Goal: Task Accomplishment & Management: Complete application form

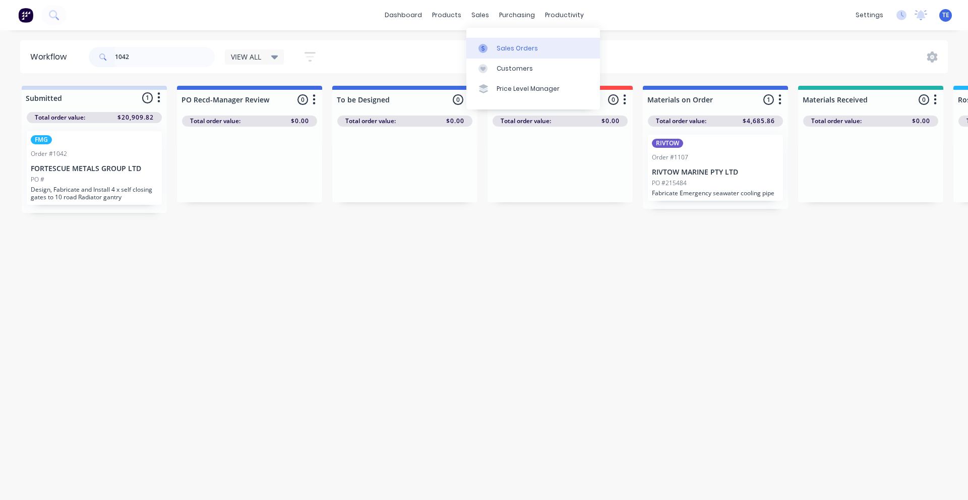
click at [504, 42] on link "Sales Orders" at bounding box center [533, 48] width 134 height 20
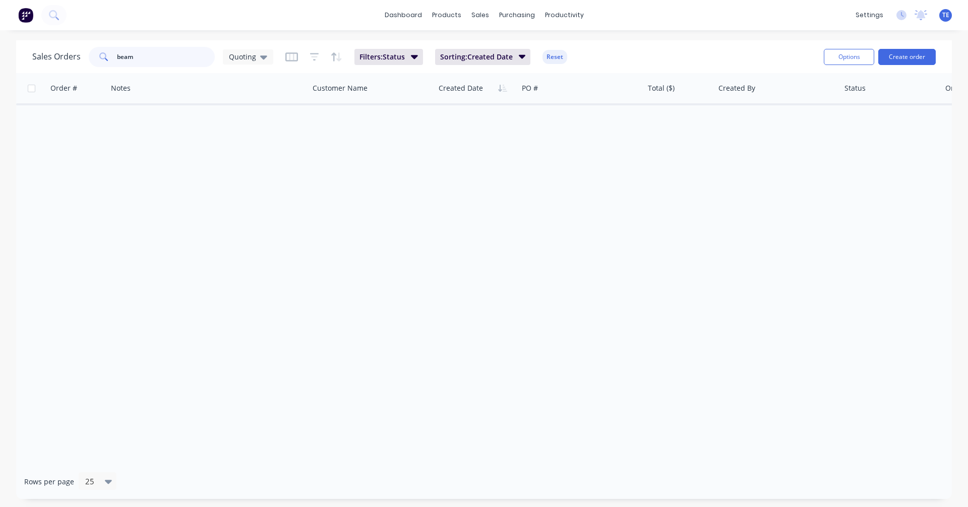
drag, startPoint x: 154, startPoint y: 54, endPoint x: 43, endPoint y: 58, distance: 111.0
click at [43, 58] on div "Sales Orders beam Quoting" at bounding box center [152, 57] width 241 height 20
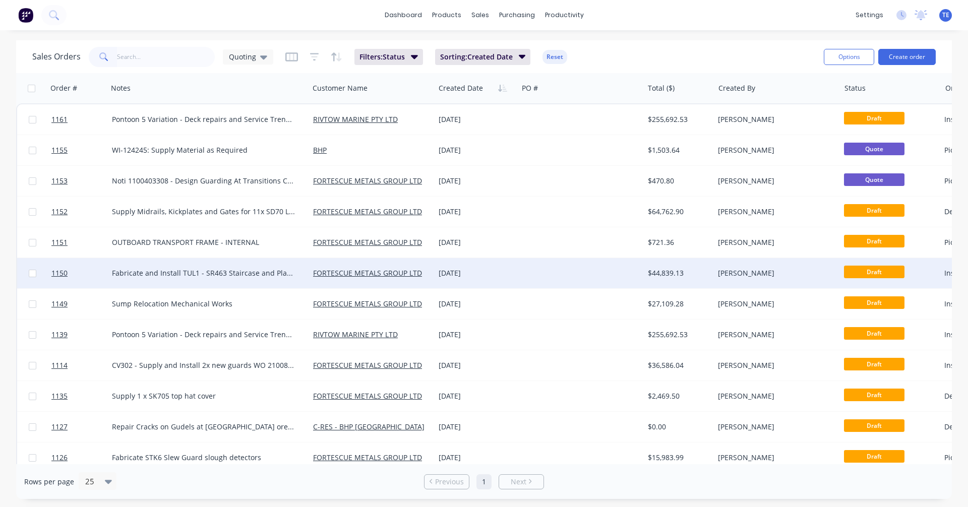
click at [539, 276] on div at bounding box center [581, 273] width 126 height 30
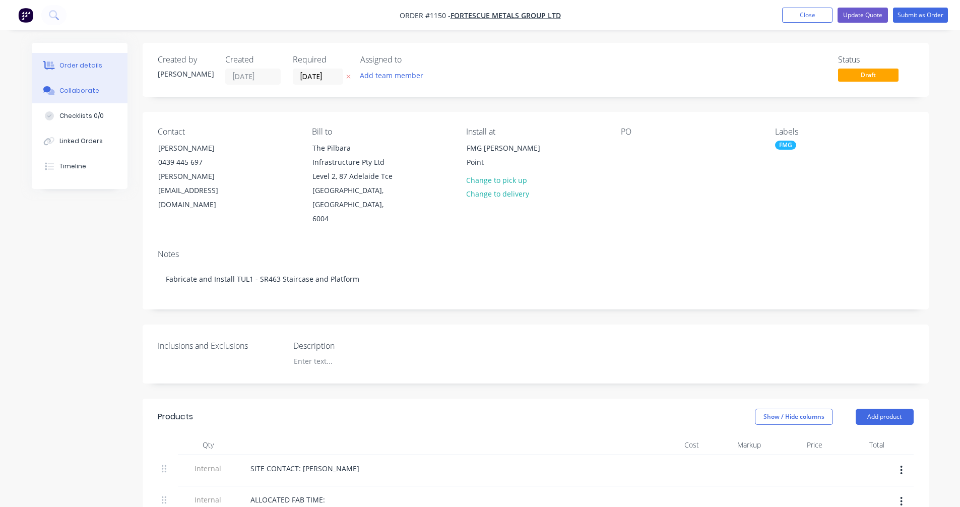
click at [77, 91] on div "Collaborate" at bounding box center [79, 90] width 40 height 9
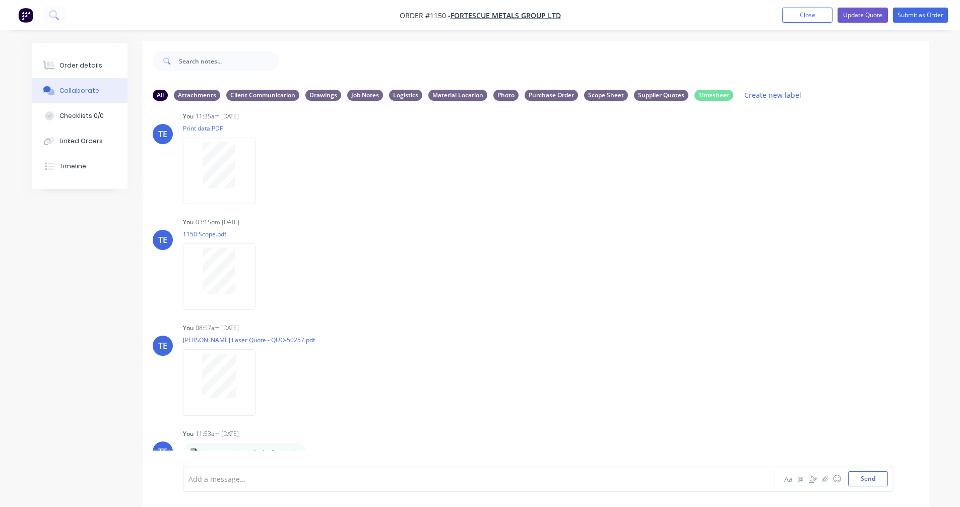
scroll to position [15, 0]
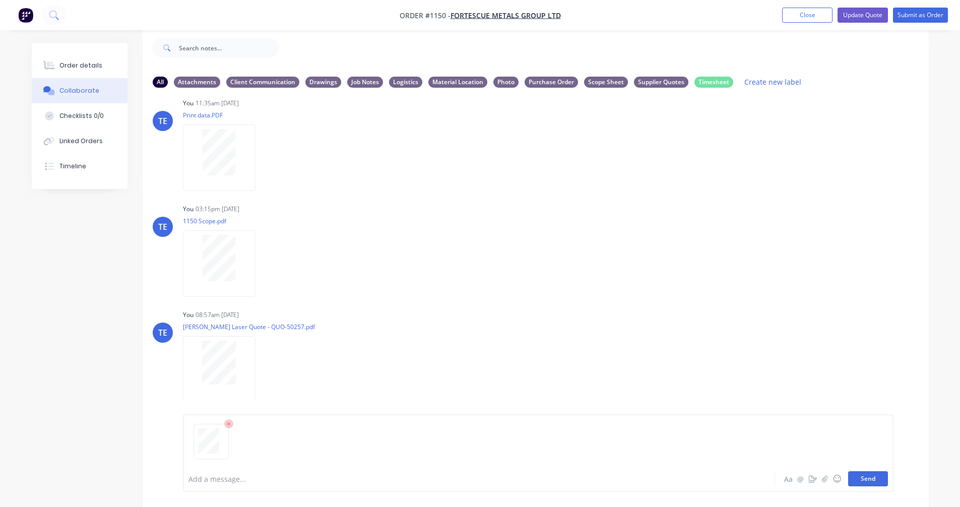
click at [865, 480] on button "Send" at bounding box center [868, 478] width 40 height 15
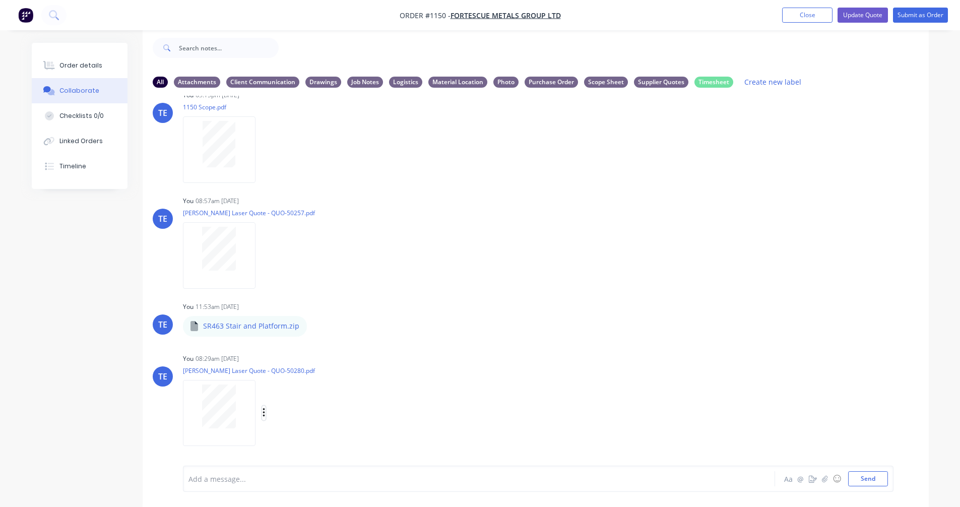
click at [263, 410] on icon "button" at bounding box center [264, 413] width 3 height 12
click at [314, 394] on button "Labels" at bounding box center [329, 391] width 113 height 23
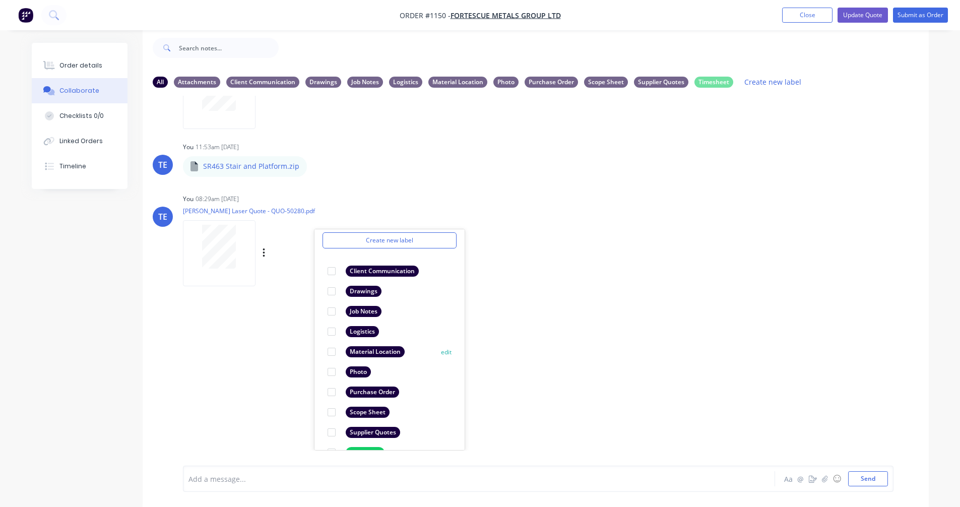
scroll to position [58, 0]
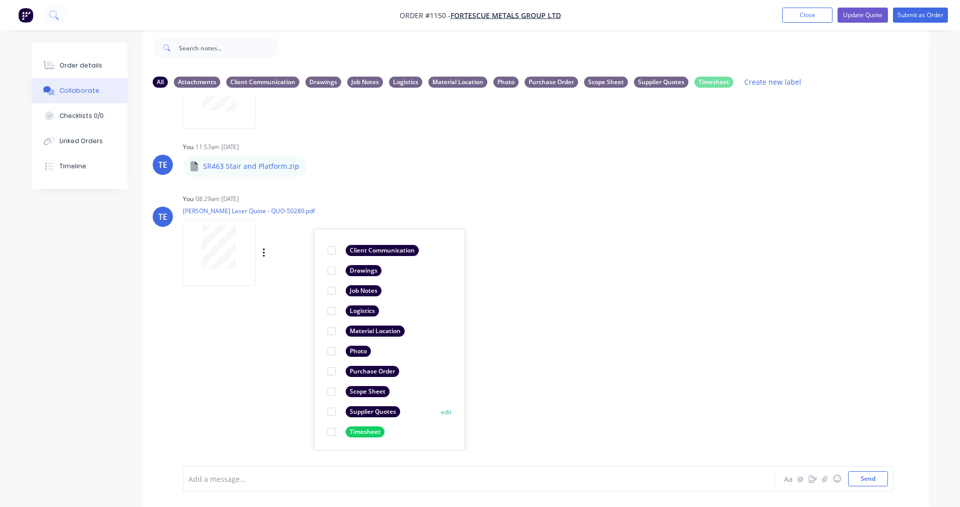
click at [364, 412] on div "Supplier Quotes" at bounding box center [373, 411] width 54 height 11
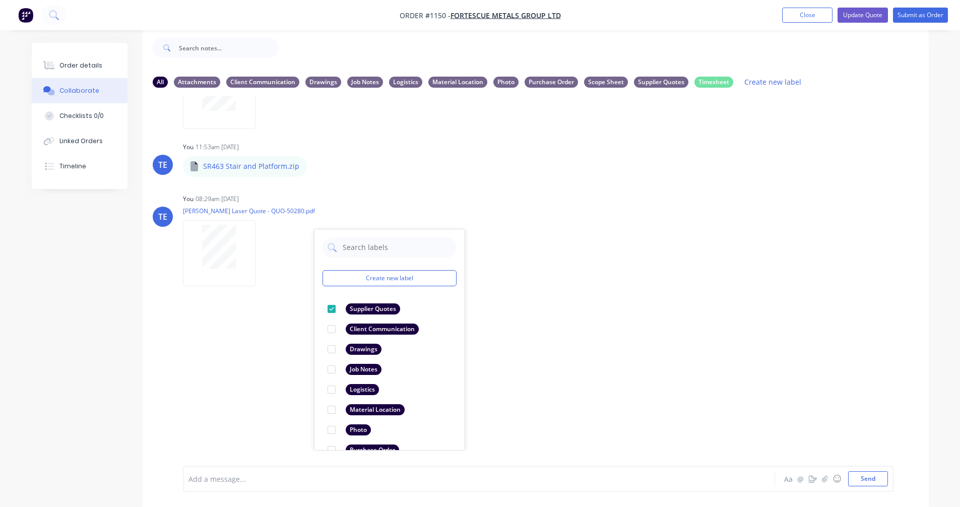
click at [620, 328] on div "LT Leya Thompson 07:42am 24/09/25 Paint Coating Inspection Report.pdf Labels Do…" at bounding box center [536, 273] width 786 height 355
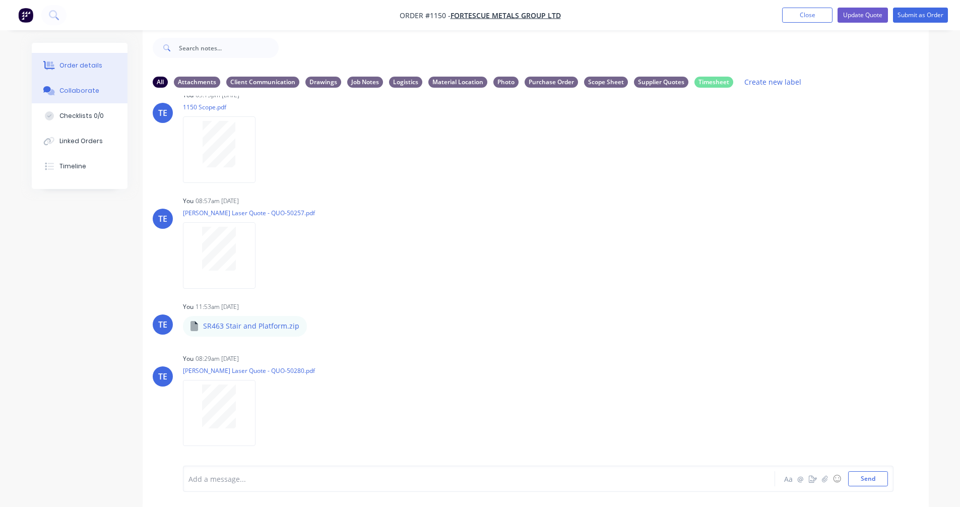
click at [92, 70] on button "Order details" at bounding box center [80, 65] width 96 height 25
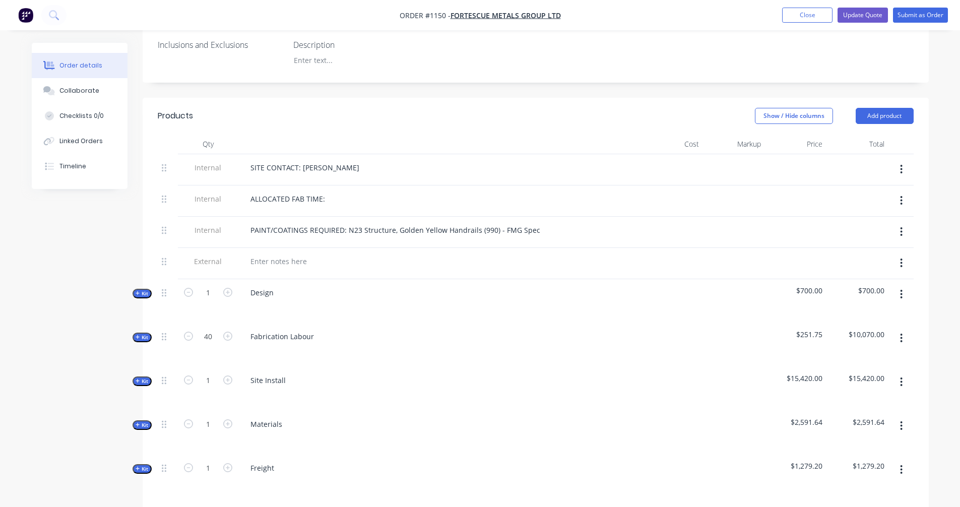
scroll to position [519, 0]
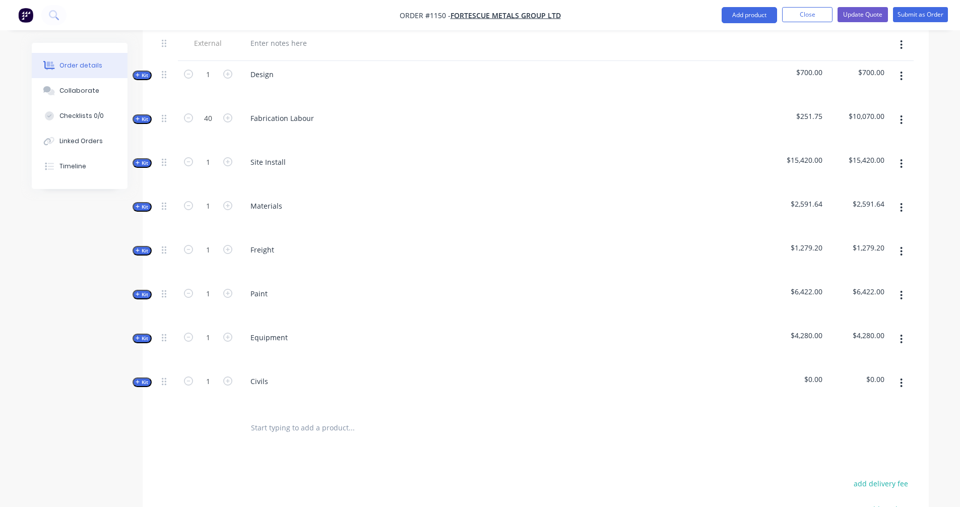
click at [131, 196] on div "Created by Trent Created 24/09/25 Required 24/09/25 Assigned to Add team member…" at bounding box center [480, 113] width 897 height 1178
click at [139, 204] on icon "button" at bounding box center [138, 206] width 5 height 5
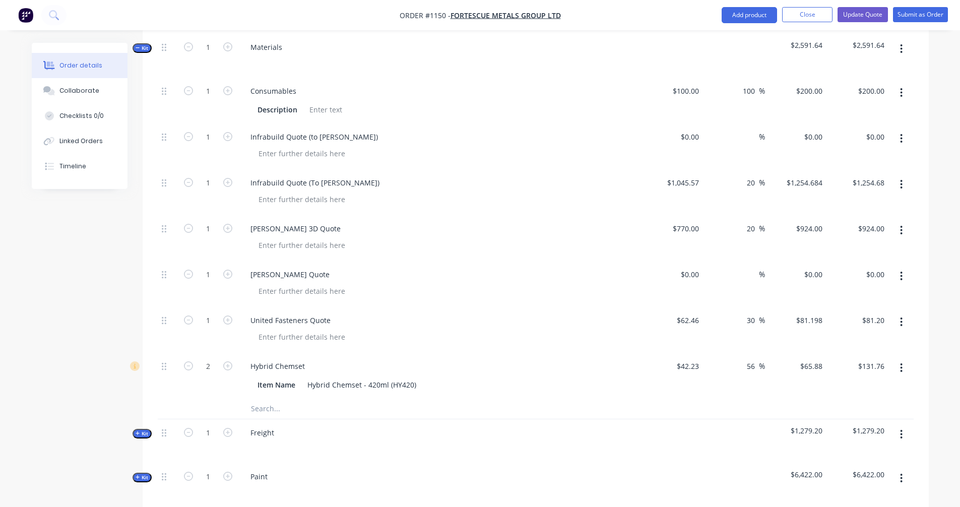
scroll to position [687, 0]
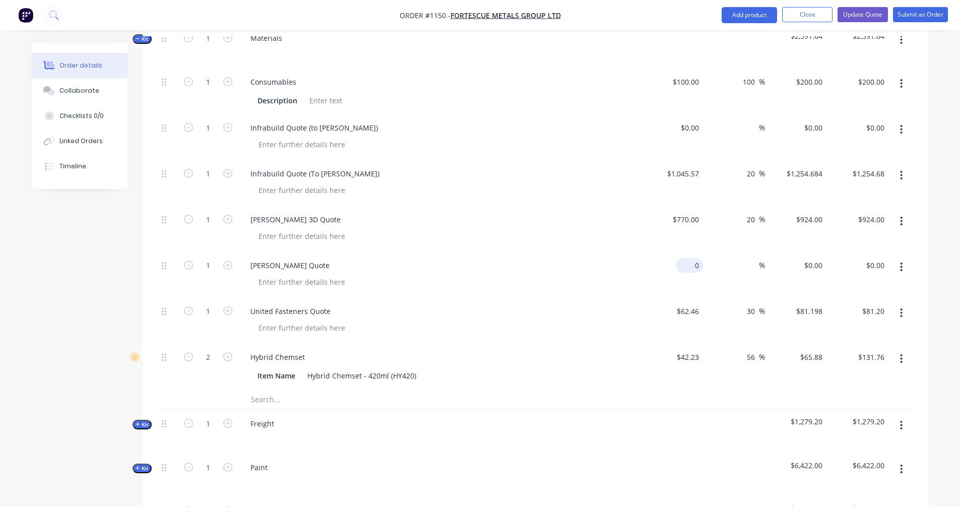
click at [689, 258] on div "0 $0.00" at bounding box center [689, 265] width 27 height 15
type input "$110.01"
click at [760, 260] on span "%" at bounding box center [762, 266] width 6 height 12
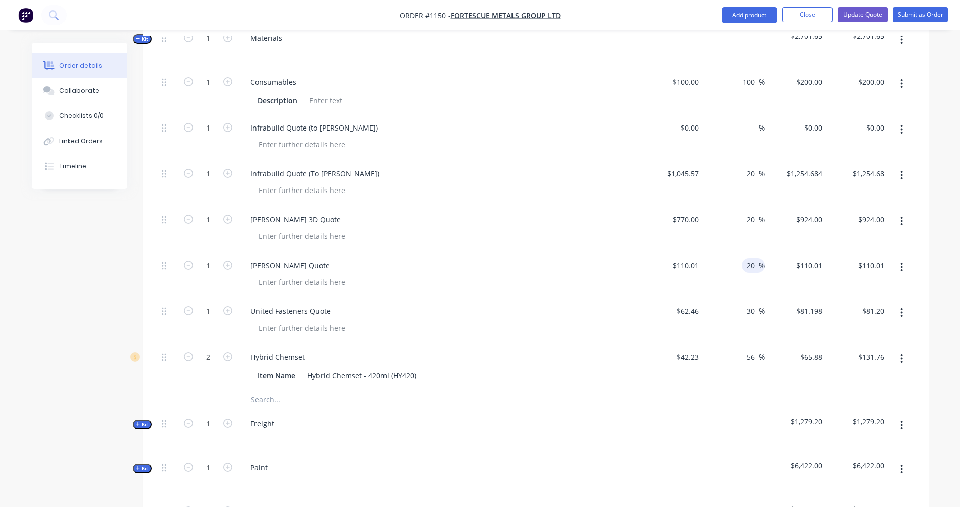
type input "20"
type input "$132.012"
type input "$132.01"
click at [919, 257] on div "Qty Cost Markup Price Total Internal SITE CONTACT: Jake Harris Internal ALLOCAT…" at bounding box center [536, 183] width 786 height 871
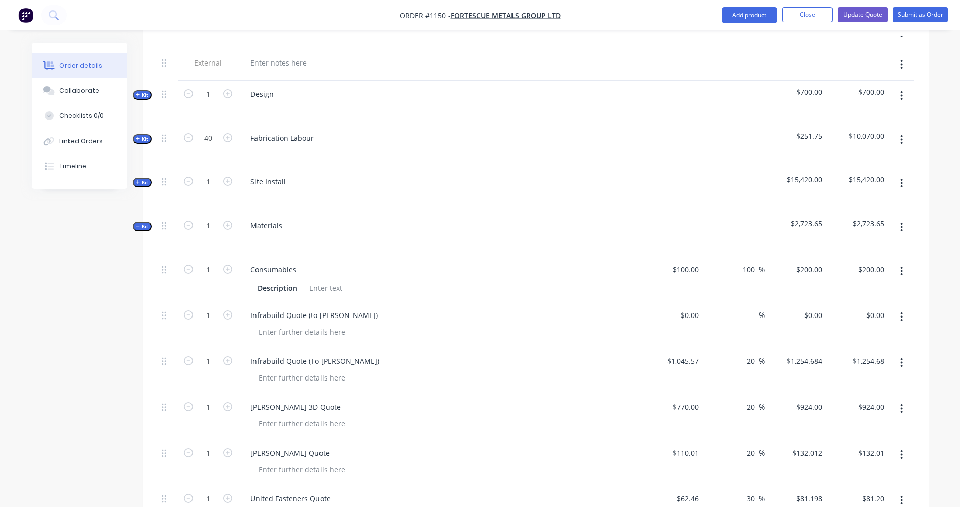
scroll to position [519, 0]
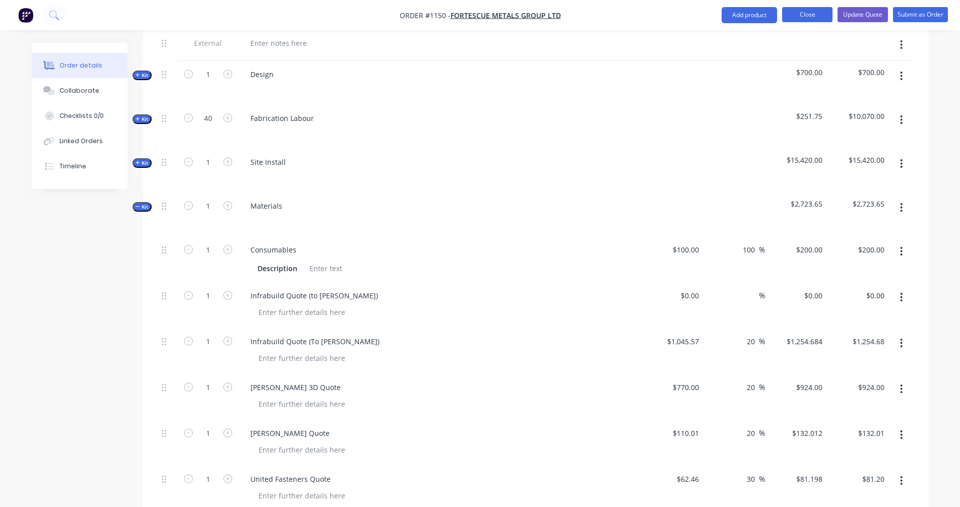
click at [822, 11] on button "Close" at bounding box center [807, 14] width 50 height 15
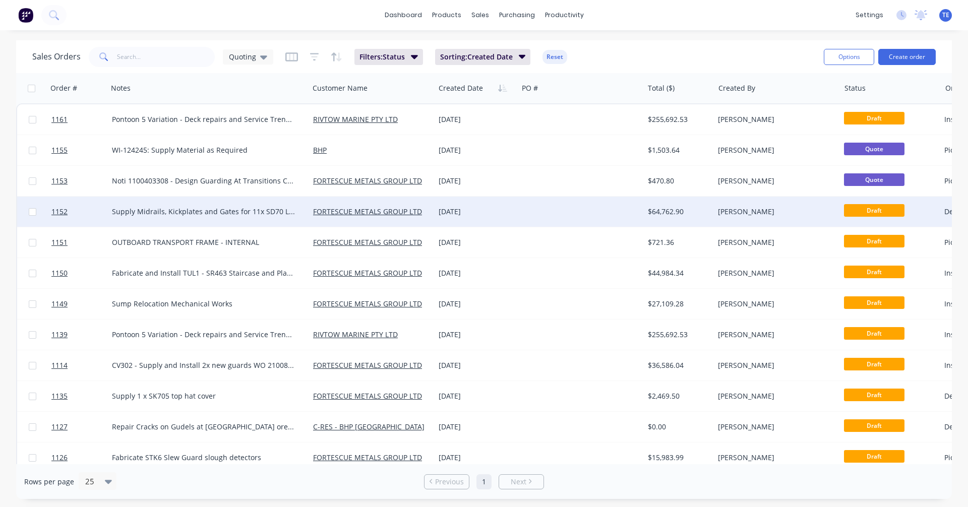
scroll to position [105, 0]
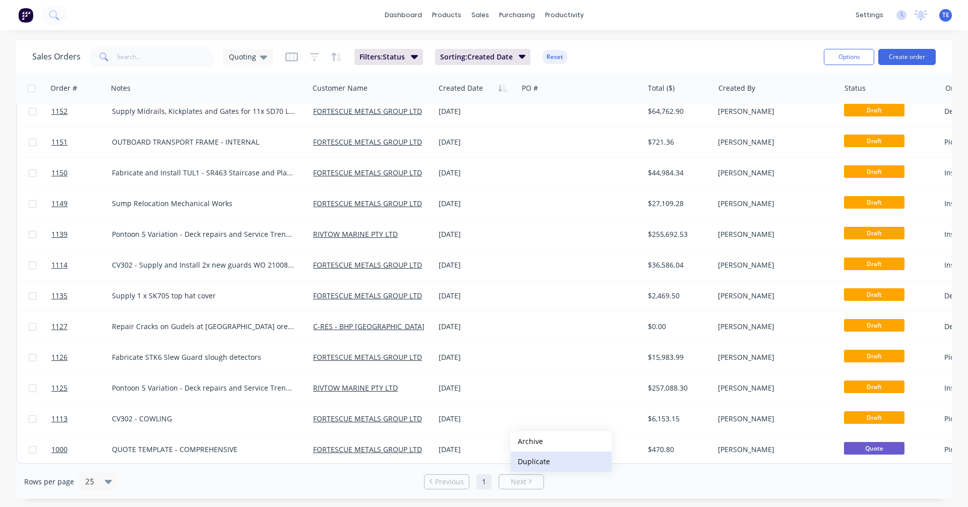
click at [530, 461] on button "Duplicate" at bounding box center [561, 462] width 101 height 20
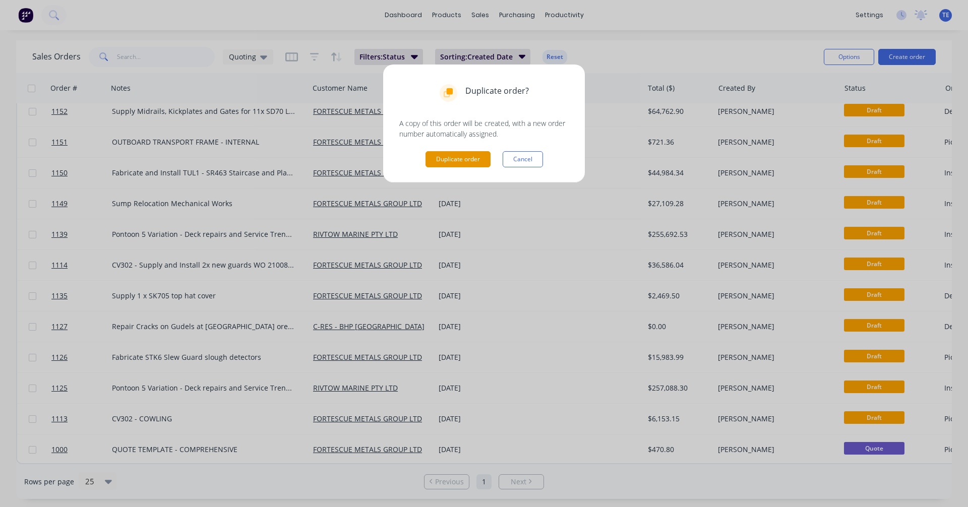
click at [470, 160] on button "Duplicate order" at bounding box center [457, 159] width 65 height 16
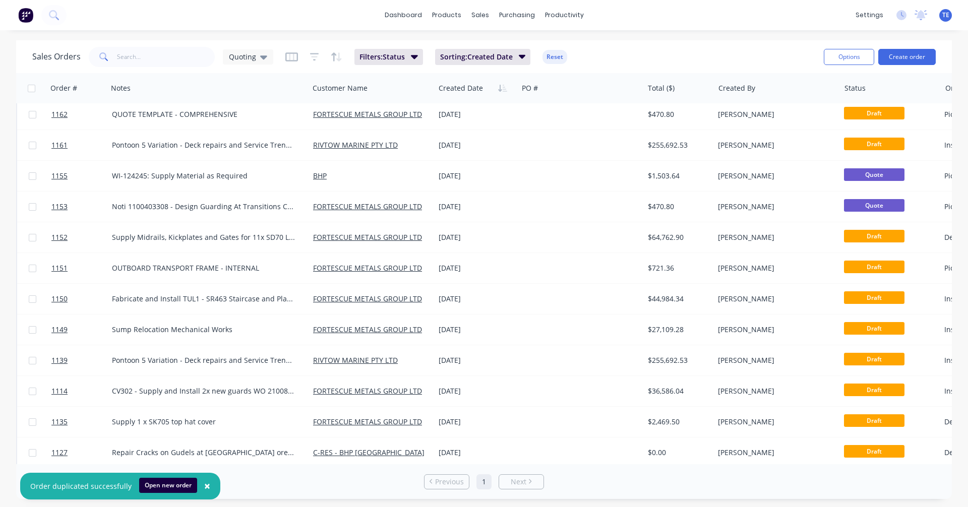
scroll to position [0, 0]
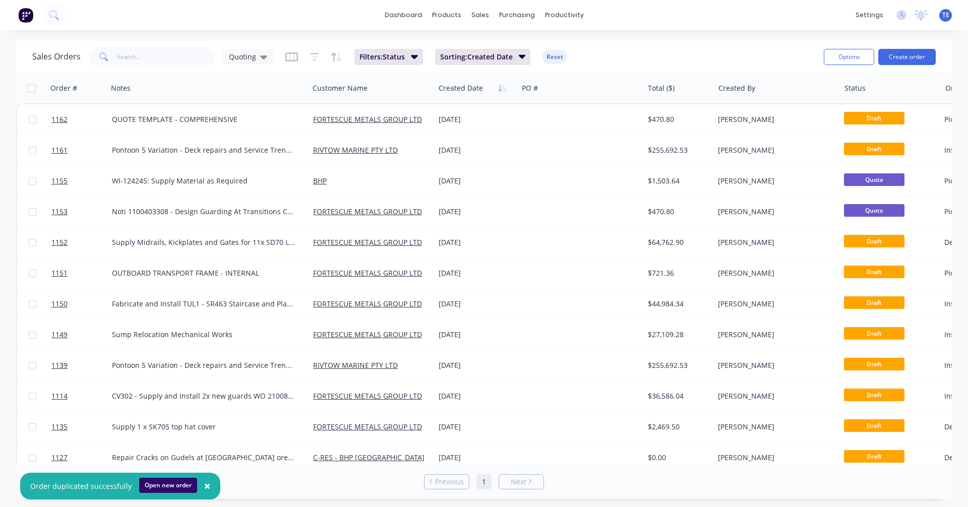
click at [154, 484] on button "Open new order" at bounding box center [168, 485] width 58 height 15
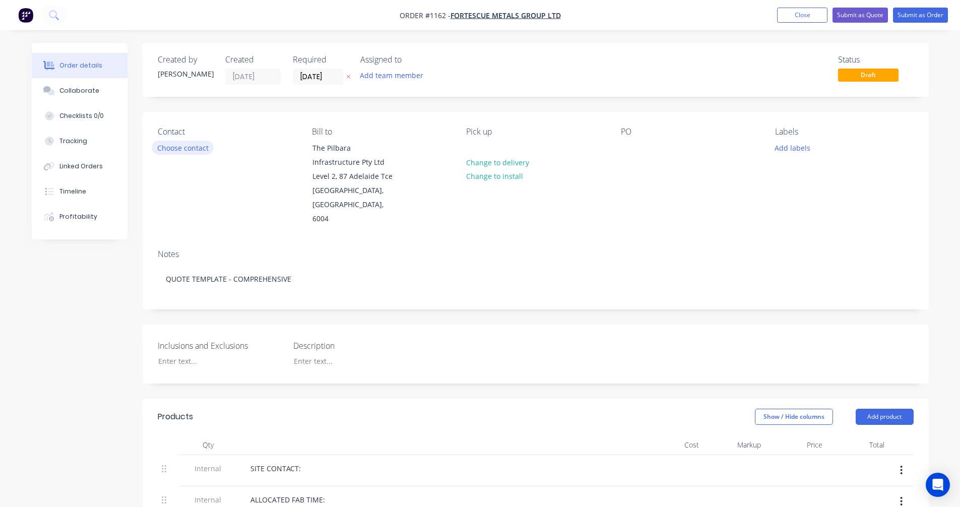
click at [185, 143] on button "Choose contact" at bounding box center [183, 148] width 62 height 14
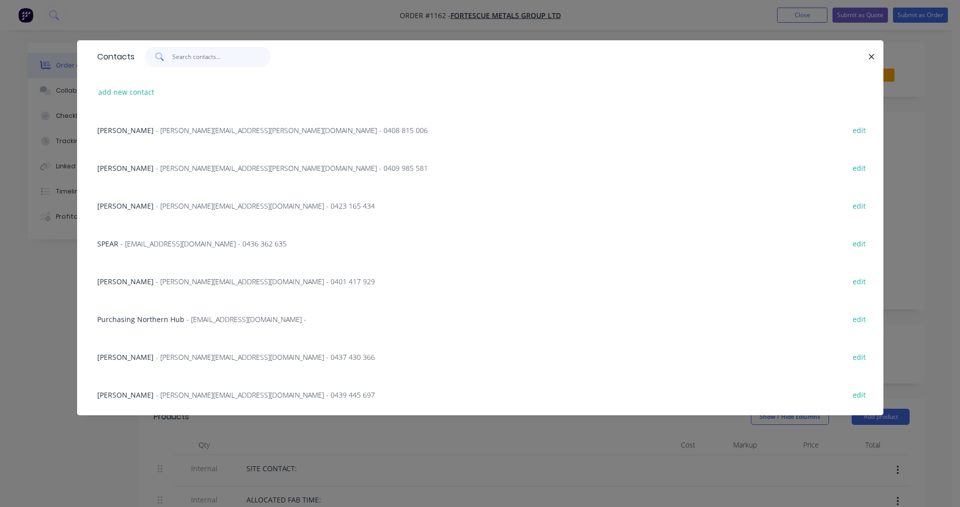
click at [184, 49] on input "text" at bounding box center [221, 57] width 98 height 20
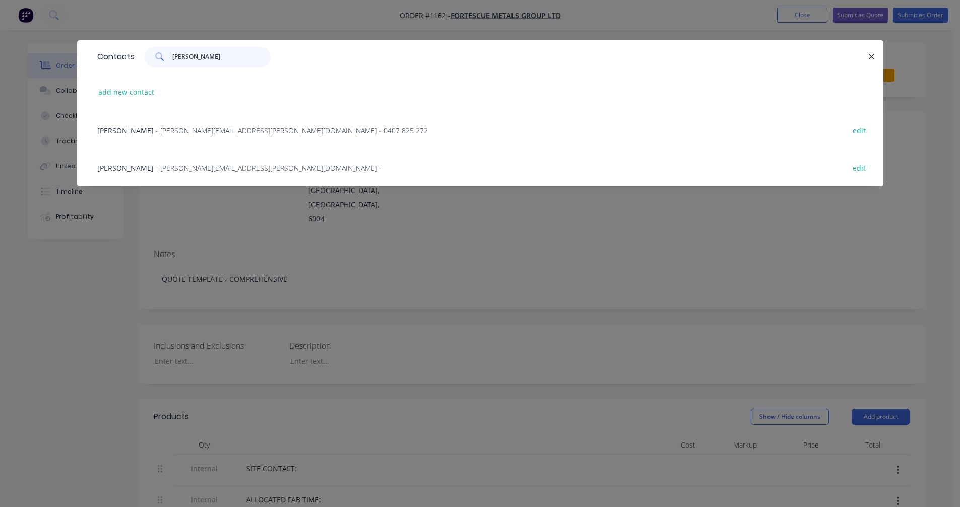
type input "[PERSON_NAME]"
click at [204, 167] on span "- [PERSON_NAME][EMAIL_ADDRESS][PERSON_NAME][DOMAIN_NAME] -" at bounding box center [269, 168] width 226 height 10
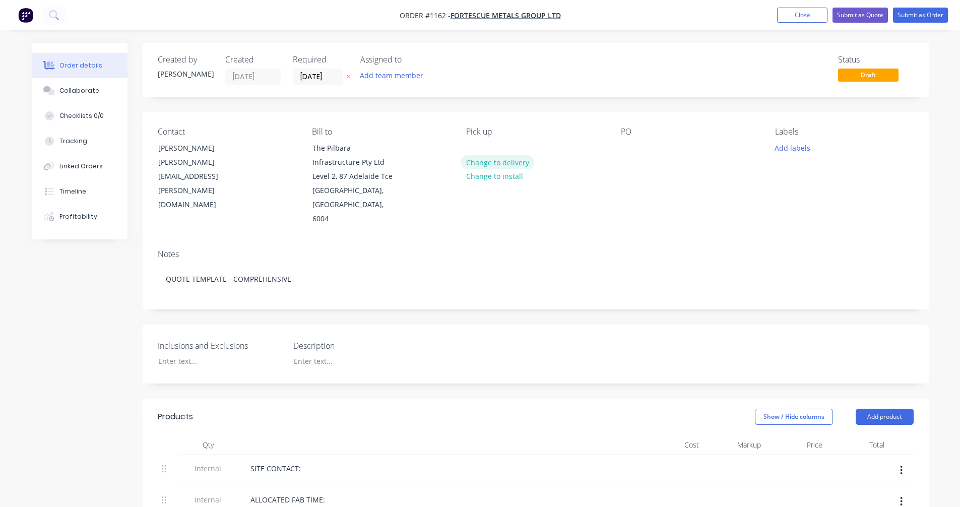
click at [498, 166] on button "Change to delivery" at bounding box center [498, 162] width 74 height 14
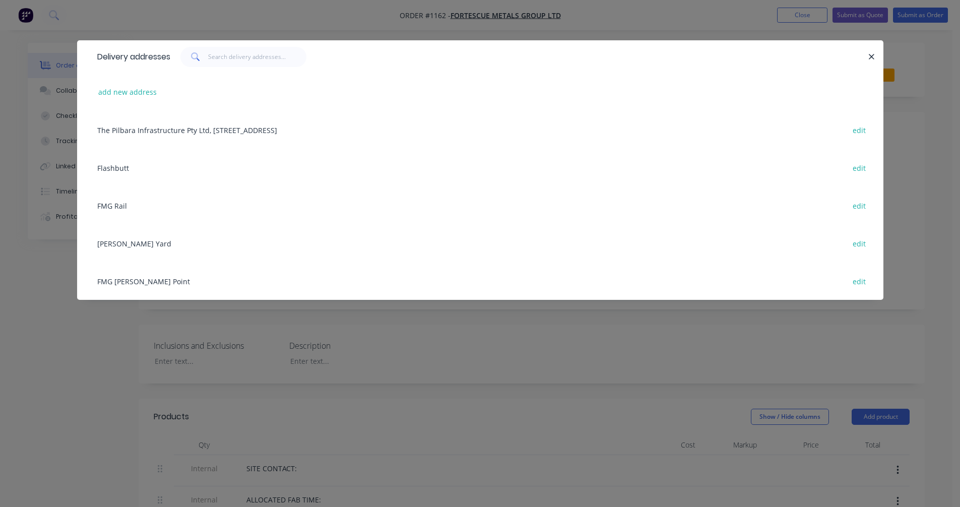
click at [108, 207] on div "FMG Rail edit" at bounding box center [480, 206] width 776 height 38
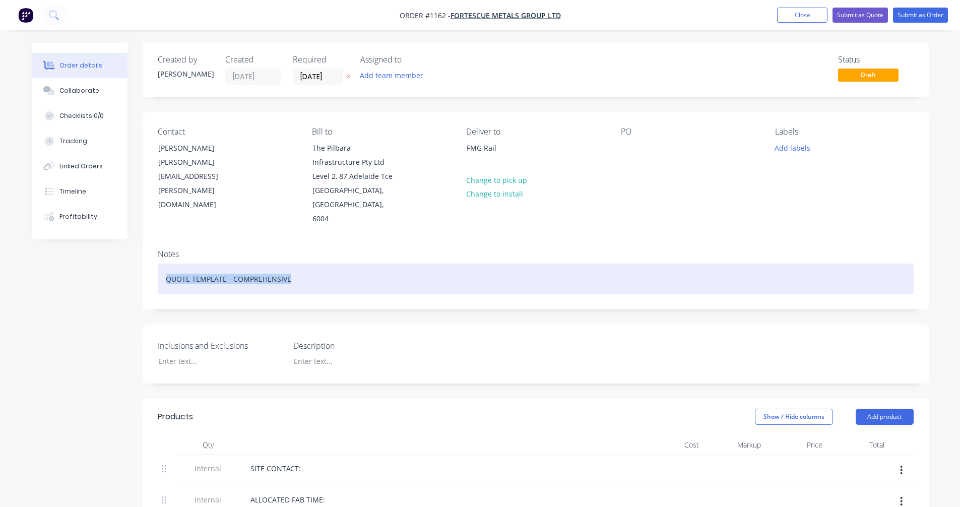
drag, startPoint x: 242, startPoint y: 273, endPoint x: 134, endPoint y: 276, distance: 107.9
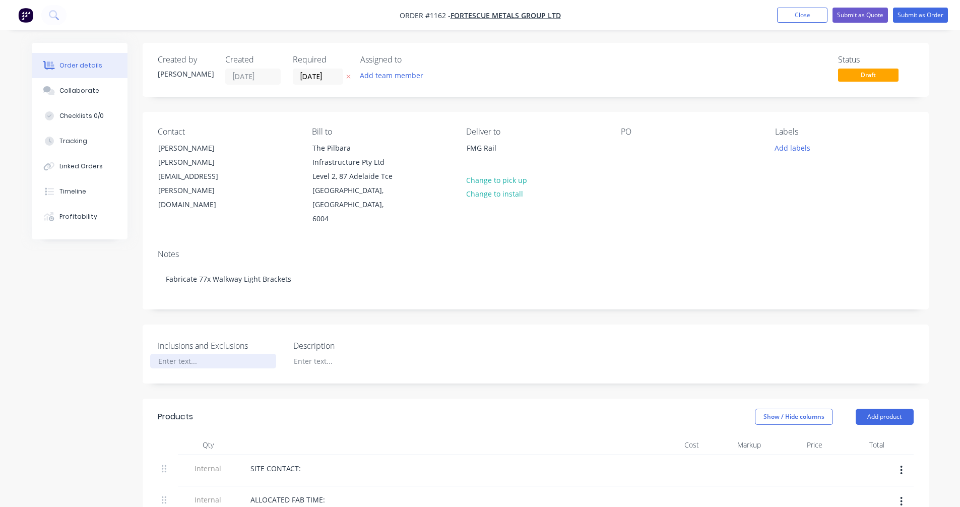
click at [204, 354] on div at bounding box center [213, 361] width 126 height 15
click at [170, 354] on div "Excl Install" at bounding box center [213, 361] width 126 height 15
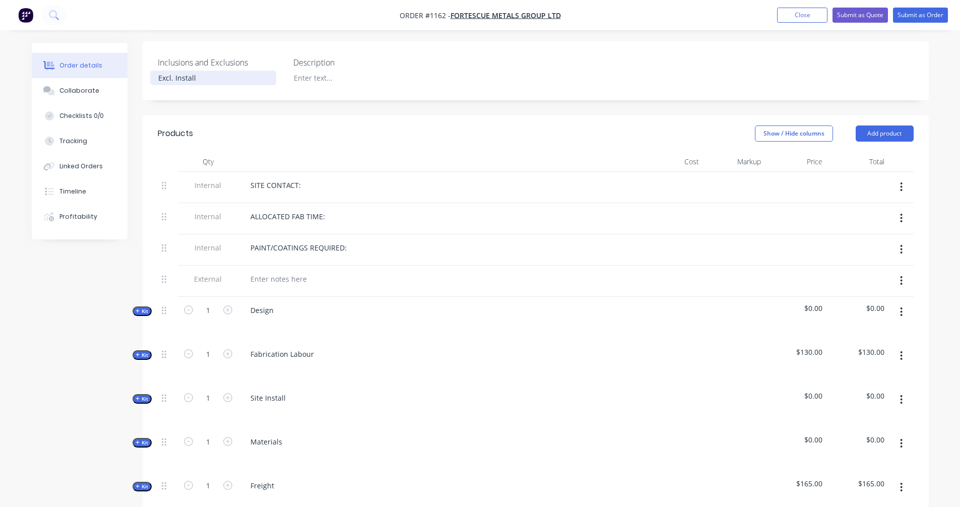
scroll to position [336, 0]
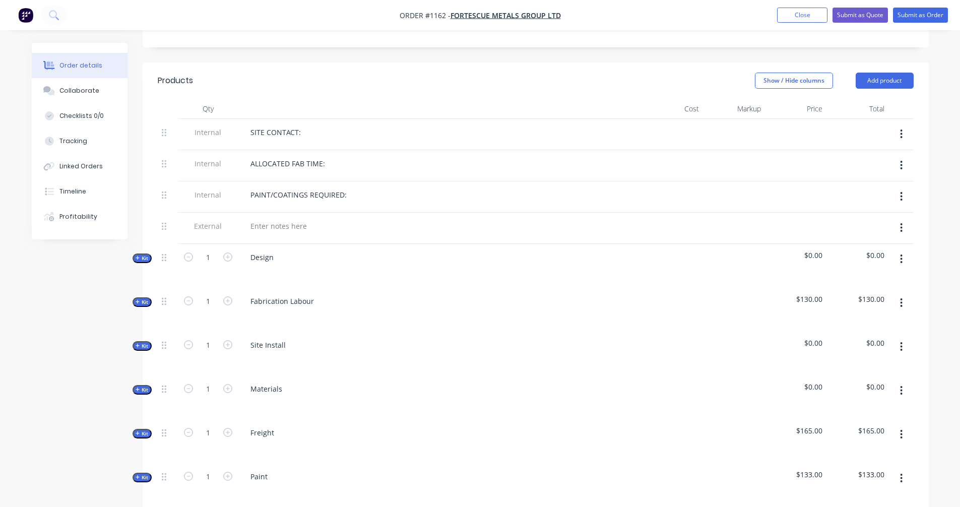
click at [393, 188] on div "PAINT/COATINGS REQUIRED:" at bounding box center [439, 195] width 395 height 15
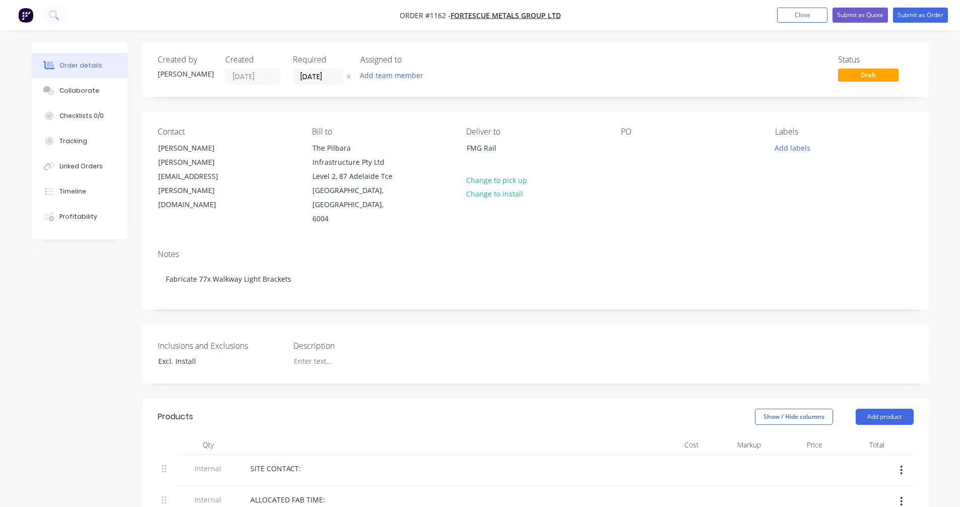
scroll to position [168, 0]
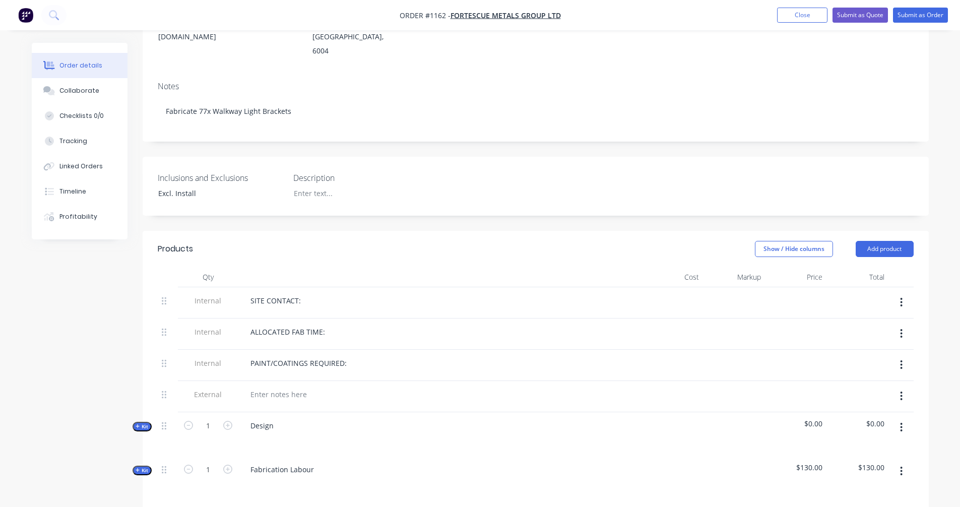
click at [388, 356] on div "PAINT/COATINGS REQUIRED:" at bounding box center [439, 363] width 395 height 15
click at [861, 11] on button "Submit as Quote" at bounding box center [860, 15] width 55 height 15
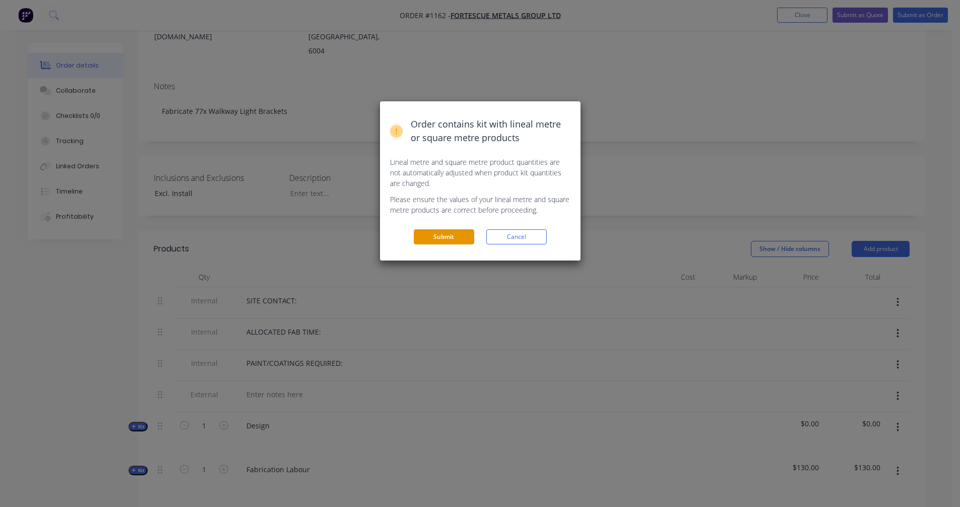
click at [430, 235] on button "Submit" at bounding box center [444, 236] width 60 height 15
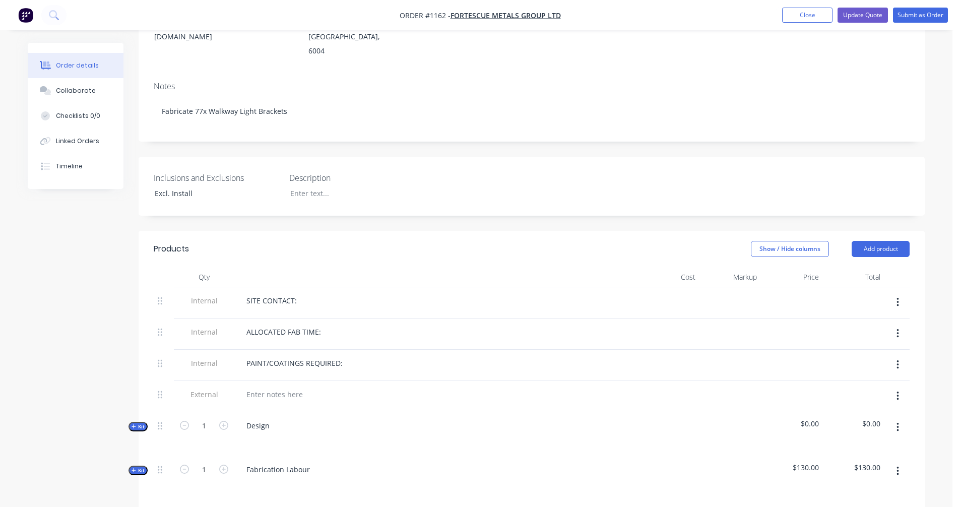
scroll to position [0, 0]
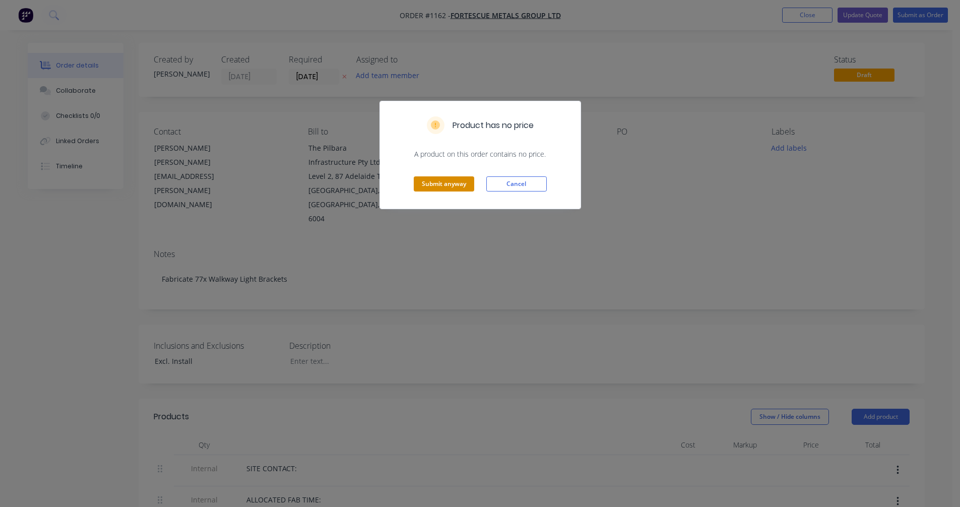
click at [425, 183] on button "Submit anyway" at bounding box center [444, 183] width 60 height 15
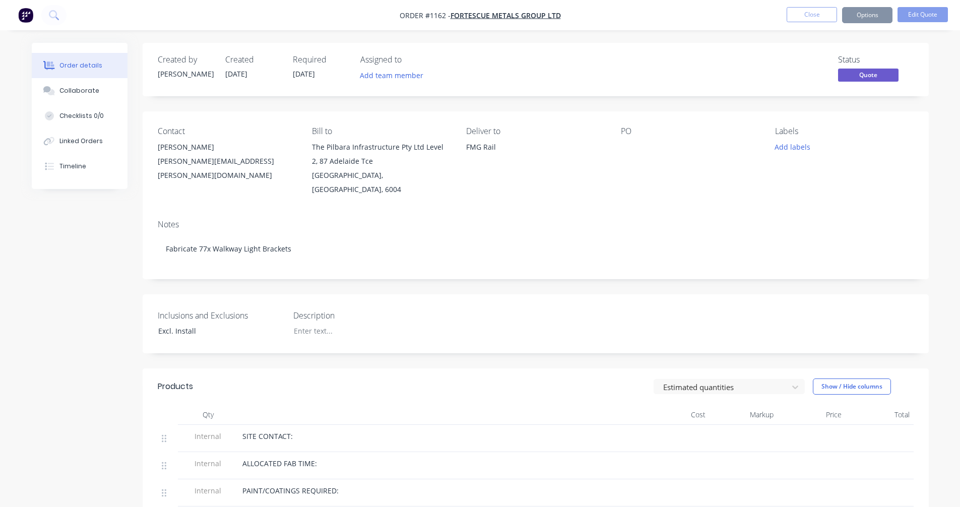
scroll to position [168, 0]
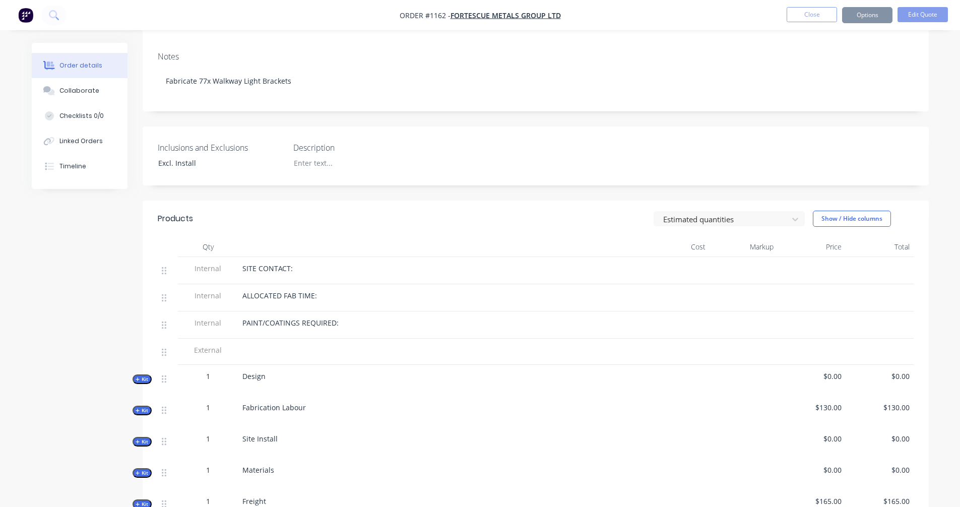
click at [364, 318] on div "PAINT/COATINGS REQUIRED:" at bounding box center [439, 323] width 395 height 11
click at [326, 318] on span "PAINT/COATINGS REQUIRED:" at bounding box center [290, 323] width 96 height 10
click at [141, 376] on span "Kit" at bounding box center [142, 380] width 13 height 8
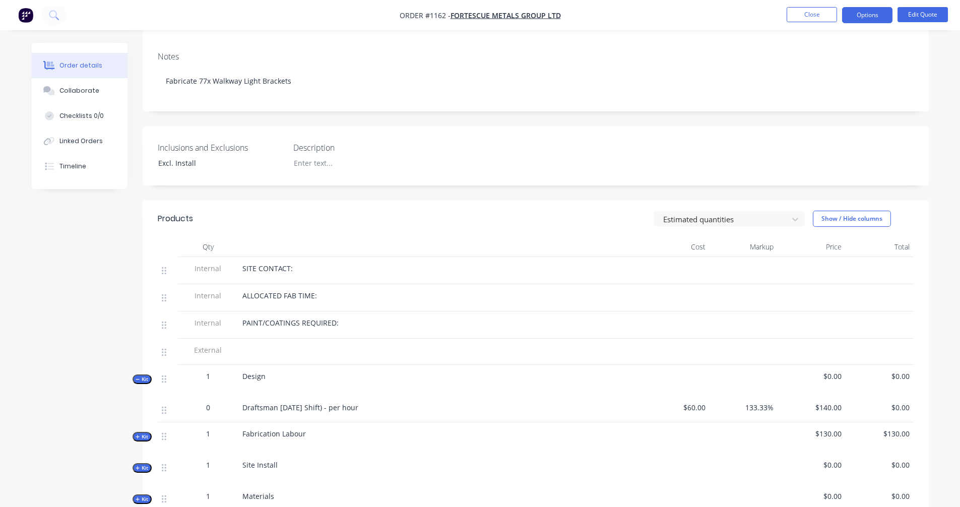
click at [141, 376] on span "Kit" at bounding box center [142, 380] width 13 height 8
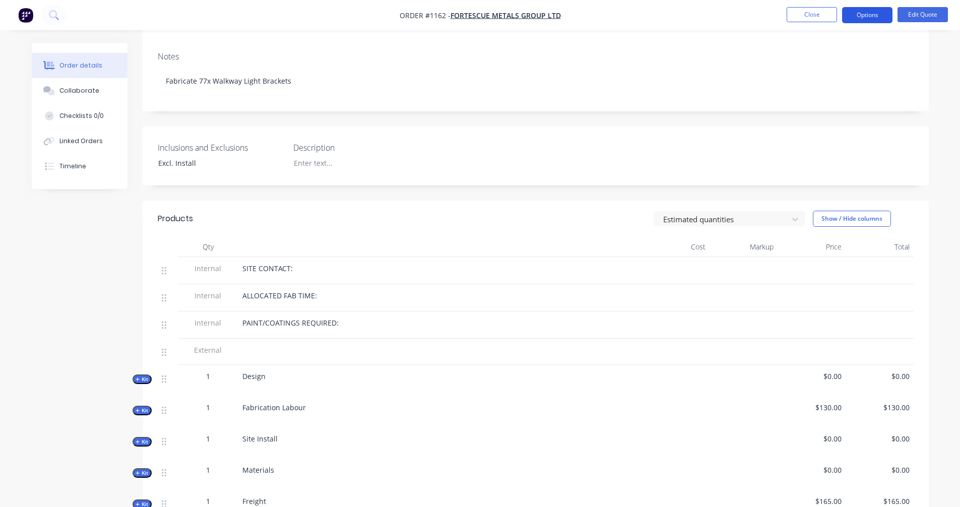
click at [851, 20] on button "Options" at bounding box center [867, 15] width 50 height 16
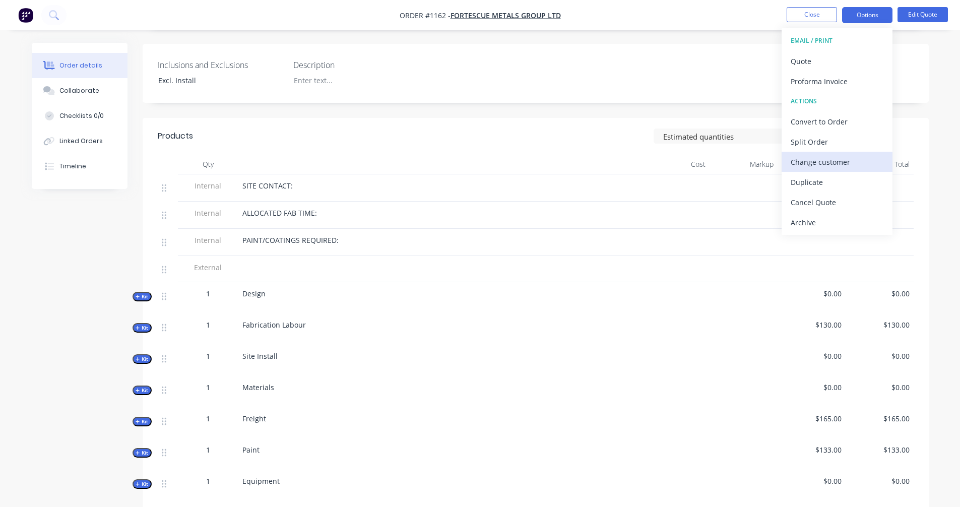
scroll to position [0, 0]
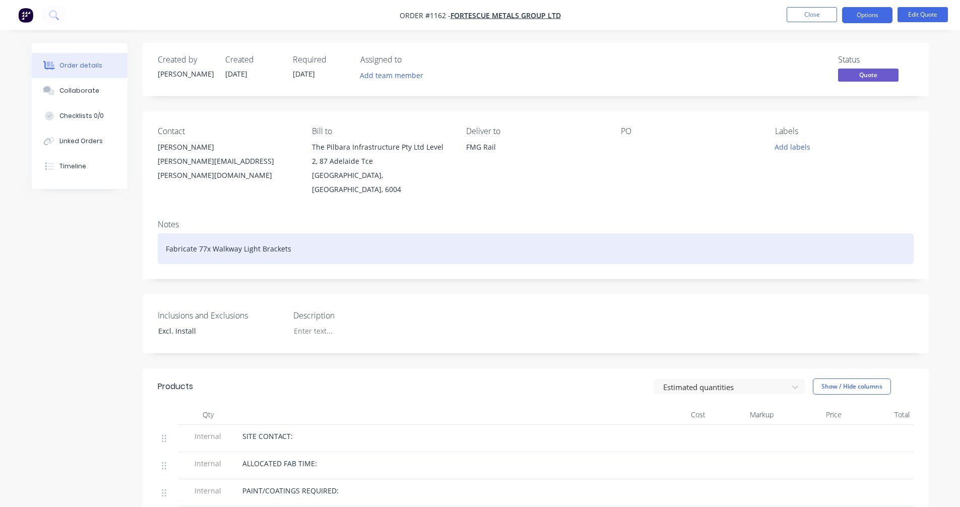
click at [700, 245] on div "Fabricate 77x Walkway Light Brackets" at bounding box center [536, 248] width 756 height 31
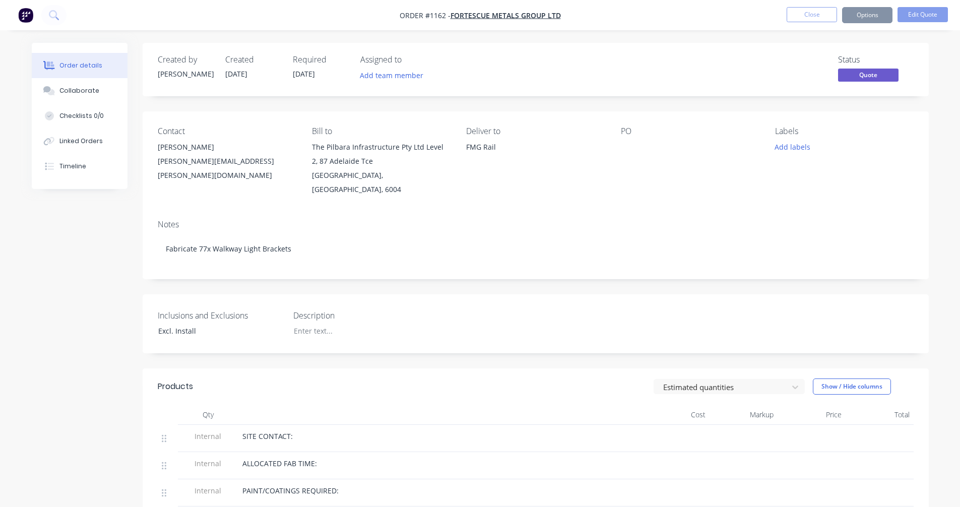
click at [468, 316] on div "Inclusions and Exclusions Excl. Install Description" at bounding box center [536, 323] width 786 height 59
click at [308, 324] on div at bounding box center [349, 331] width 126 height 15
click at [289, 431] on span "SITE CONTACT:" at bounding box center [267, 436] width 50 height 10
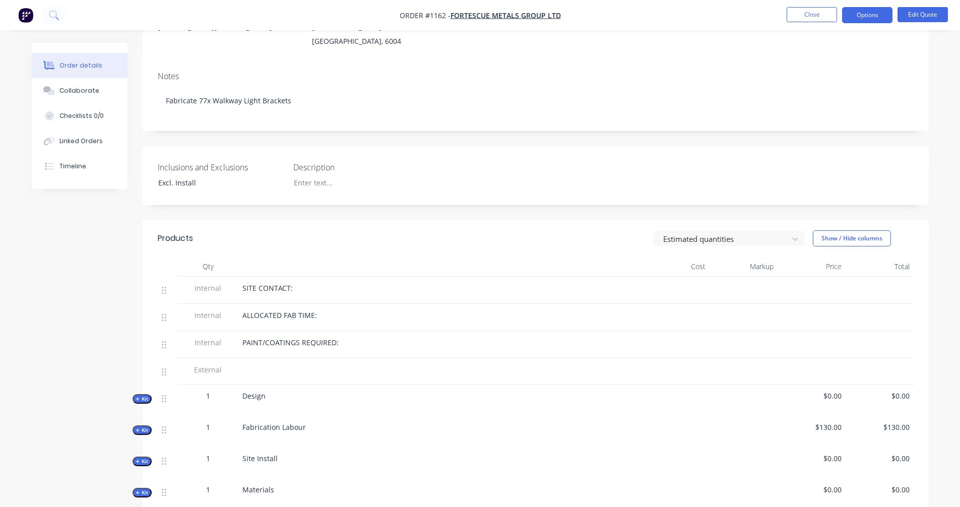
scroll to position [168, 0]
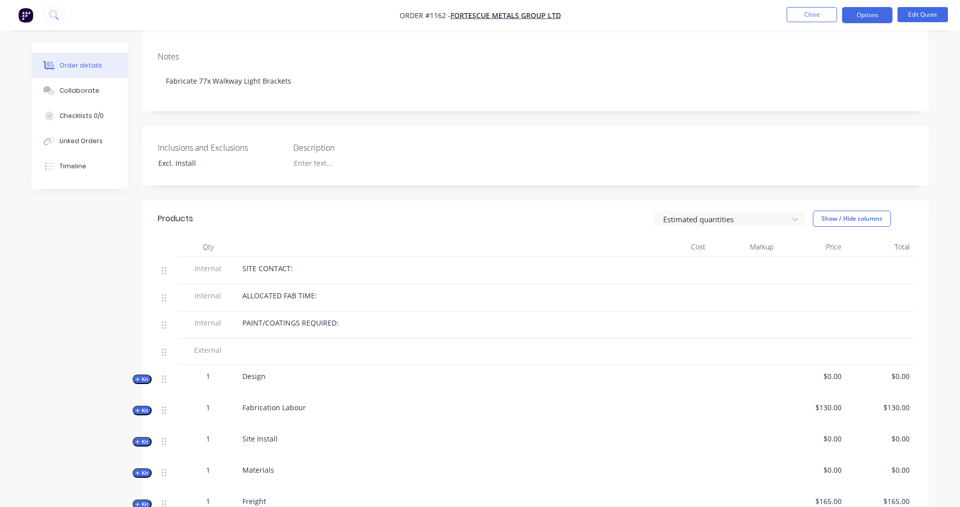
click at [139, 378] on icon "button" at bounding box center [138, 380] width 4 height 4
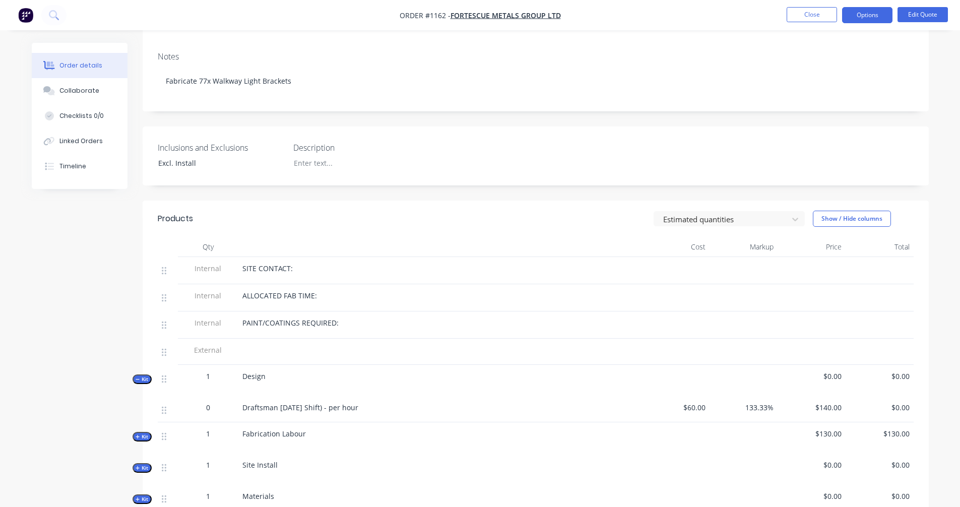
click at [220, 402] on div "0" at bounding box center [208, 407] width 52 height 11
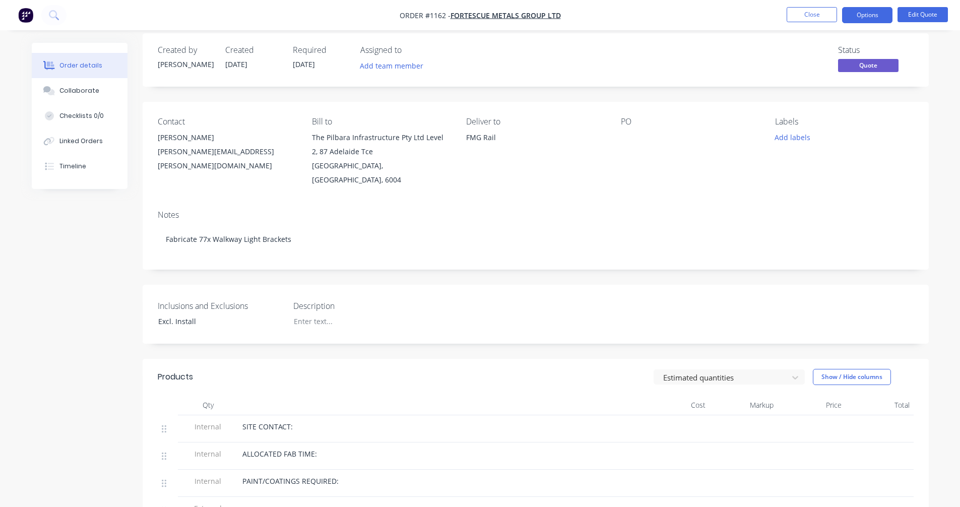
scroll to position [0, 0]
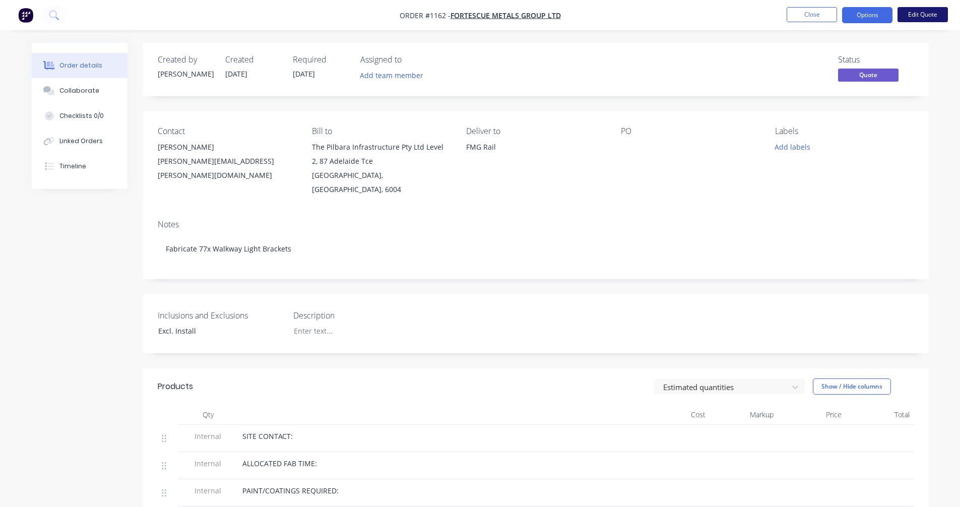
click at [910, 15] on button "Edit Quote" at bounding box center [923, 14] width 50 height 15
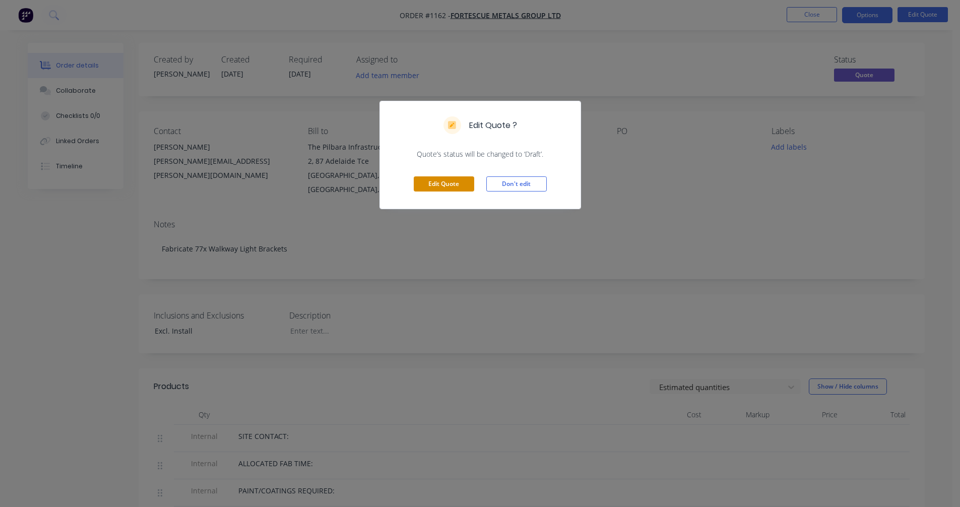
click at [455, 189] on button "Edit Quote" at bounding box center [444, 183] width 60 height 15
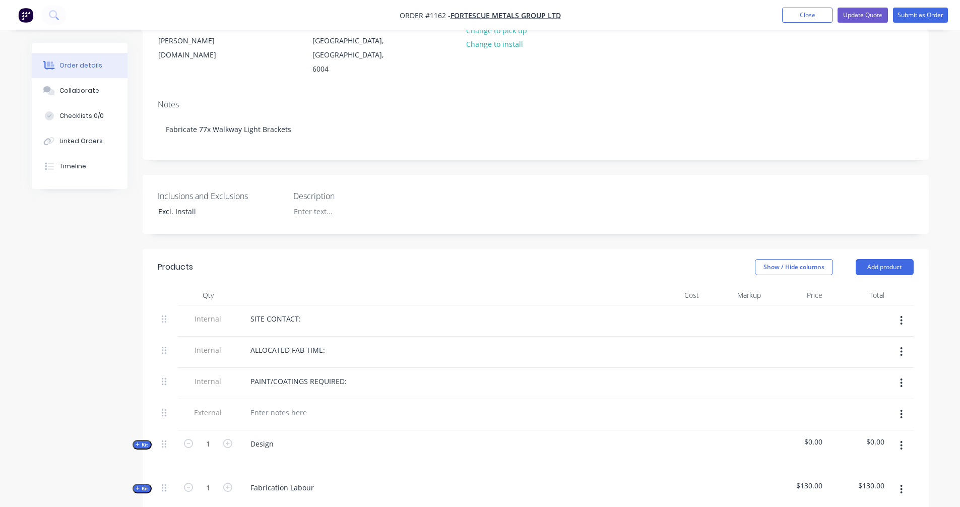
scroll to position [336, 0]
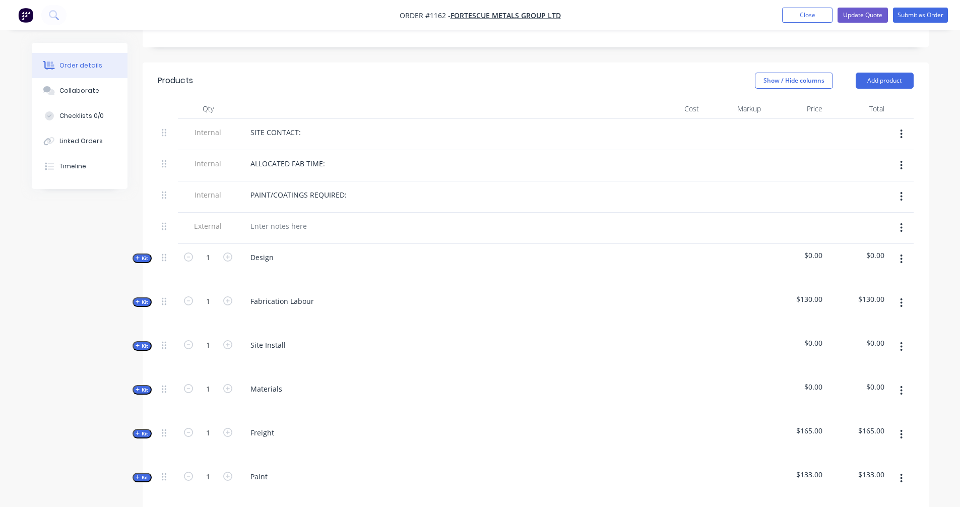
click at [376, 188] on div "PAINT/COATINGS REQUIRED:" at bounding box center [439, 195] width 395 height 15
click at [345, 188] on div "PAINT/COATINGS REQUIRED:" at bounding box center [298, 195] width 112 height 15
click at [379, 265] on div at bounding box center [439, 272] width 395 height 15
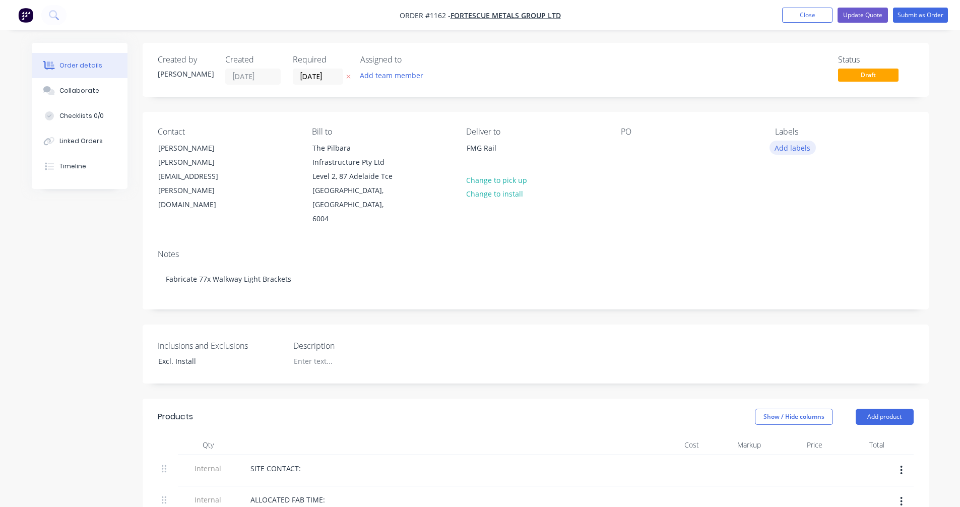
click at [799, 145] on button "Add labels" at bounding box center [793, 148] width 46 height 14
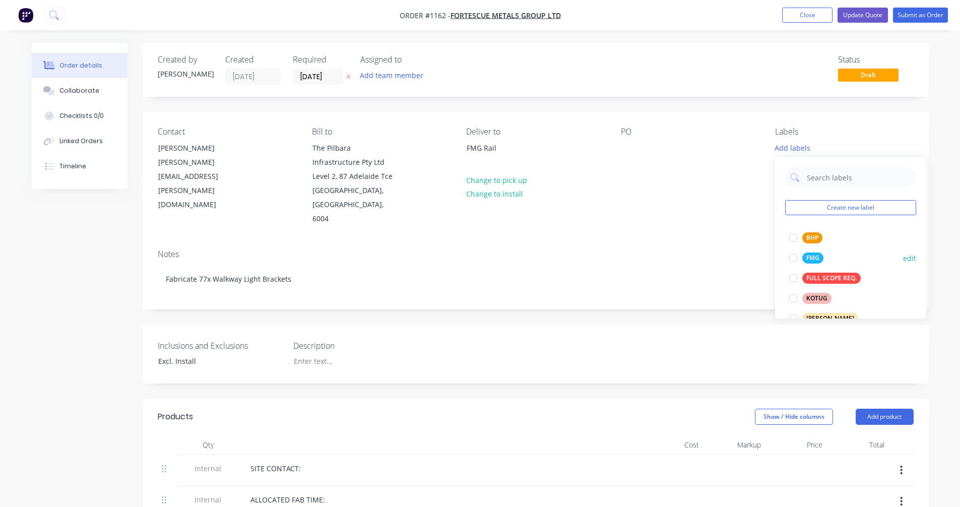
click at [798, 257] on div at bounding box center [793, 258] width 20 height 20
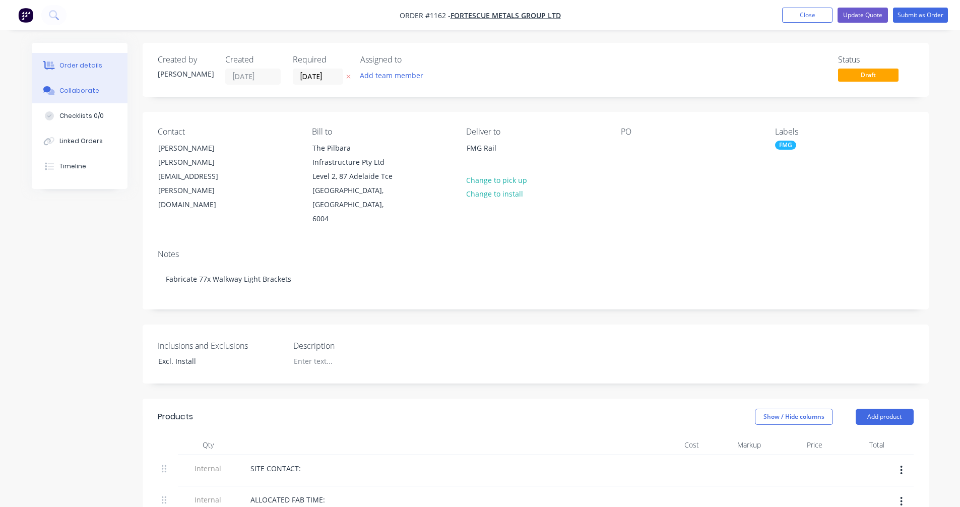
click at [76, 81] on button "Collaborate" at bounding box center [80, 90] width 96 height 25
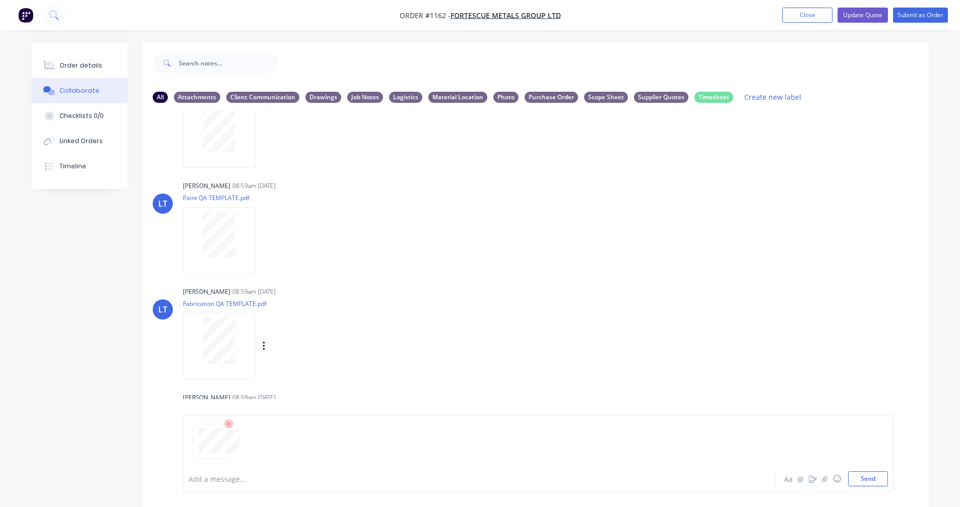
scroll to position [78, 0]
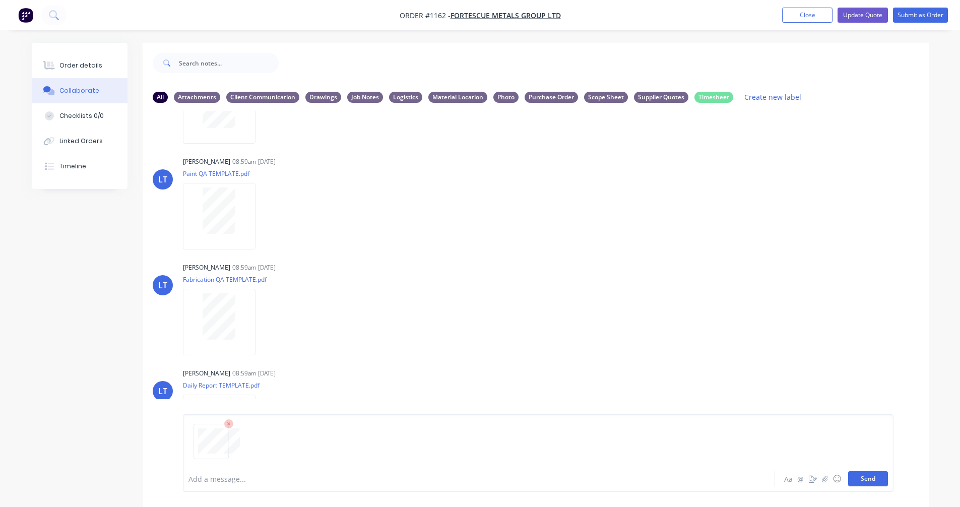
click at [871, 479] on button "Send" at bounding box center [868, 478] width 40 height 15
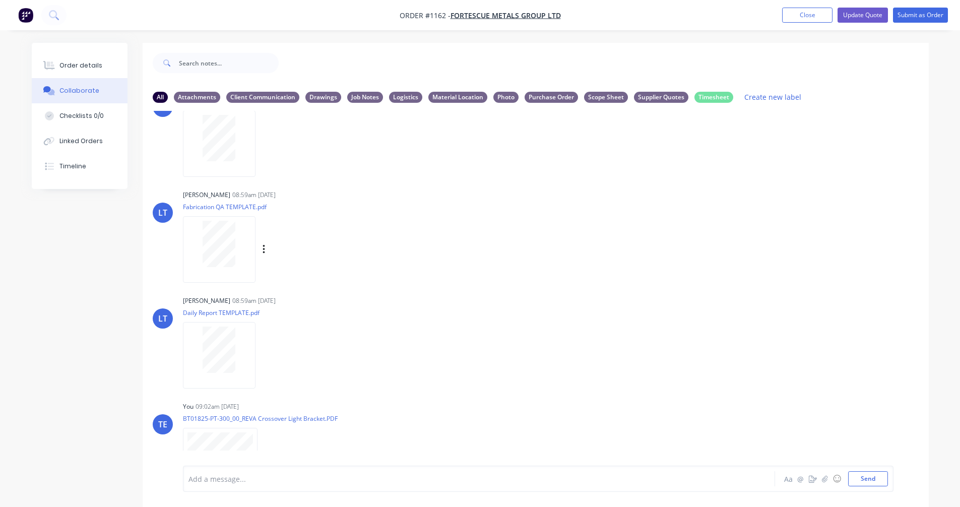
scroll to position [183, 0]
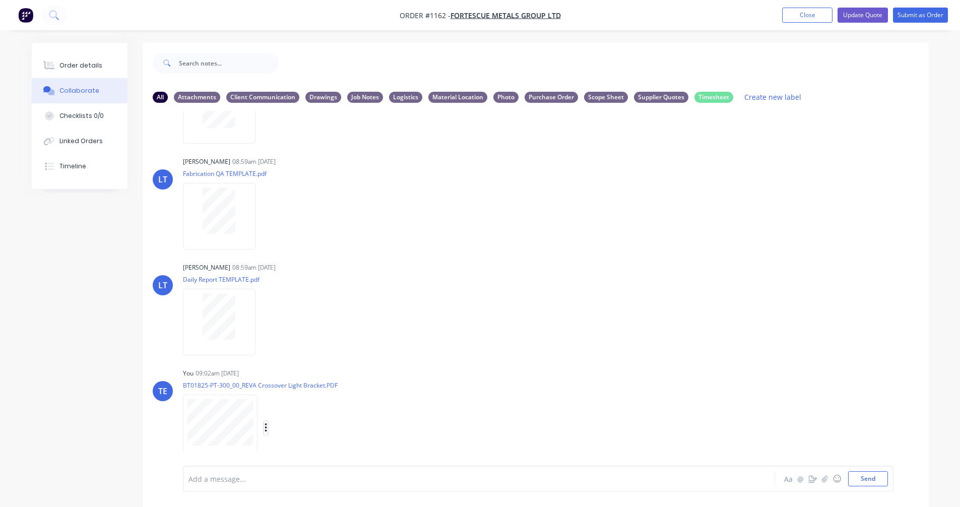
click at [265, 427] on icon "button" at bounding box center [266, 428] width 3 height 12
click at [308, 408] on button "Labels" at bounding box center [331, 407] width 113 height 23
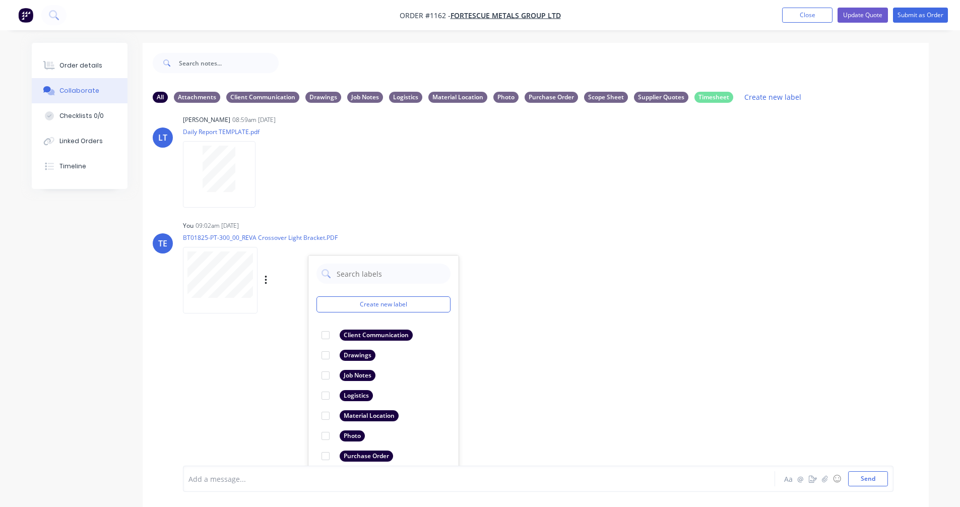
scroll to position [342, 0]
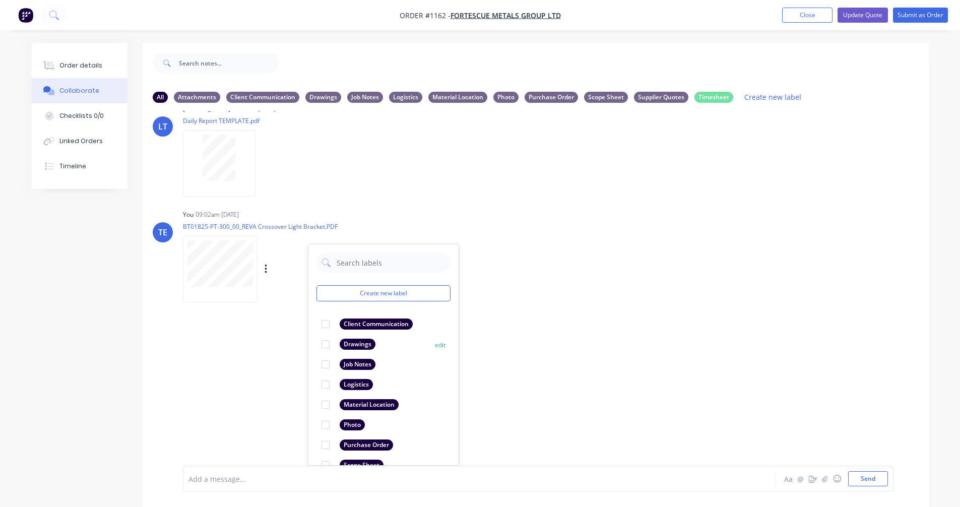
click at [380, 344] on div "Drawings edit" at bounding box center [384, 344] width 134 height 20
click at [323, 344] on div at bounding box center [326, 344] width 20 height 20
click at [234, 364] on div "LT [PERSON_NAME] 08:59am [DATE] Paint Coating Inspection Report.pdf Labels Down…" at bounding box center [536, 288] width 786 height 355
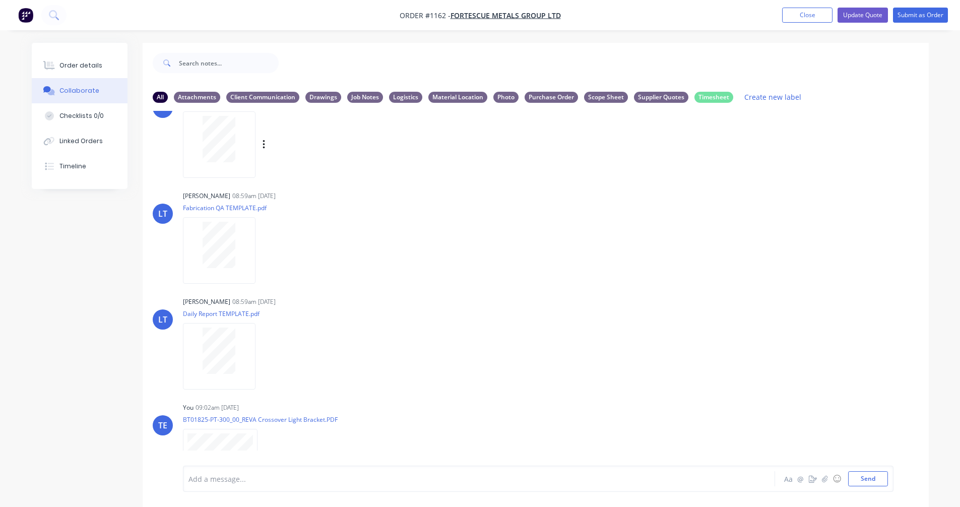
scroll to position [168, 0]
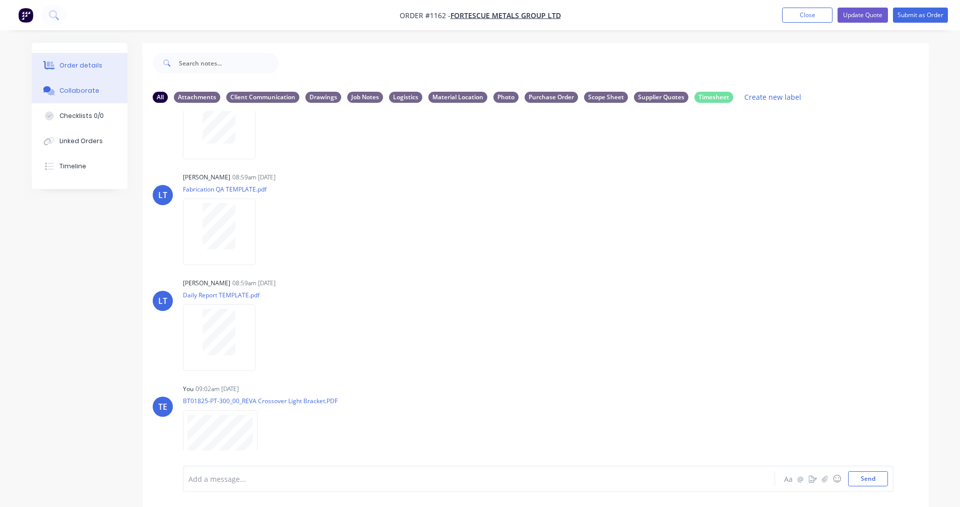
click at [64, 61] on div "Order details" at bounding box center [80, 65] width 43 height 9
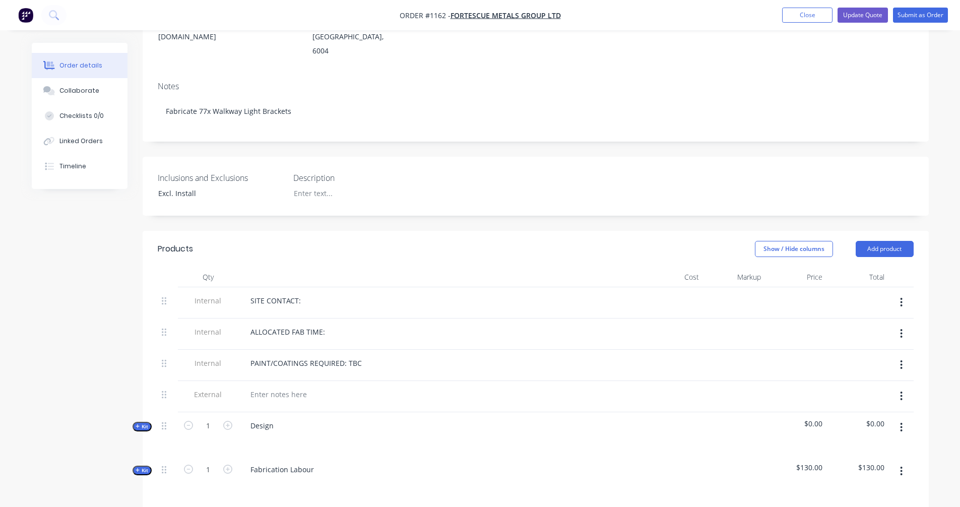
scroll to position [336, 0]
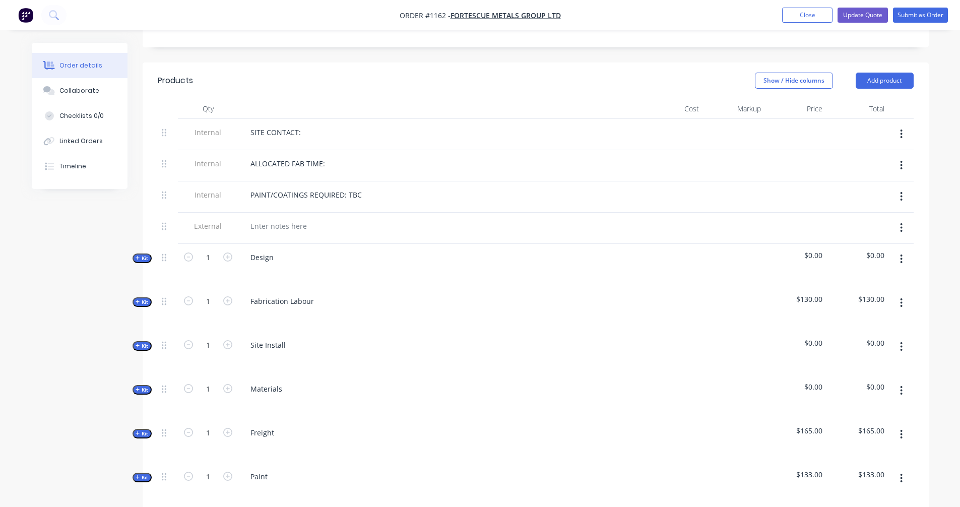
click at [422, 156] on div "ALLOCATED FAB TIME:" at bounding box center [439, 163] width 395 height 15
click at [324, 156] on div "ALLOCATED FAB TIME:" at bounding box center [287, 163] width 91 height 15
click at [903, 250] on button "button" at bounding box center [902, 259] width 24 height 18
click at [846, 339] on div "Delete" at bounding box center [866, 346] width 78 height 15
click at [902, 297] on icon "button" at bounding box center [901, 302] width 3 height 11
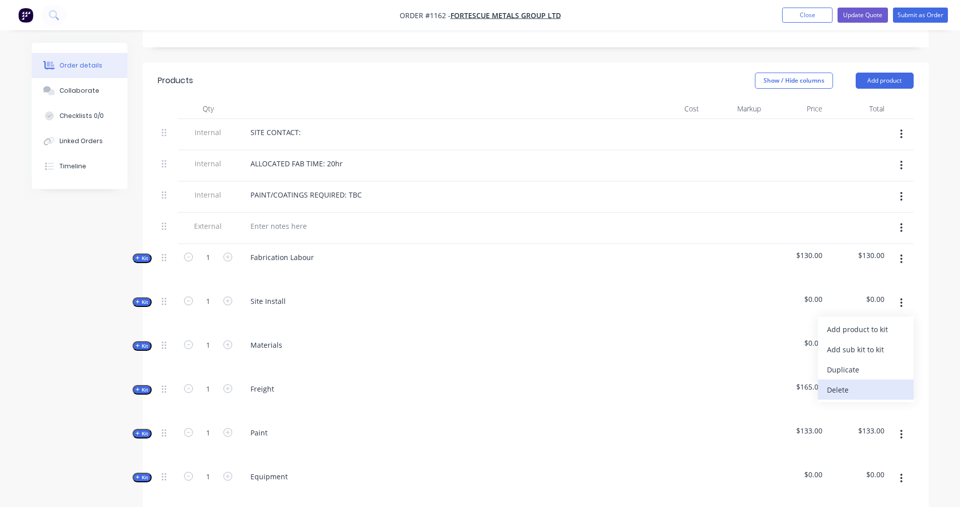
click at [854, 383] on div "Delete" at bounding box center [866, 390] width 78 height 15
click at [901, 385] on icon "button" at bounding box center [901, 390] width 3 height 11
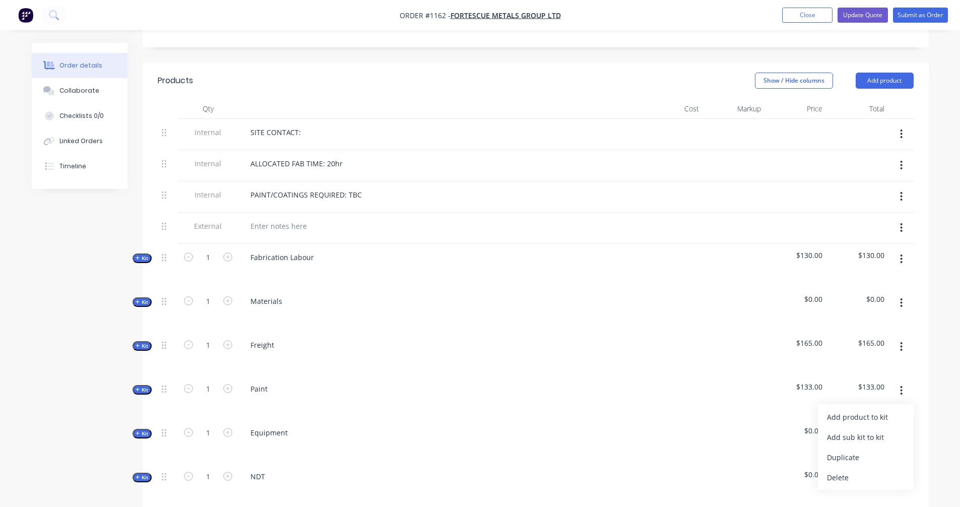
click at [753, 393] on div at bounding box center [734, 398] width 62 height 44
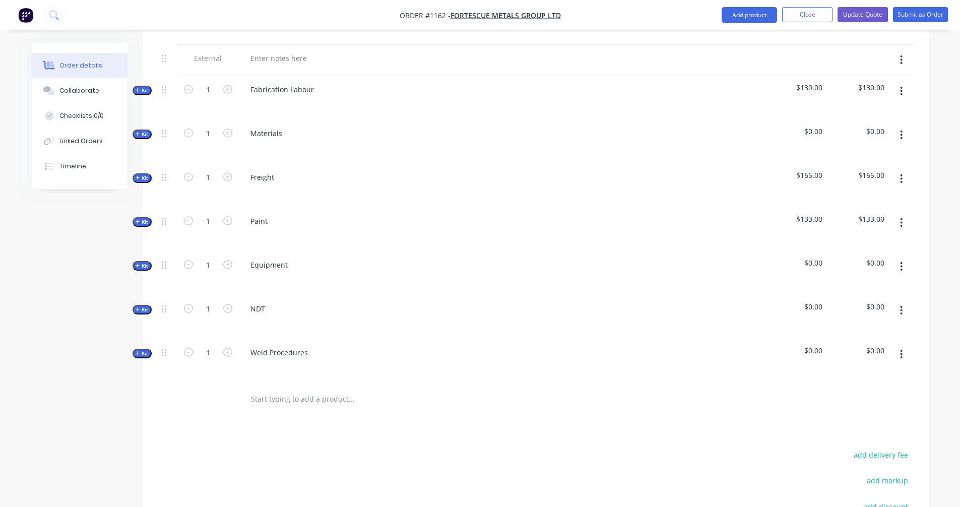
click at [901, 261] on icon "button" at bounding box center [901, 266] width 3 height 11
click at [849, 346] on div "Delete" at bounding box center [866, 353] width 78 height 15
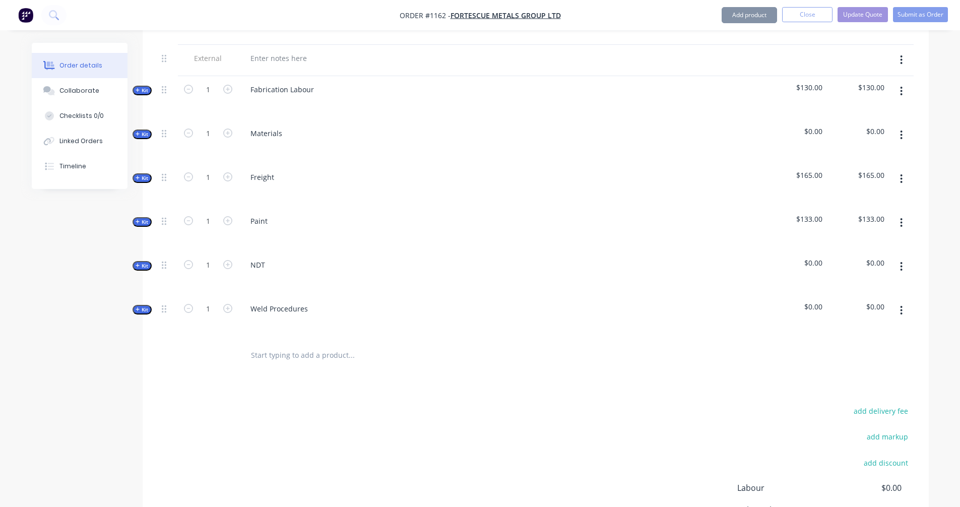
click at [902, 262] on icon "button" at bounding box center [902, 266] width 2 height 9
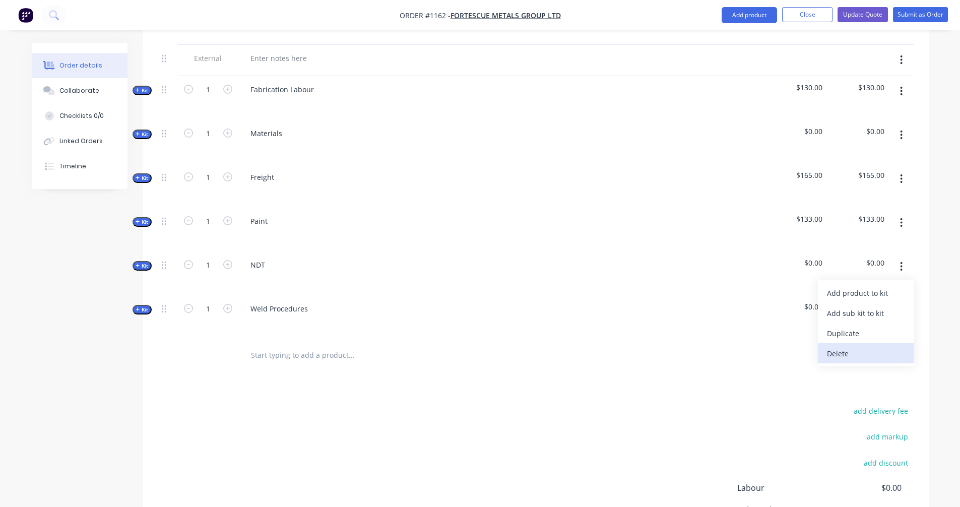
click at [831, 346] on div "Delete" at bounding box center [866, 353] width 78 height 15
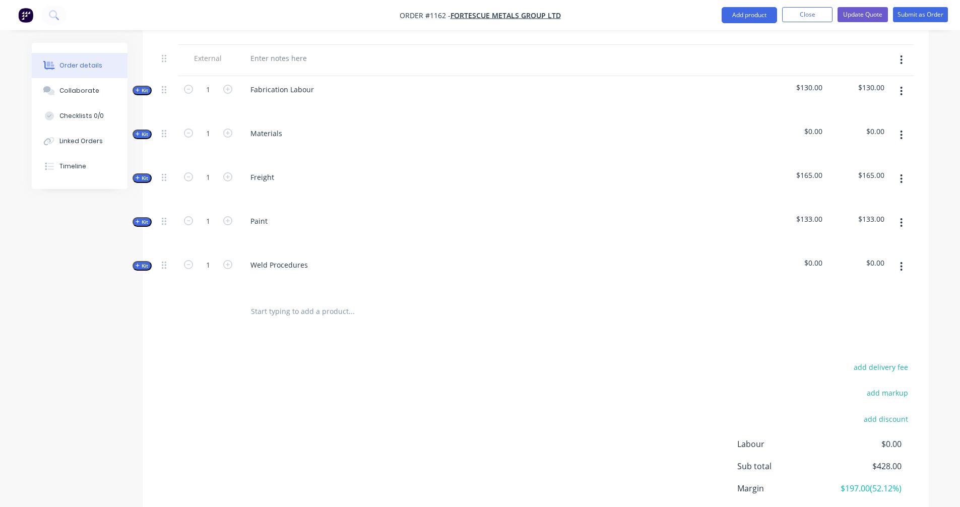
click at [908, 258] on button "button" at bounding box center [902, 267] width 24 height 18
click at [853, 346] on div "Delete" at bounding box center [866, 353] width 78 height 15
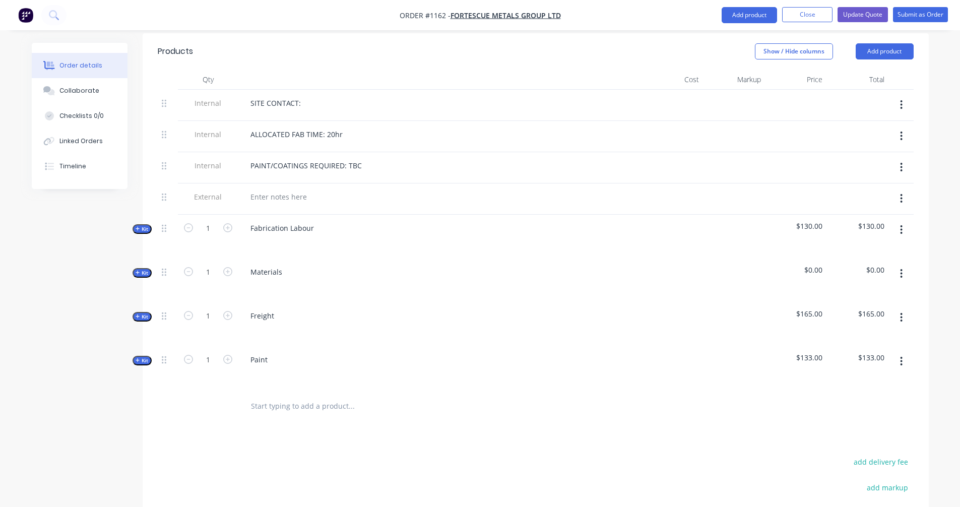
scroll to position [356, 0]
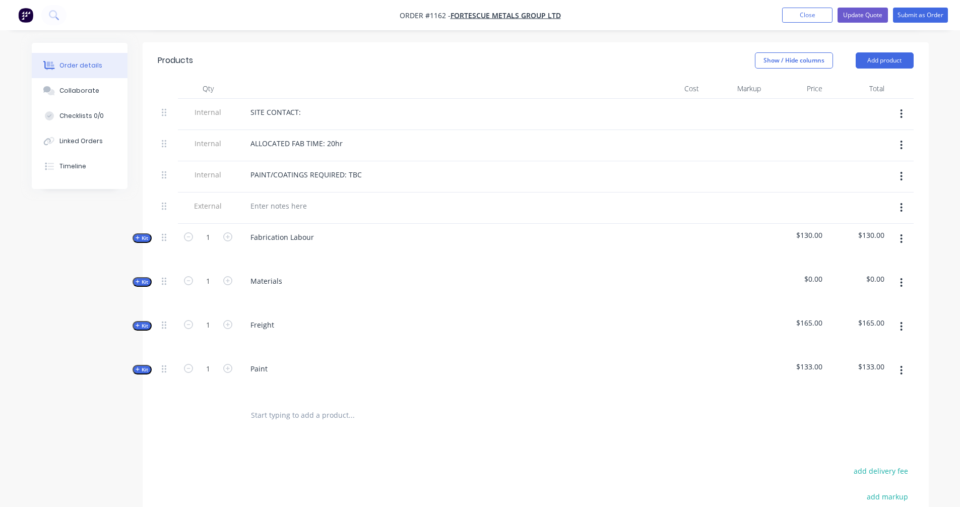
click at [138, 236] on icon "button" at bounding box center [138, 238] width 4 height 4
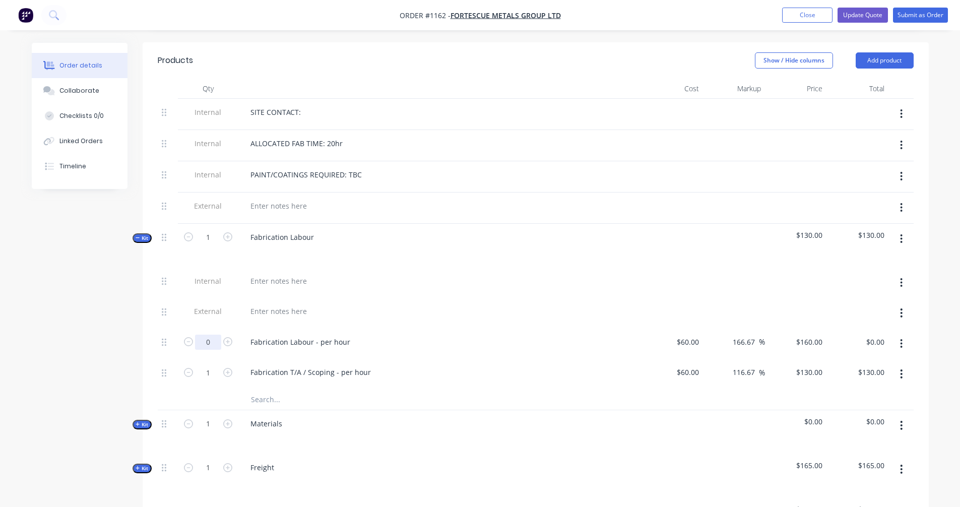
click at [216, 335] on input "0" at bounding box center [208, 342] width 26 height 15
type input "40"
type input "$6,400.00"
click at [519, 390] on div at bounding box center [393, 400] width 302 height 20
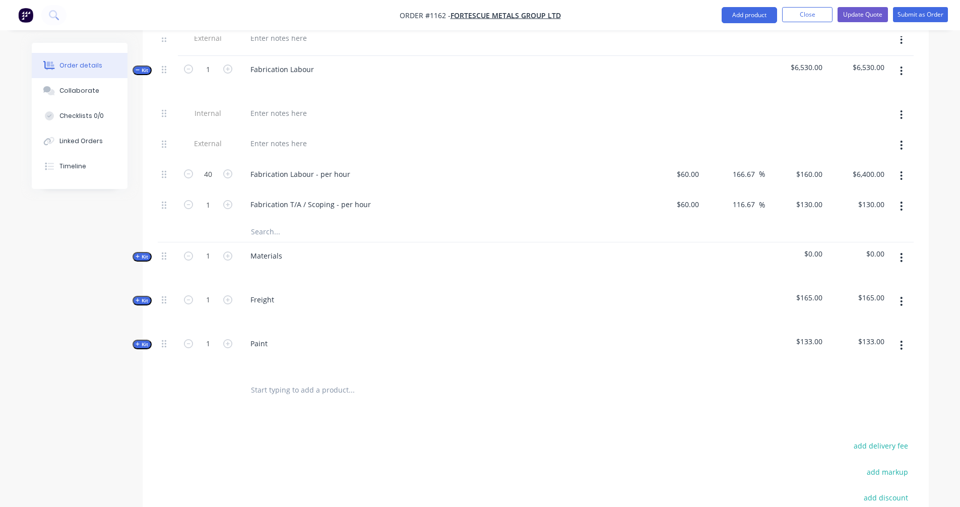
click at [138, 254] on icon "button" at bounding box center [138, 256] width 5 height 5
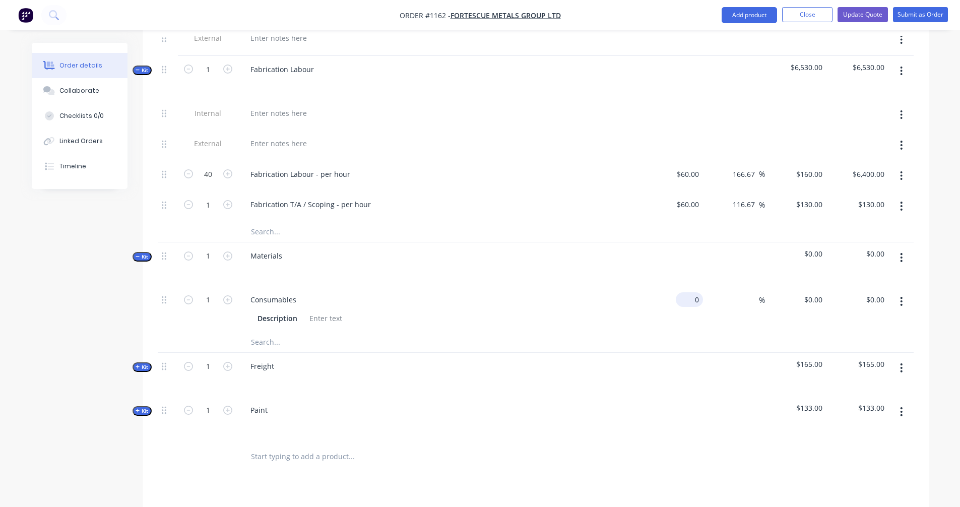
click at [691, 292] on div "0 $0.00" at bounding box center [689, 299] width 27 height 15
type input "$100.00"
type input "200"
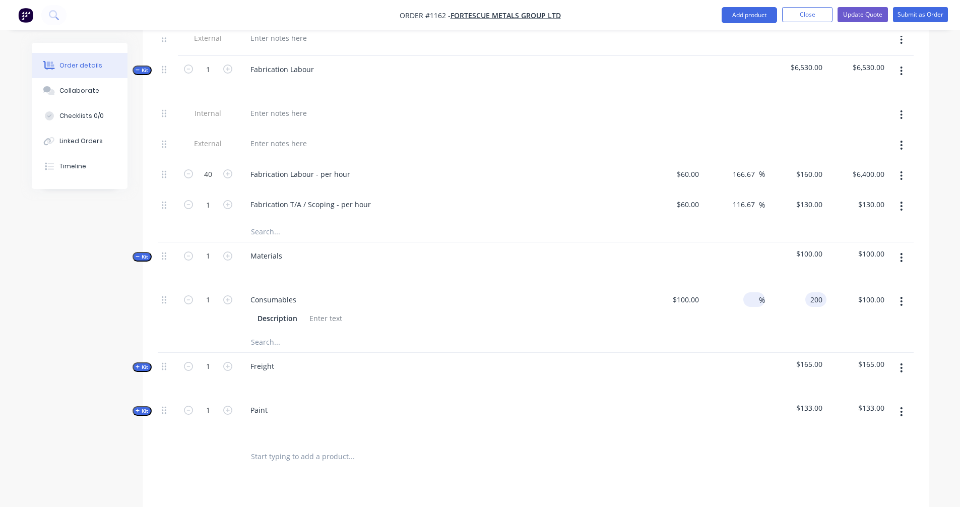
type input "100"
type input "$200.00"
click at [271, 332] on input "text" at bounding box center [352, 342] width 202 height 20
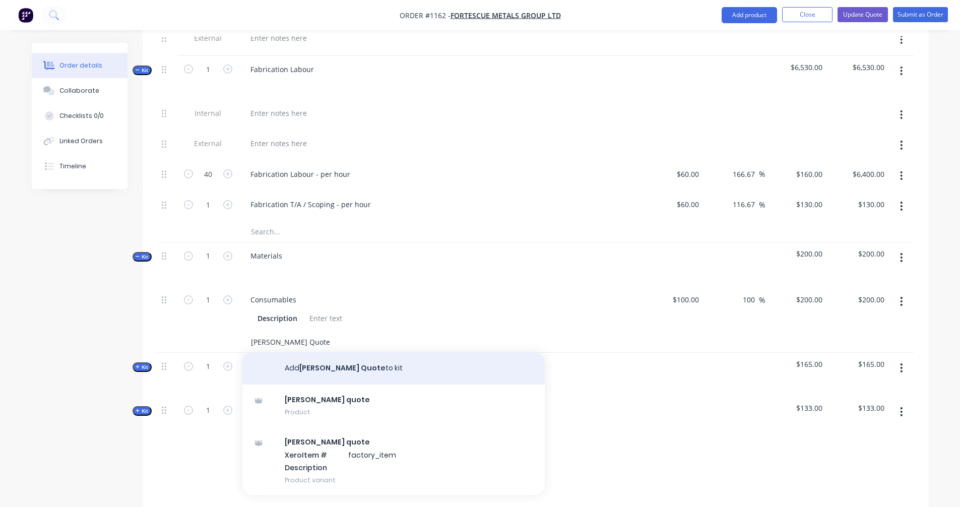
type input "[PERSON_NAME] Quote"
click at [332, 352] on button "Add [PERSON_NAME] Quote to kit" at bounding box center [393, 368] width 302 height 32
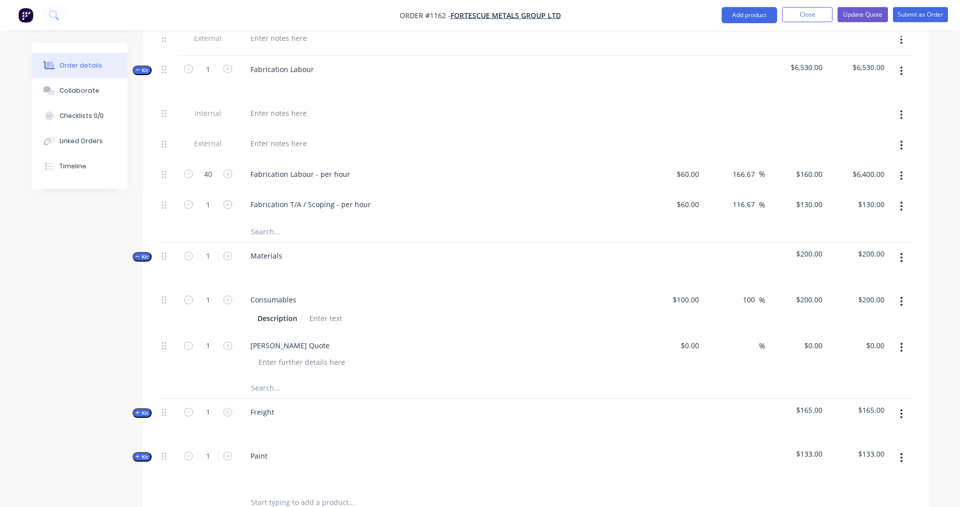
click at [139, 411] on icon "button" at bounding box center [138, 413] width 4 height 4
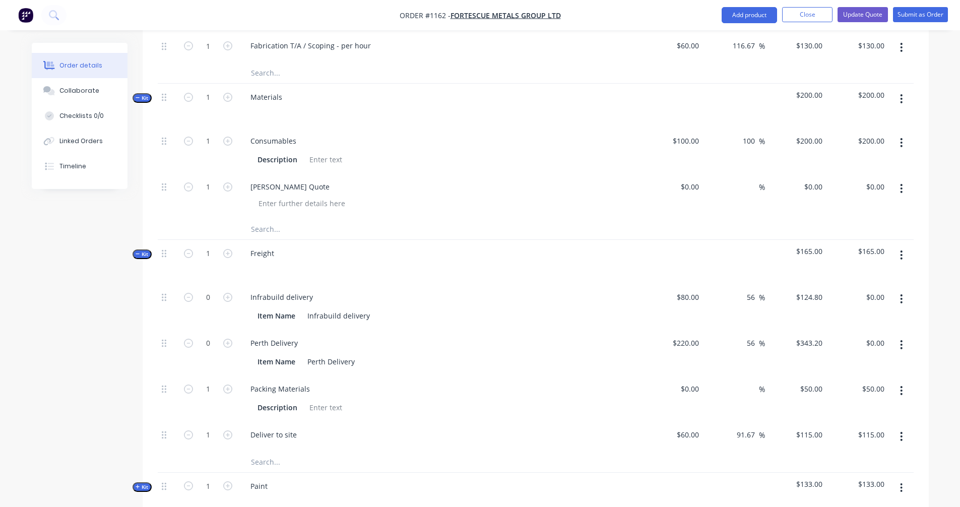
scroll to position [692, 0]
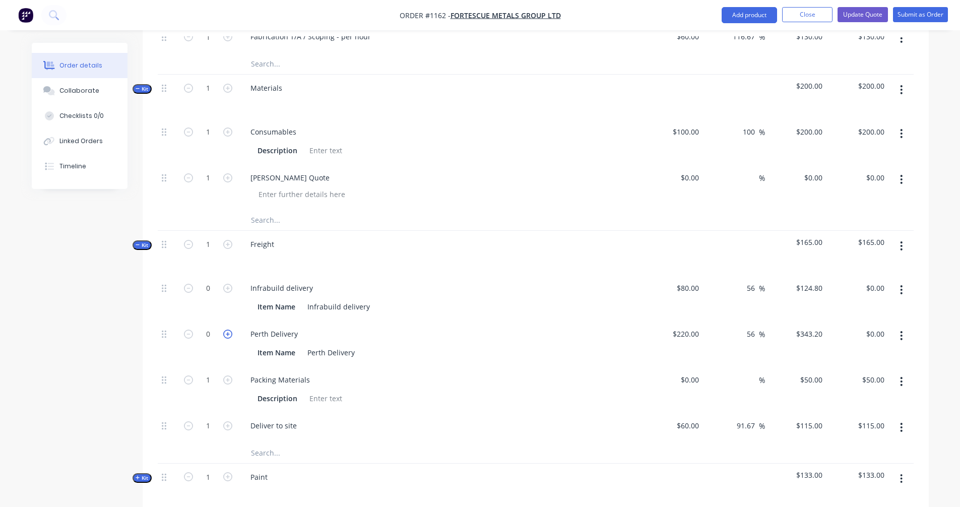
click at [228, 330] on icon "button" at bounding box center [227, 334] width 9 height 9
type input "1"
type input "$343.20"
click at [228, 330] on icon "button" at bounding box center [227, 334] width 9 height 9
type input "2"
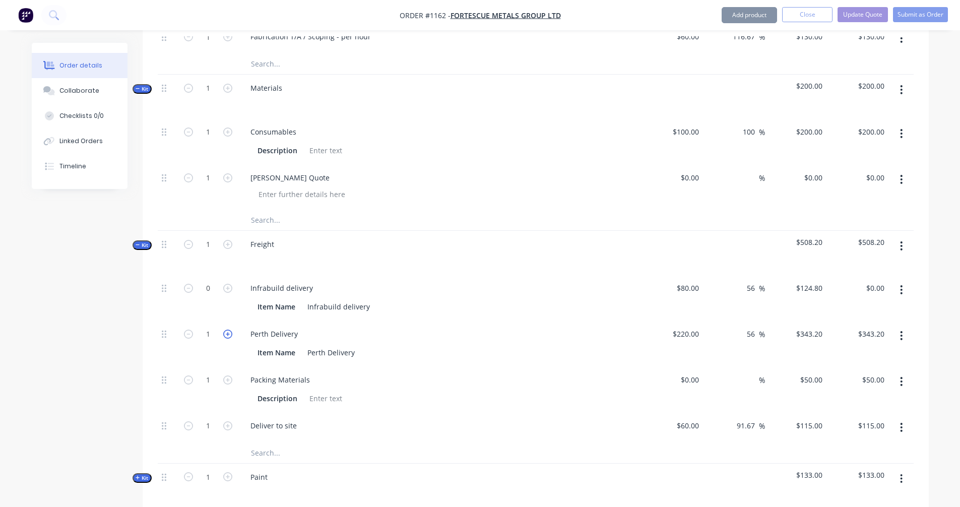
type input "$686.40"
click at [228, 330] on icon "button" at bounding box center [227, 334] width 9 height 9
type input "3"
type input "$1,029.60"
click at [185, 421] on icon "button" at bounding box center [188, 425] width 9 height 9
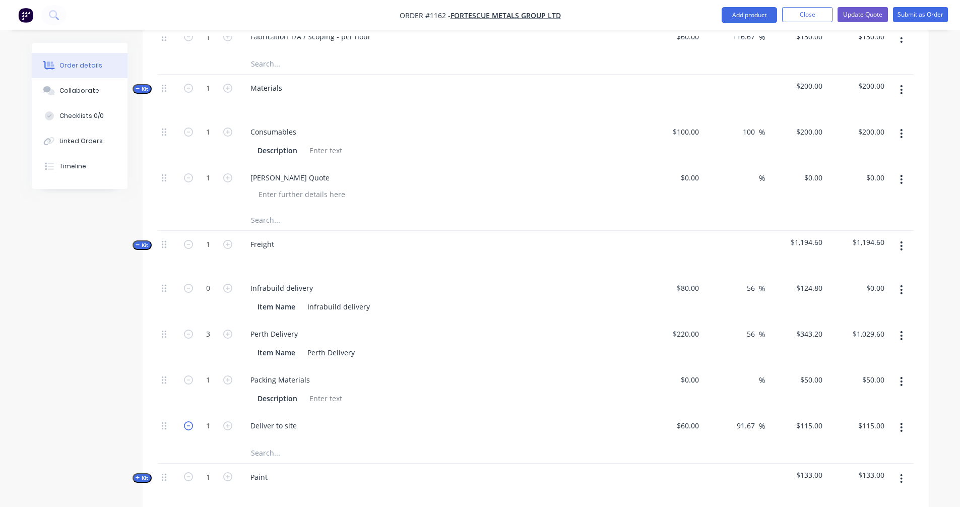
type input "0"
type input "$0.00"
click at [901, 284] on icon "button" at bounding box center [901, 289] width 3 height 11
click at [850, 349] on div "Delete" at bounding box center [866, 356] width 78 height 15
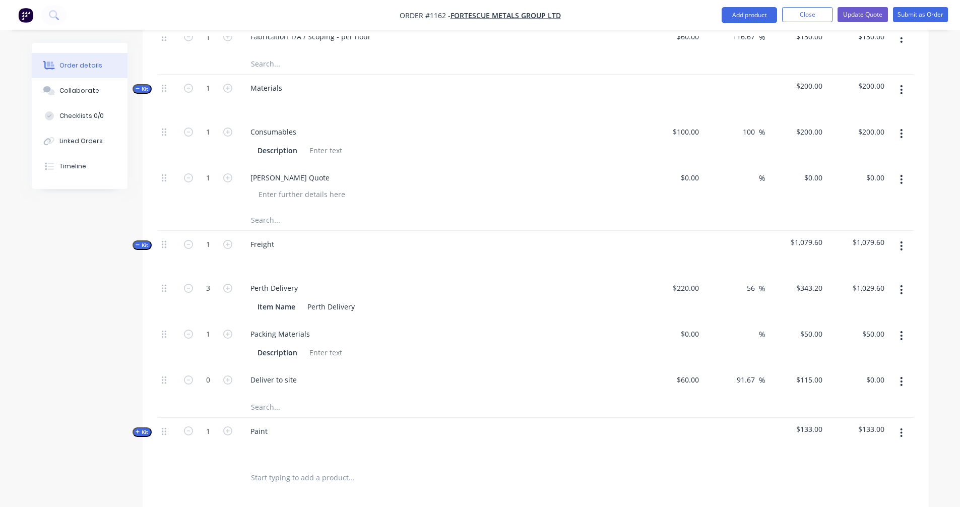
click at [903, 373] on button "button" at bounding box center [902, 382] width 24 height 18
click at [847, 441] on div "Delete" at bounding box center [866, 448] width 78 height 15
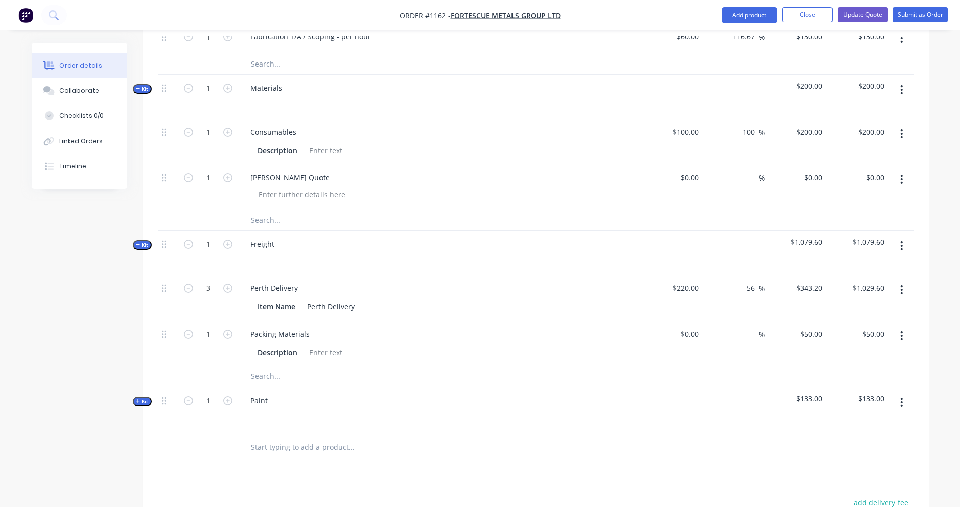
click at [139, 399] on icon "button" at bounding box center [138, 401] width 4 height 4
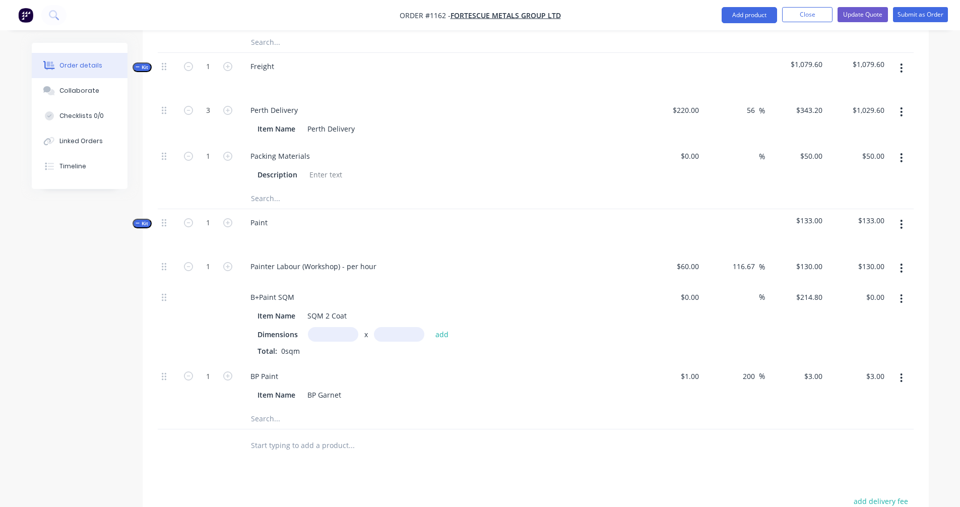
scroll to position [860, 0]
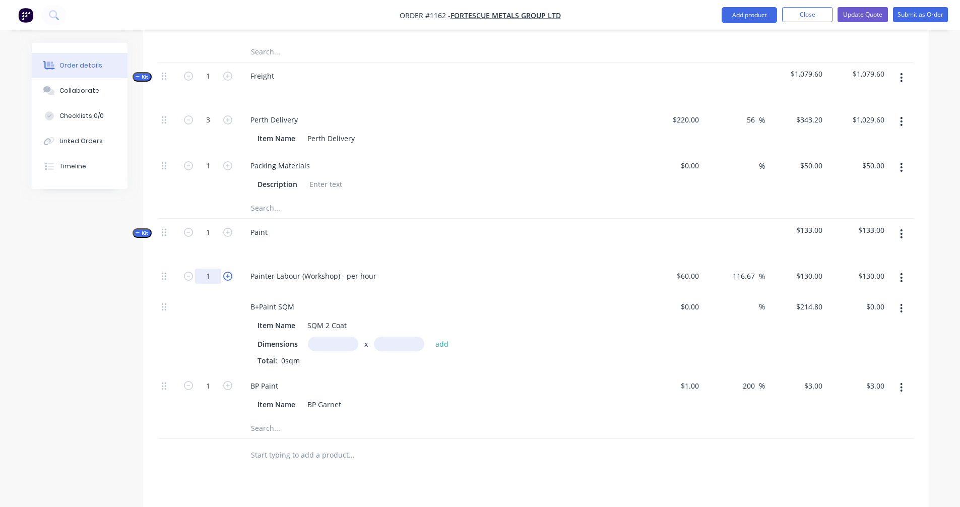
drag, startPoint x: 209, startPoint y: 262, endPoint x: 224, endPoint y: 263, distance: 15.7
click at [209, 269] on input "1" at bounding box center [208, 276] width 26 height 15
type input "25"
type input "$3,250.00"
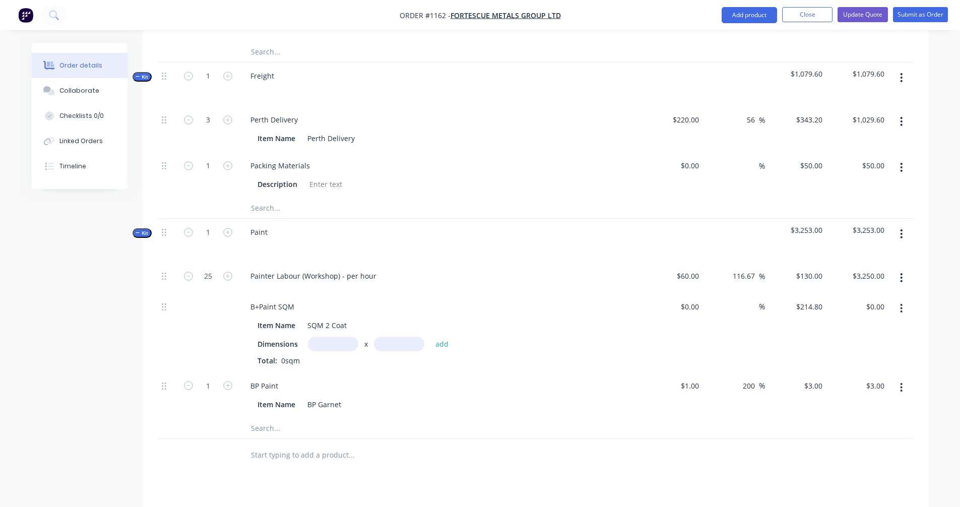
click at [317, 337] on input "text" at bounding box center [333, 344] width 50 height 15
click at [328, 337] on input "text" at bounding box center [333, 344] width 50 height 15
type input "0.25m"
click at [443, 337] on button "add" at bounding box center [442, 344] width 24 height 14
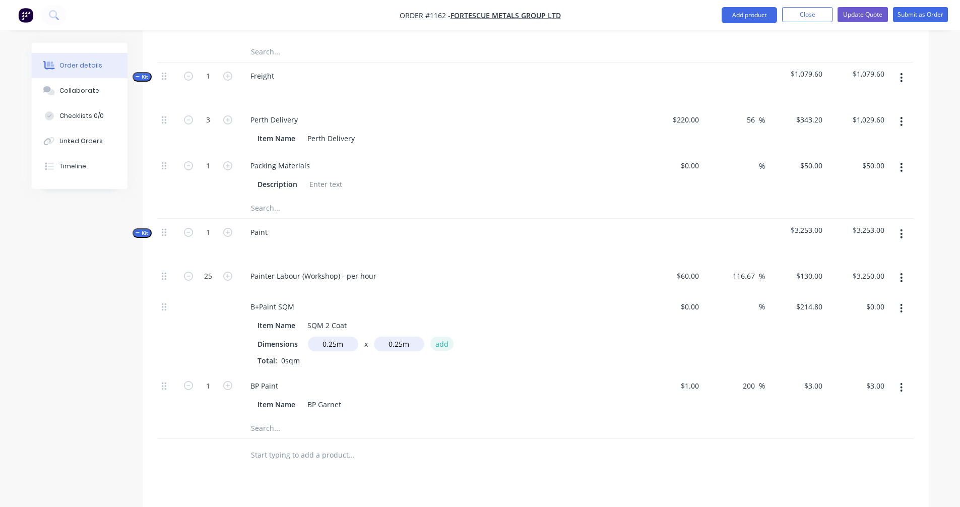
type input "$13.43"
click at [331, 337] on input "text" at bounding box center [333, 344] width 50 height 15
type input "1m"
click at [386, 337] on input "text" at bounding box center [399, 344] width 50 height 15
type input "5m"
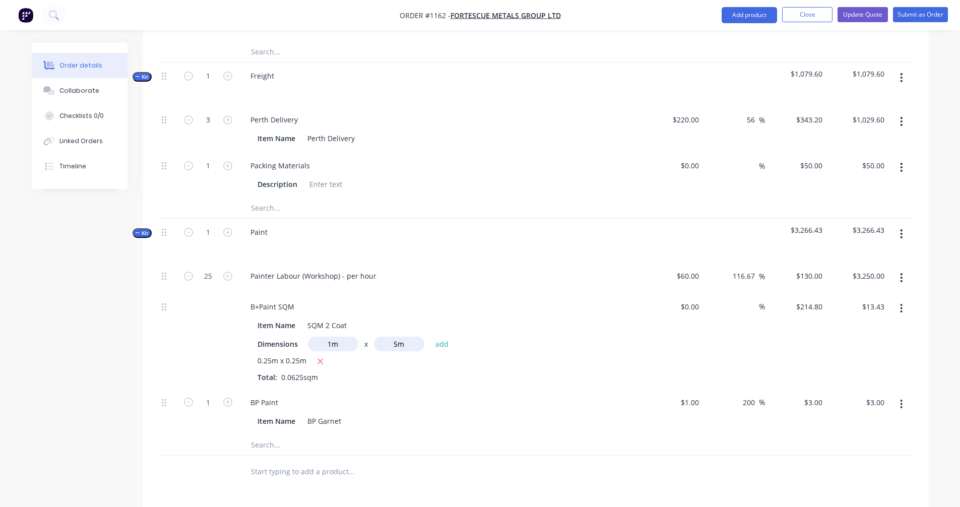
click at [183, 343] on div at bounding box center [208, 341] width 60 height 96
click at [444, 337] on button "add" at bounding box center [442, 344] width 24 height 14
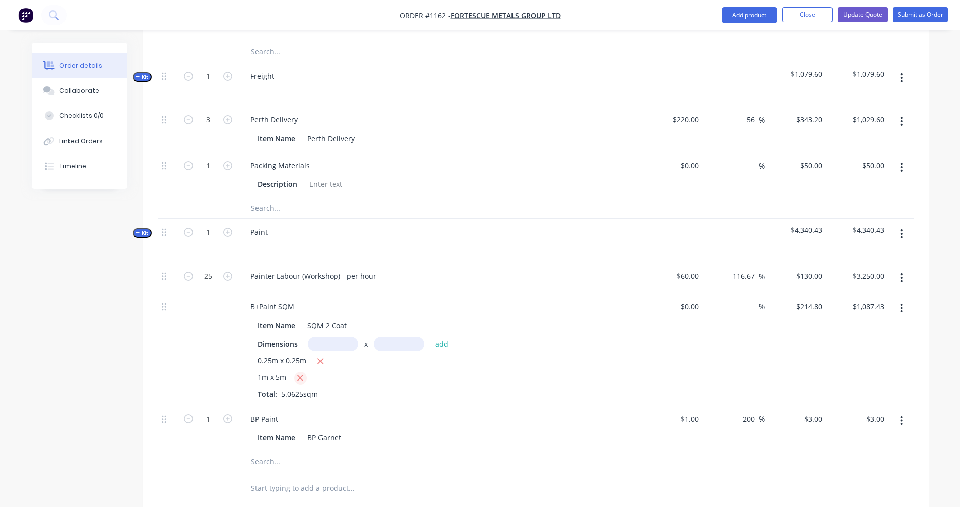
click at [300, 376] on icon "button" at bounding box center [301, 379] width 6 height 6
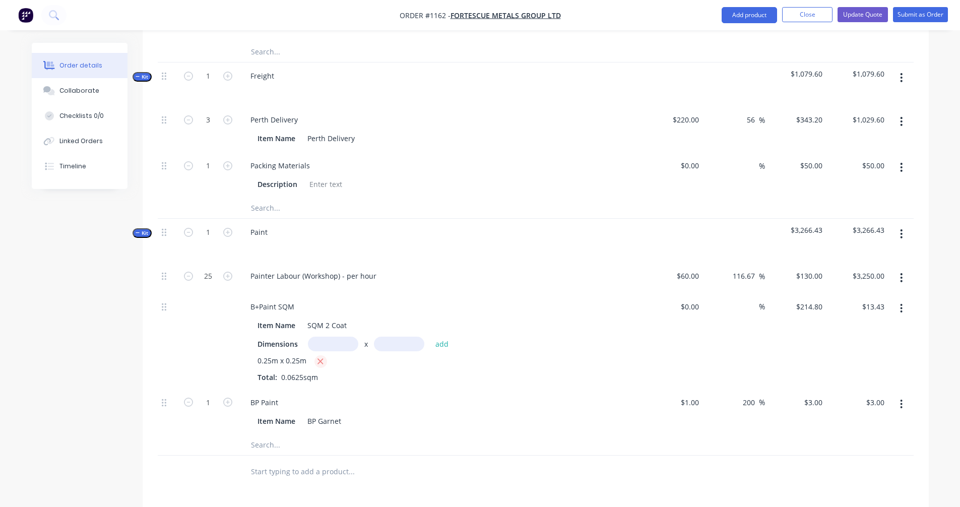
click at [321, 357] on icon "button" at bounding box center [320, 361] width 7 height 9
type input "$0.00"
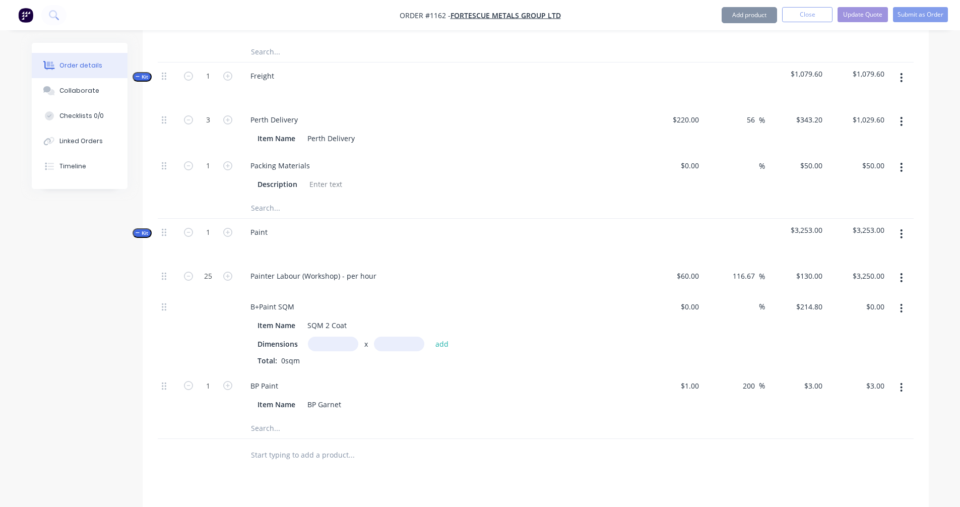
click at [329, 337] on input "text" at bounding box center [333, 344] width 50 height 15
type input "1m"
click at [399, 337] on input "text" at bounding box center [399, 344] width 50 height 15
type input "5m"
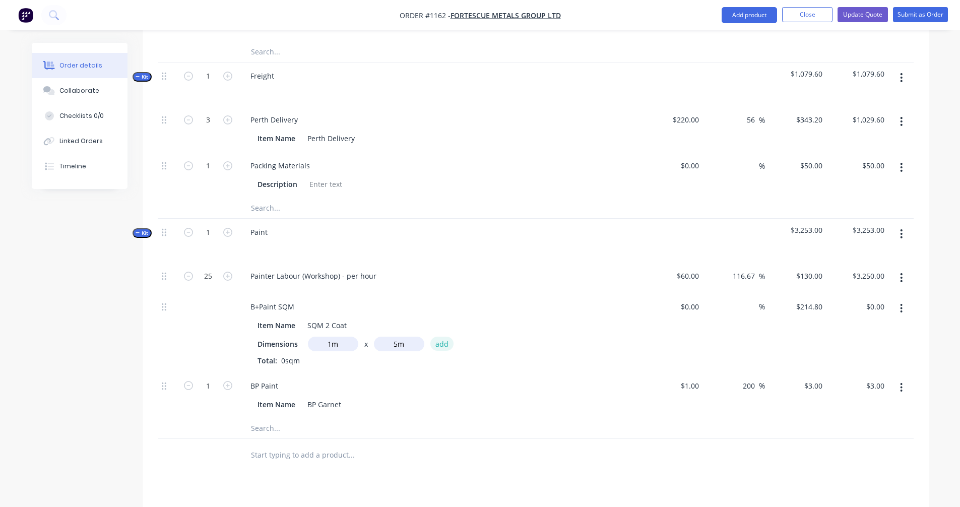
click at [444, 337] on button "add" at bounding box center [442, 344] width 24 height 14
type input "$1,074.00"
click at [216, 395] on input "1" at bounding box center [208, 402] width 26 height 15
type input "100"
type input "$300.00"
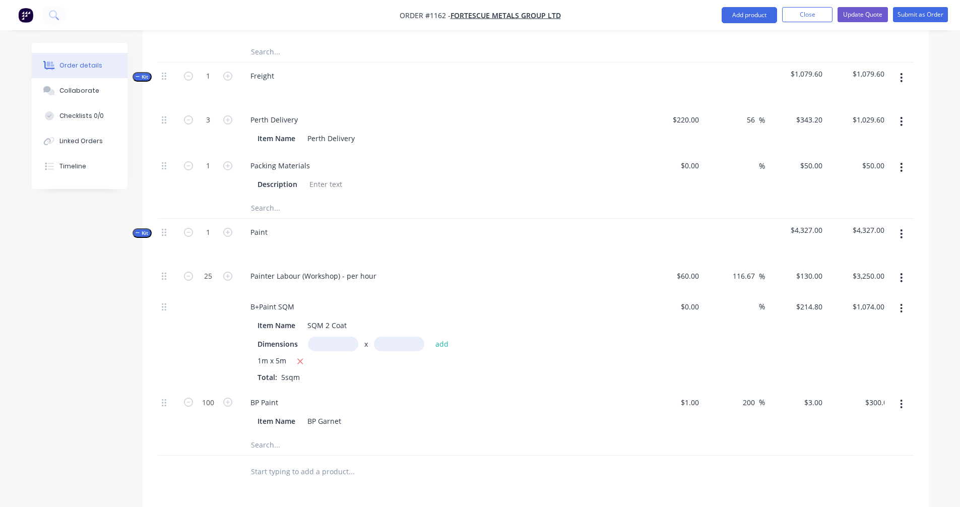
click at [338, 337] on input "text" at bounding box center [333, 344] width 50 height 15
type input "0.25m"
click at [404, 337] on input "text" at bounding box center [399, 344] width 50 height 15
type input "0.25m"
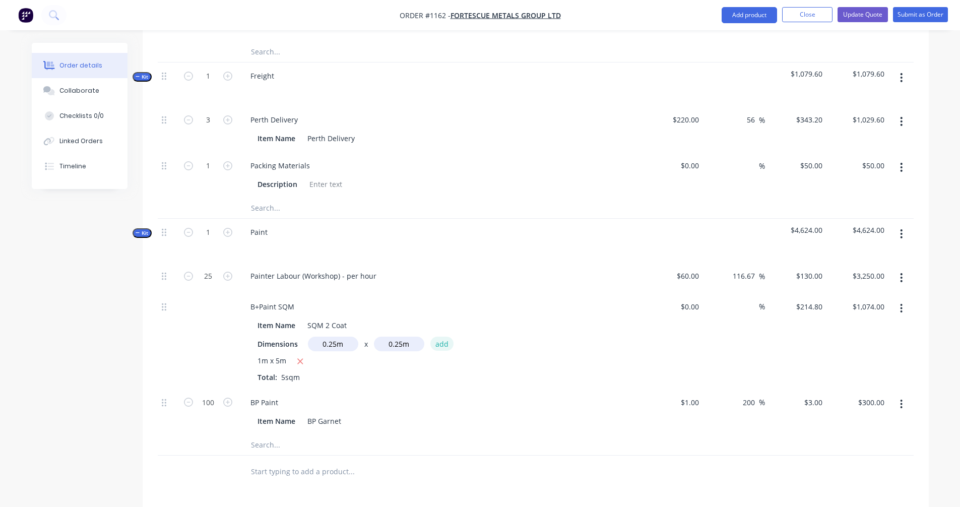
click at [439, 337] on button "add" at bounding box center [442, 344] width 24 height 14
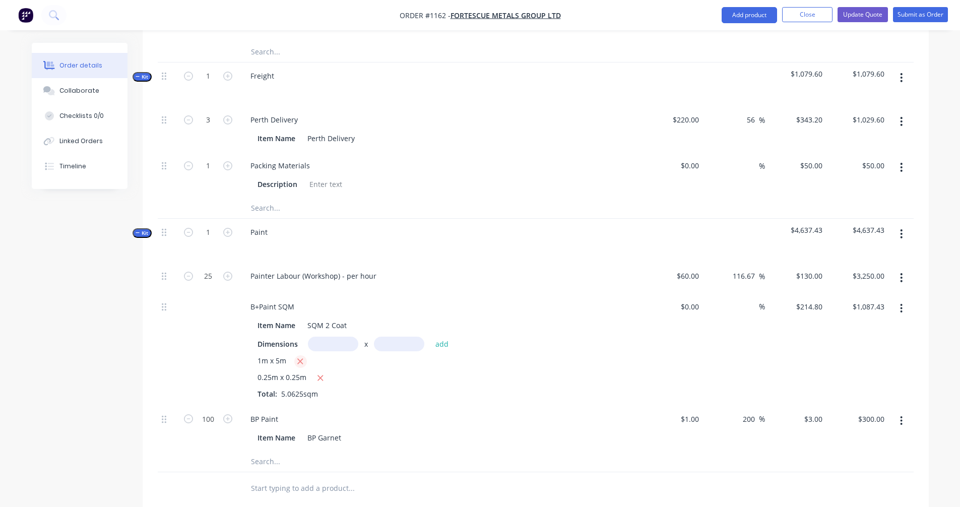
click at [299, 359] on icon "button" at bounding box center [301, 362] width 6 height 6
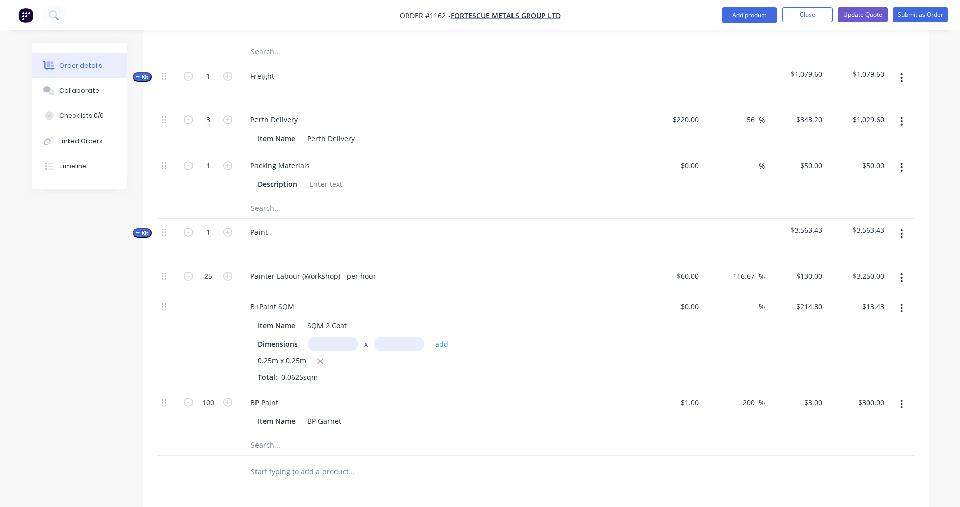
click at [318, 357] on icon "button" at bounding box center [320, 361] width 7 height 9
type input "$0.00"
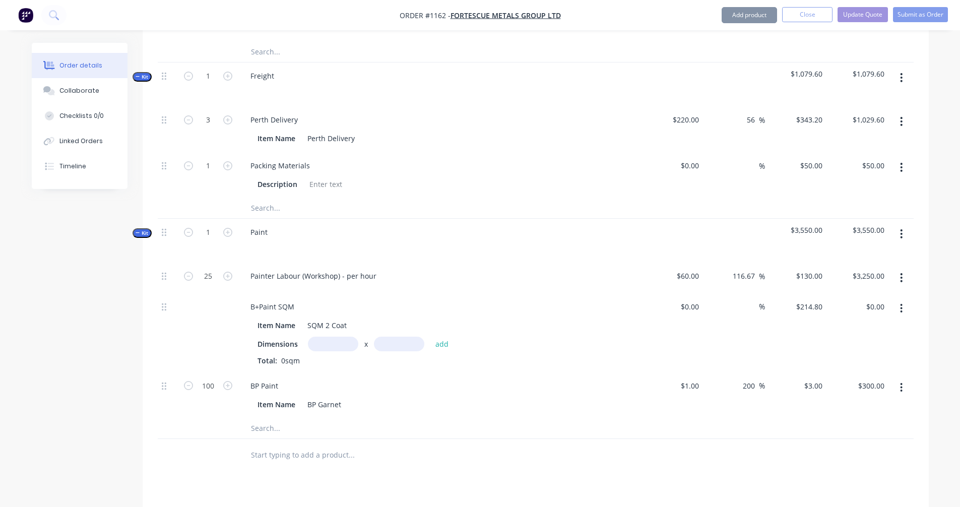
click at [320, 337] on input "text" at bounding box center [333, 344] width 50 height 15
type input "1m"
click at [384, 337] on input "text" at bounding box center [399, 344] width 50 height 15
type input "5m"
click at [454, 337] on div "Dimensions 1m x 5m add" at bounding box center [440, 344] width 365 height 15
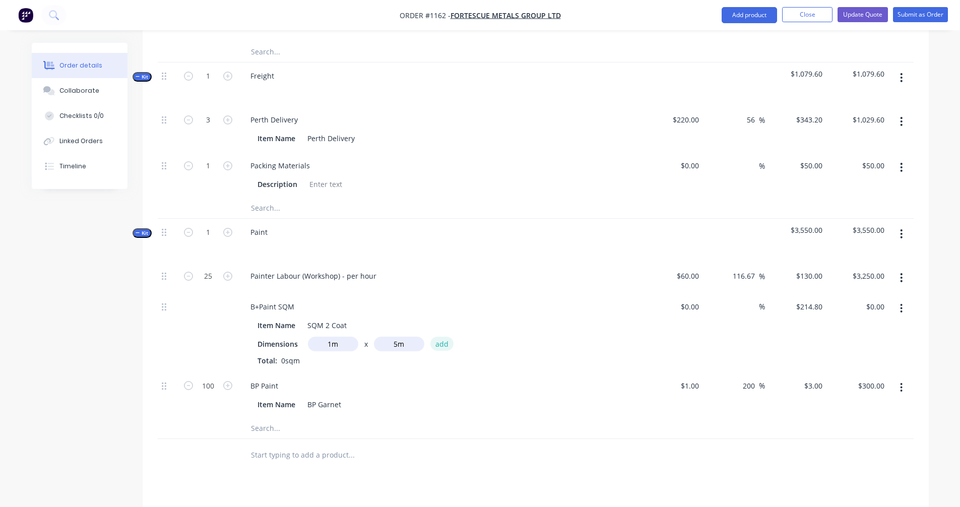
click at [448, 337] on button "add" at bounding box center [442, 344] width 24 height 14
type input "$1,074.00"
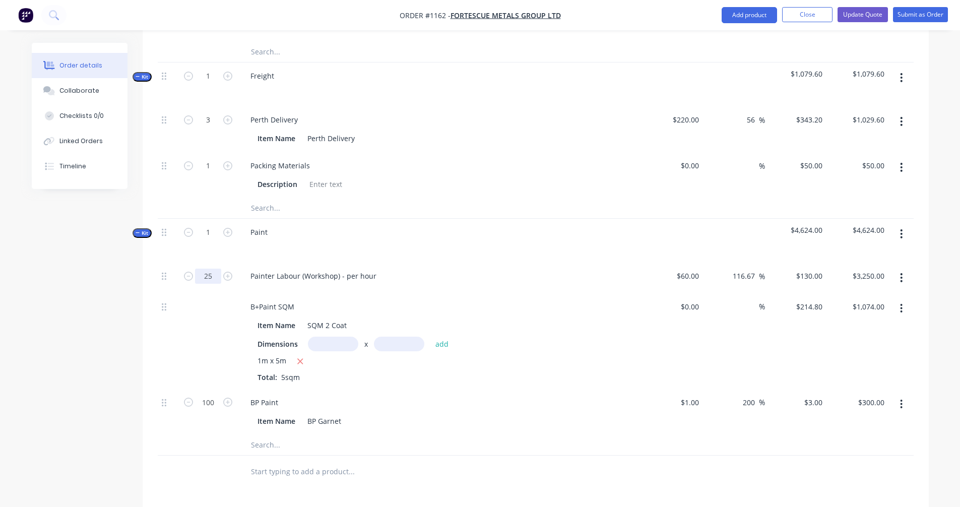
click at [219, 269] on input "25" at bounding box center [208, 276] width 26 height 15
type input "30"
type input "$3,900.00"
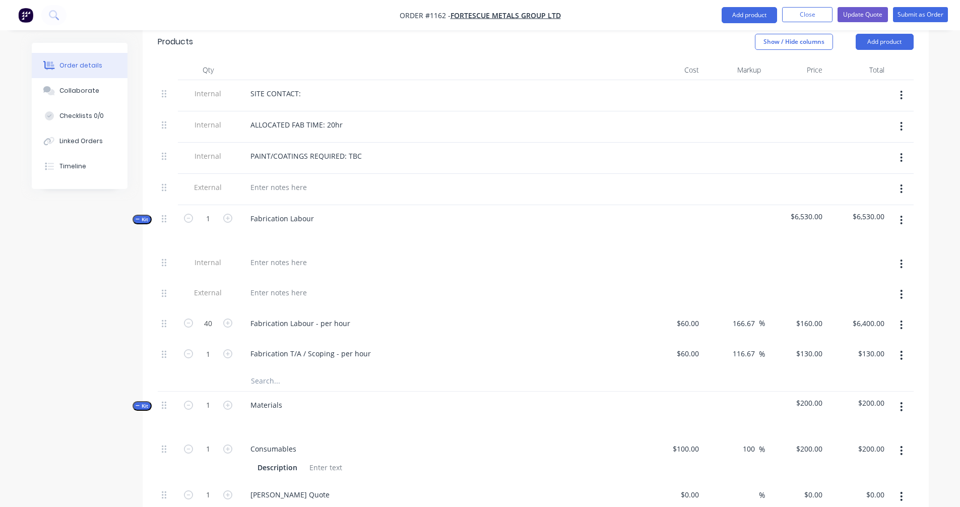
scroll to position [356, 0]
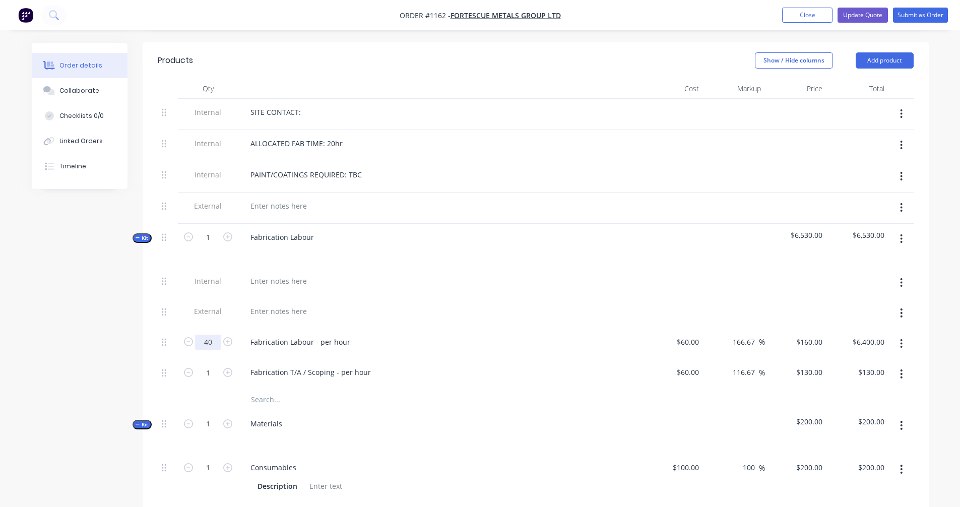
click at [216, 335] on input "40" at bounding box center [208, 342] width 26 height 15
type input "30"
type input "$4,800.00"
click at [66, 288] on div "Created by [PERSON_NAME] Created [DATE] Required [DATE] Assigned to Add team me…" at bounding box center [480, 467] width 897 height 1563
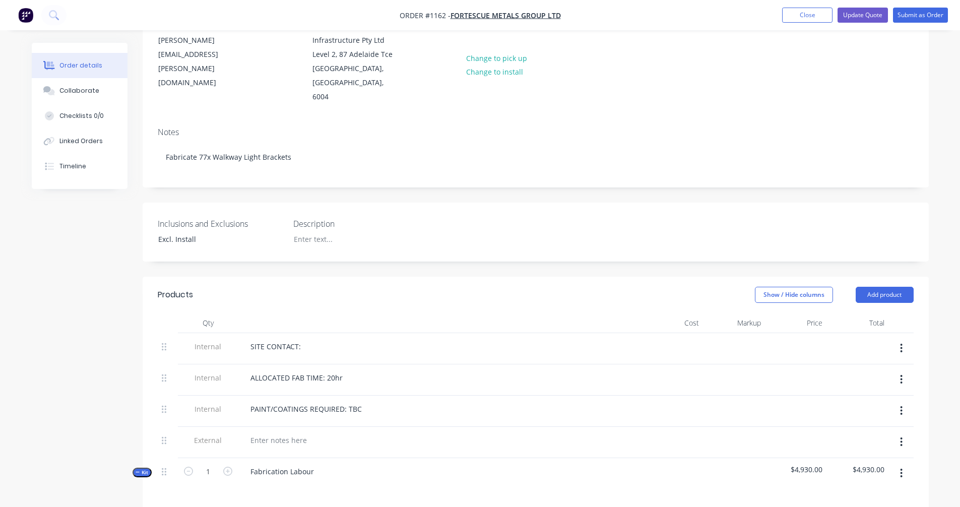
scroll to position [168, 0]
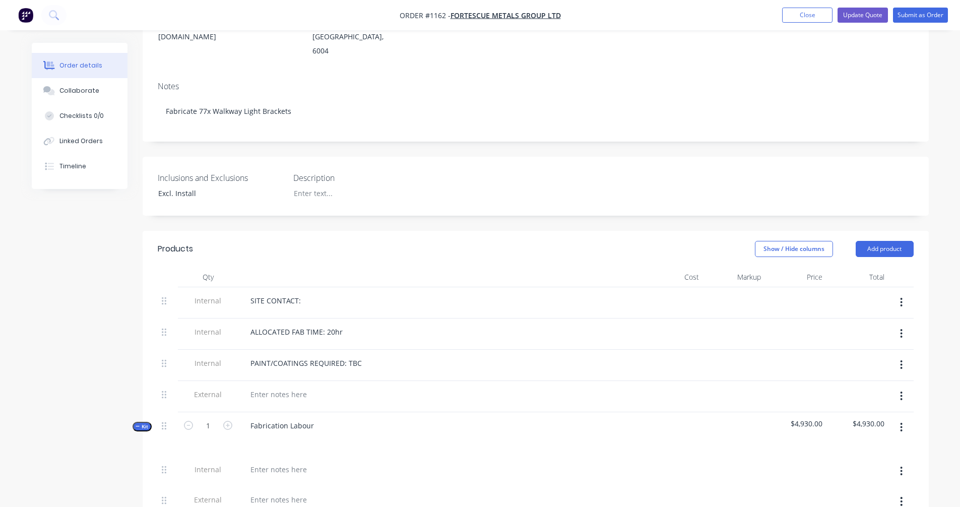
click at [367, 356] on div "PAINT/COATINGS REQUIRED: TBC" at bounding box center [439, 363] width 395 height 15
drag, startPoint x: 357, startPoint y: 350, endPoint x: 345, endPoint y: 353, distance: 12.4
click at [345, 356] on div "PAINT/COATINGS REQUIRED: TBC" at bounding box center [306, 363] width 128 height 15
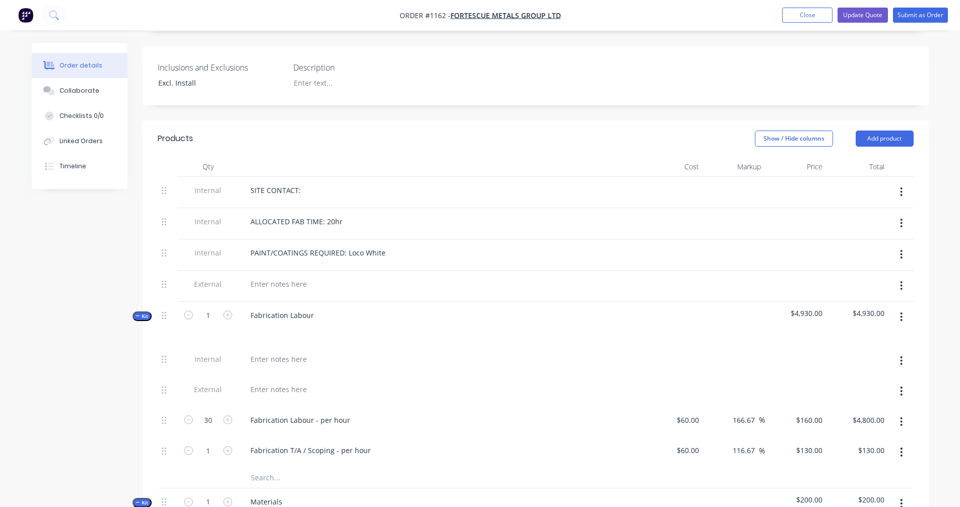
scroll to position [504, 0]
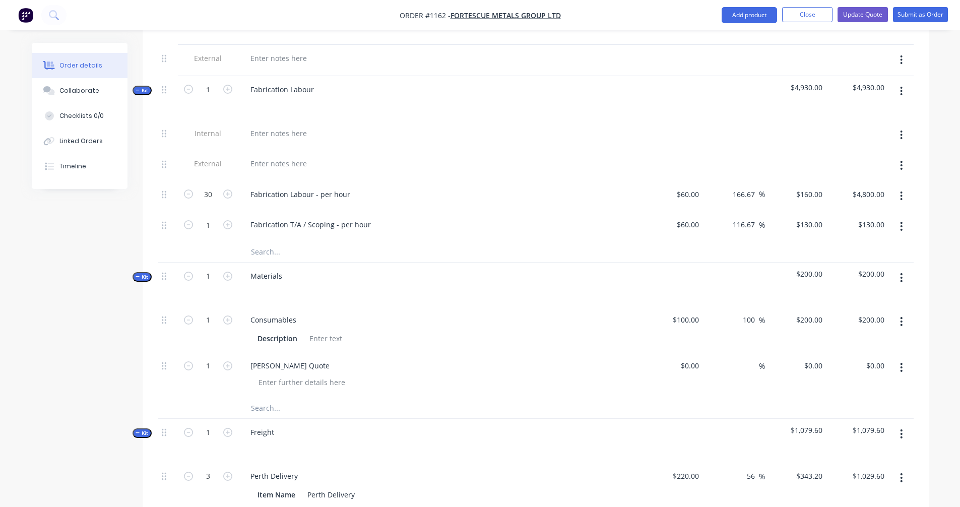
click at [902, 221] on icon "button" at bounding box center [901, 226] width 3 height 11
click at [843, 286] on div "Delete" at bounding box center [866, 293] width 78 height 15
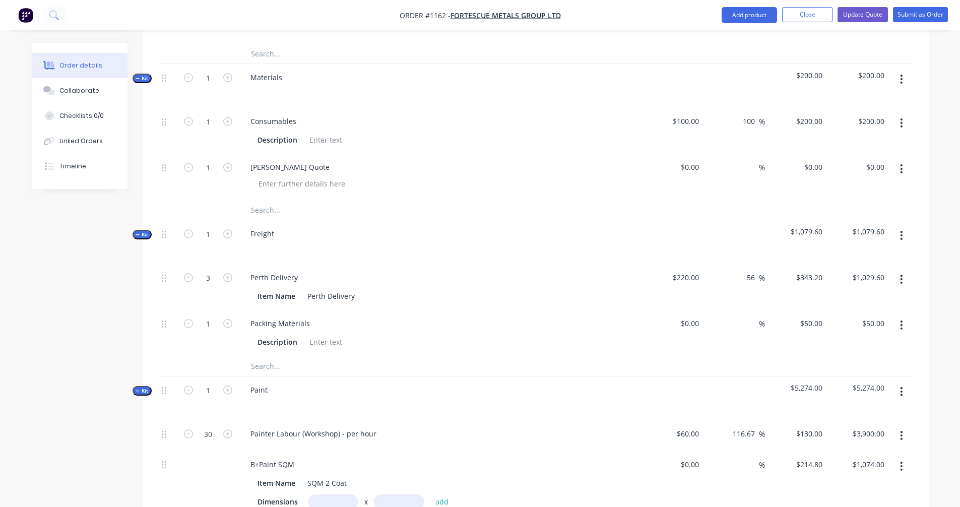
scroll to position [840, 0]
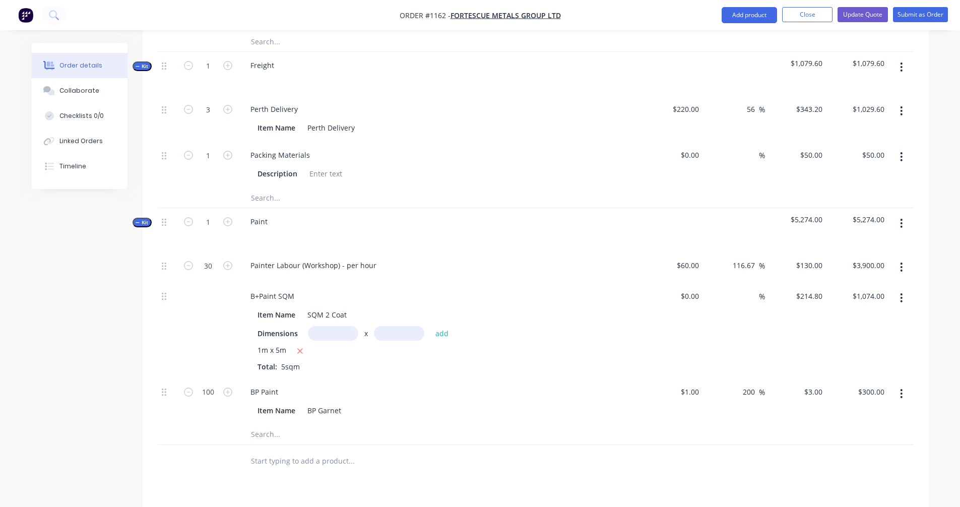
click at [140, 219] on span "Kit" at bounding box center [142, 223] width 13 height 8
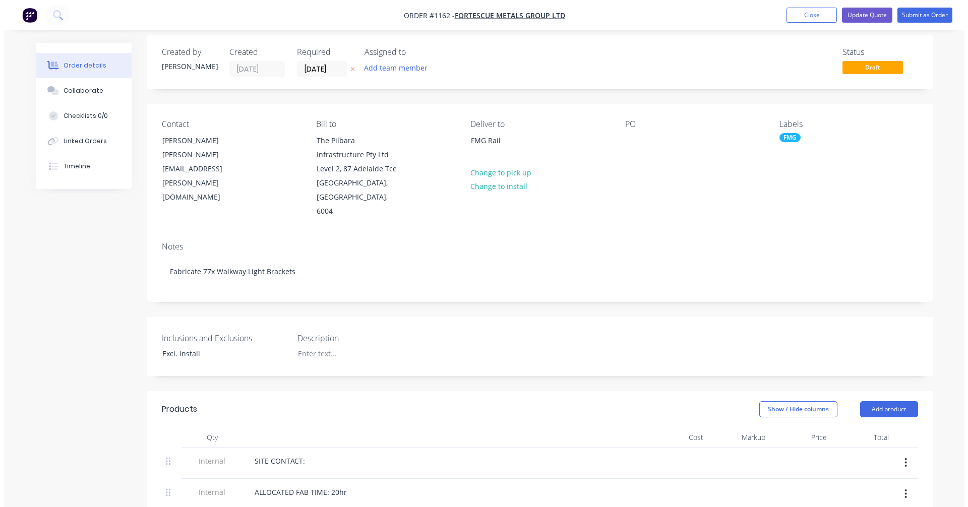
scroll to position [0, 0]
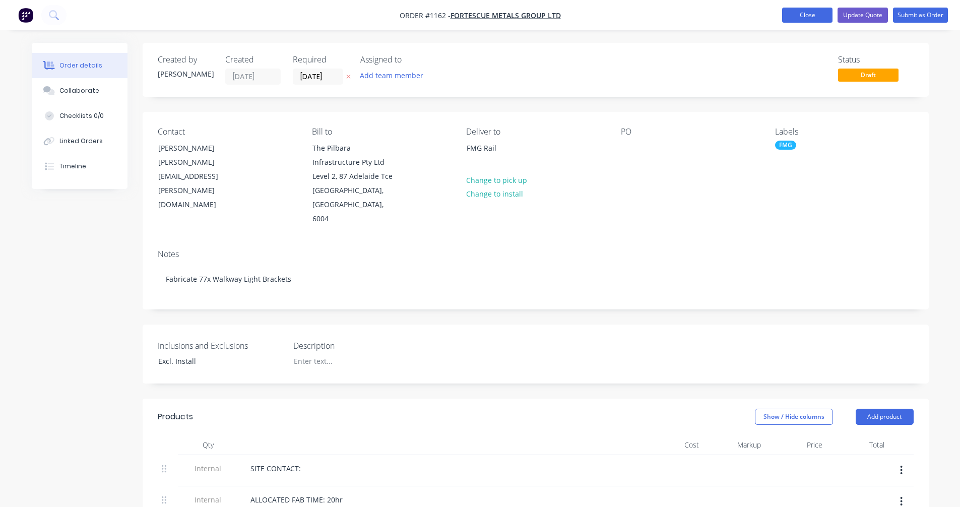
click at [817, 14] on button "Close" at bounding box center [807, 15] width 50 height 15
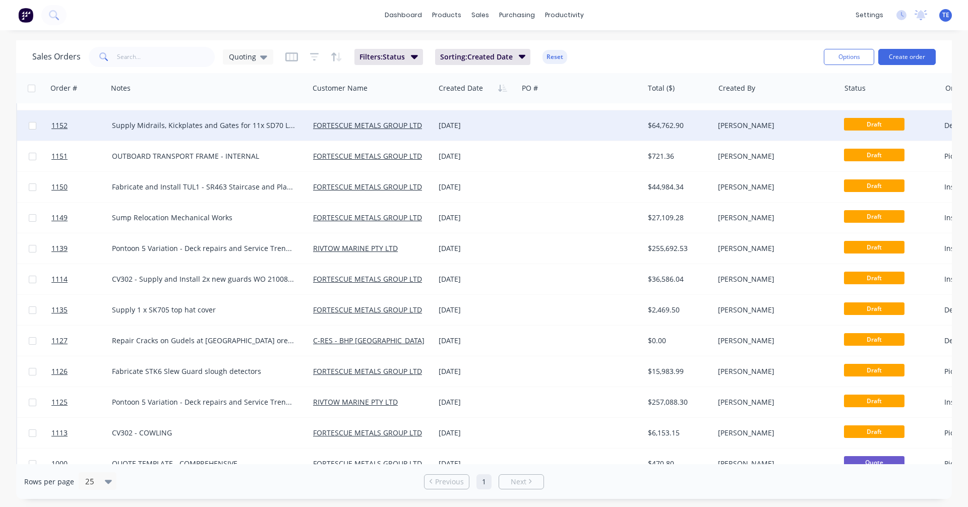
scroll to position [136, 0]
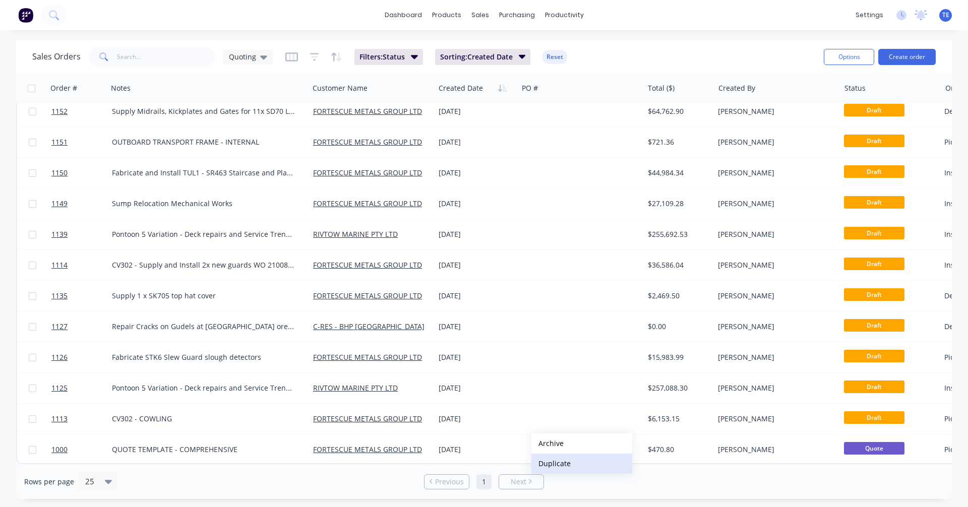
click at [564, 458] on button "Duplicate" at bounding box center [581, 464] width 101 height 20
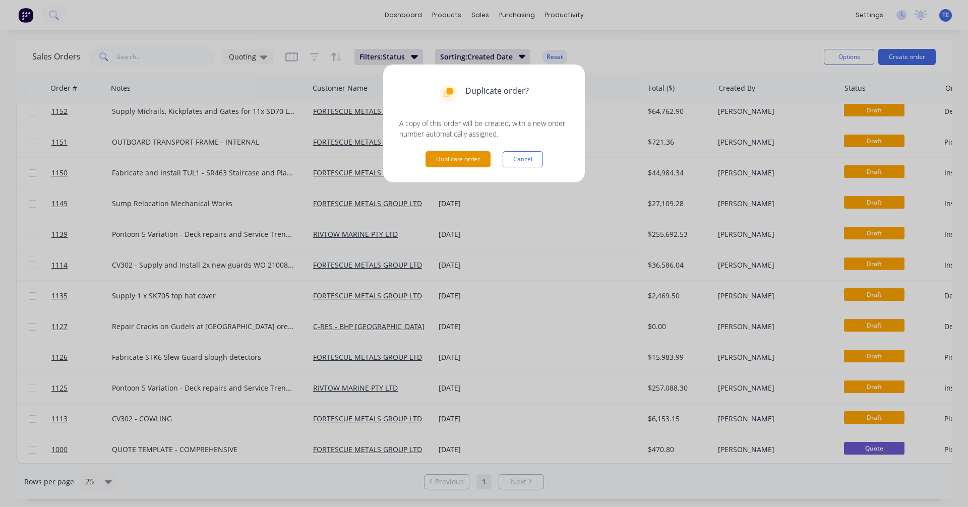
click at [446, 161] on button "Duplicate order" at bounding box center [457, 159] width 65 height 16
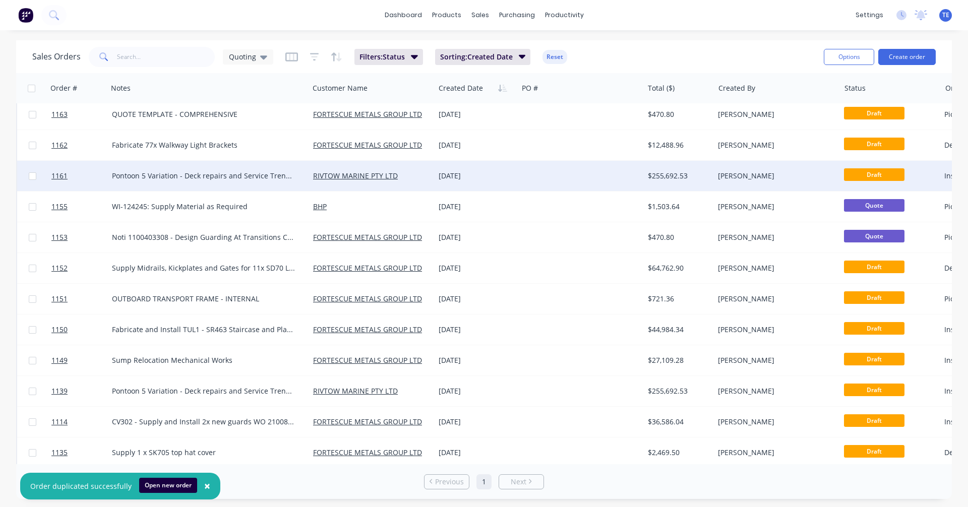
scroll to position [0, 0]
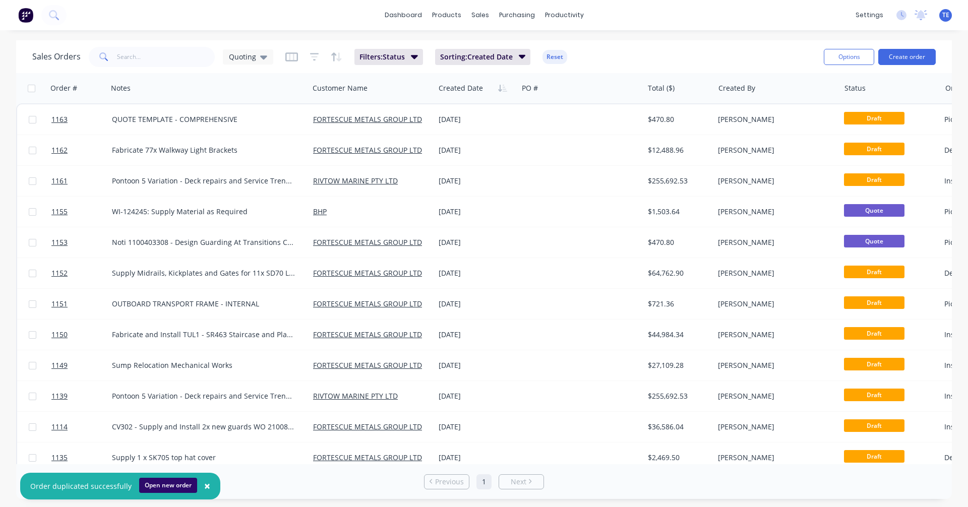
click at [166, 481] on button "Open new order" at bounding box center [168, 485] width 58 height 15
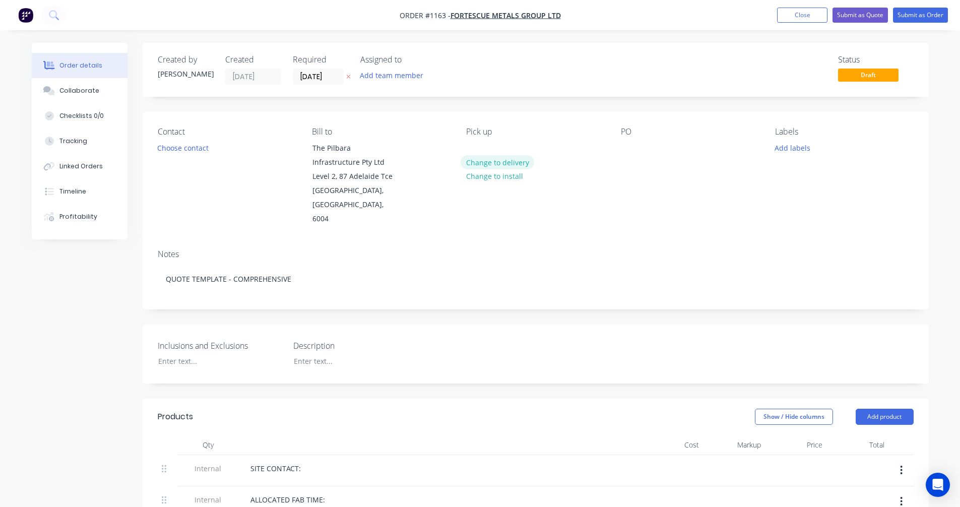
click at [488, 161] on button "Change to delivery" at bounding box center [498, 162] width 74 height 14
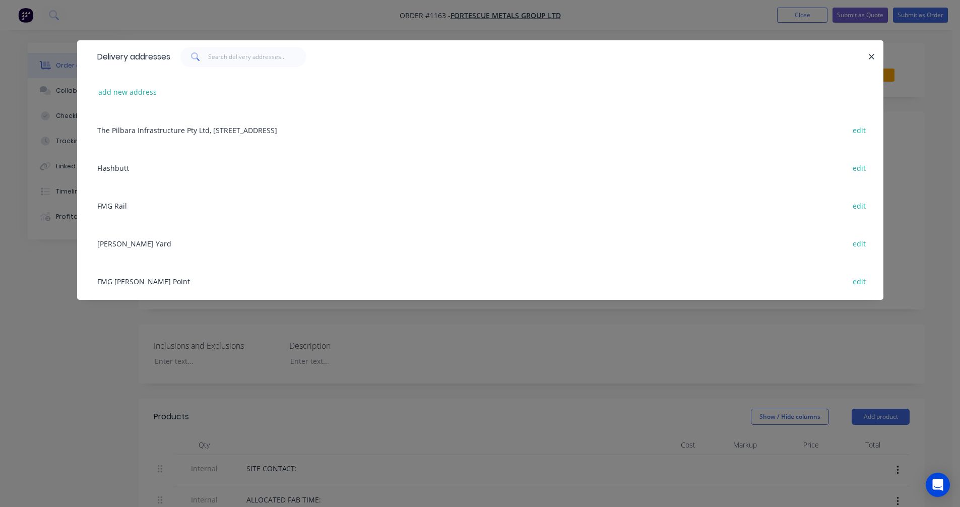
click at [117, 205] on div "FMG Rail edit" at bounding box center [480, 206] width 776 height 38
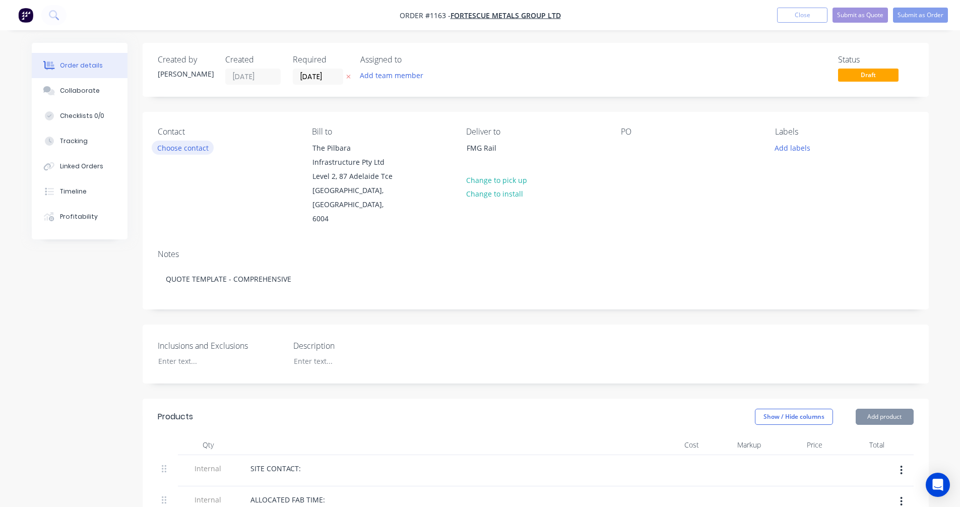
click at [176, 142] on button "Choose contact" at bounding box center [183, 148] width 62 height 14
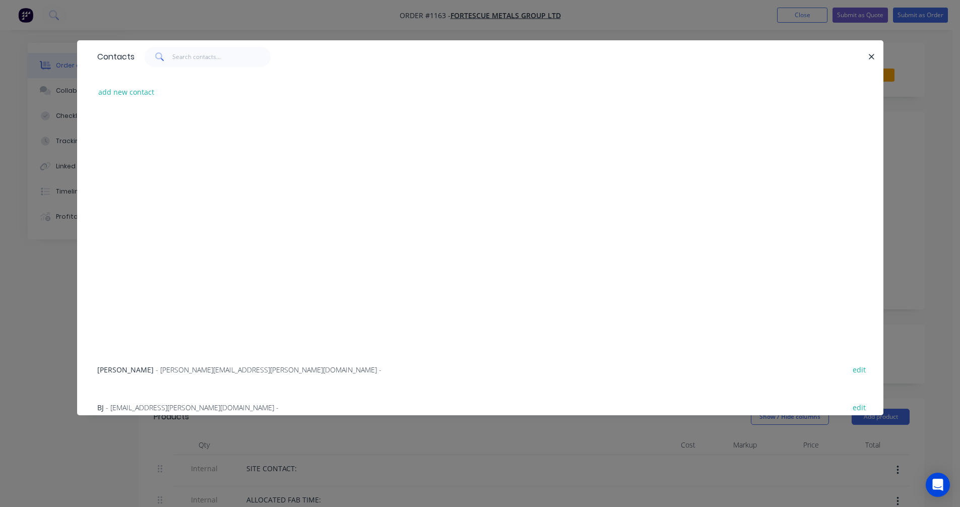
scroll to position [1019, 0]
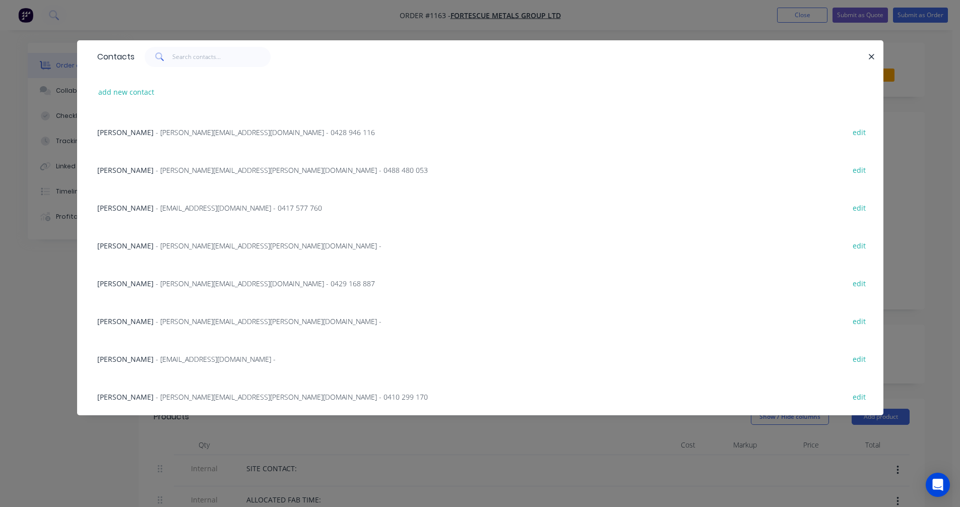
click at [186, 320] on span "- [PERSON_NAME][EMAIL_ADDRESS][PERSON_NAME][DOMAIN_NAME] -" at bounding box center [269, 322] width 226 height 10
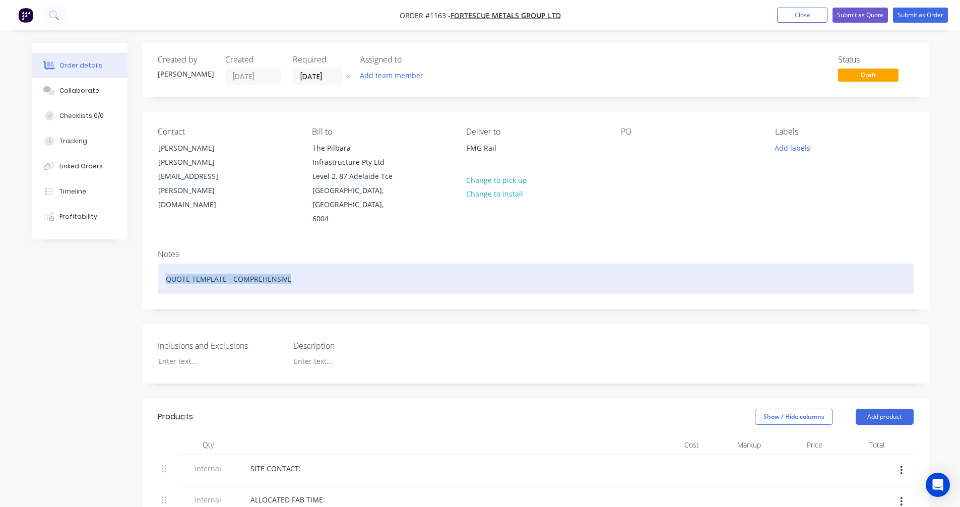
drag, startPoint x: 286, startPoint y: 267, endPoint x: 149, endPoint y: 266, distance: 136.6
click at [149, 266] on div "Notes QUOTE TEMPLATE - COMPREHENSIVE" at bounding box center [536, 275] width 786 height 68
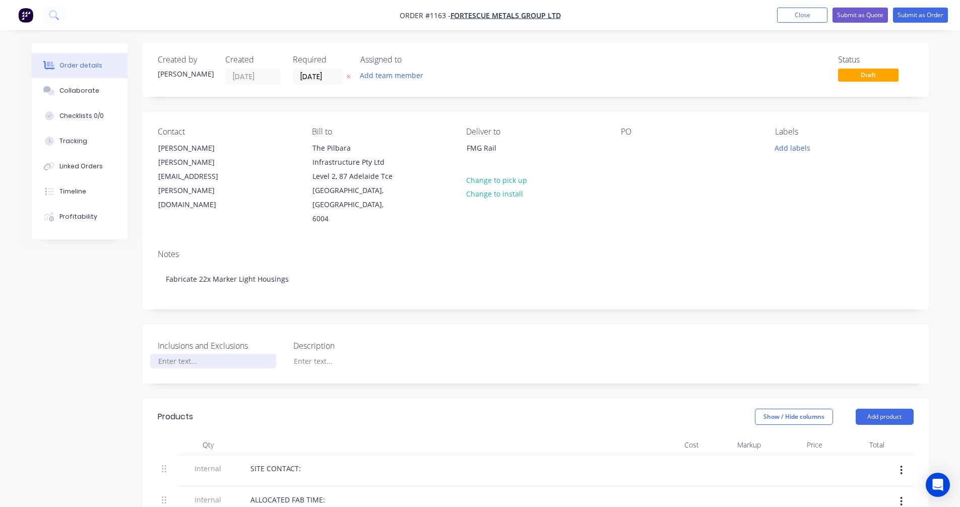
click at [195, 354] on div at bounding box center [213, 361] width 126 height 15
click at [790, 147] on button "Add labels" at bounding box center [793, 148] width 46 height 14
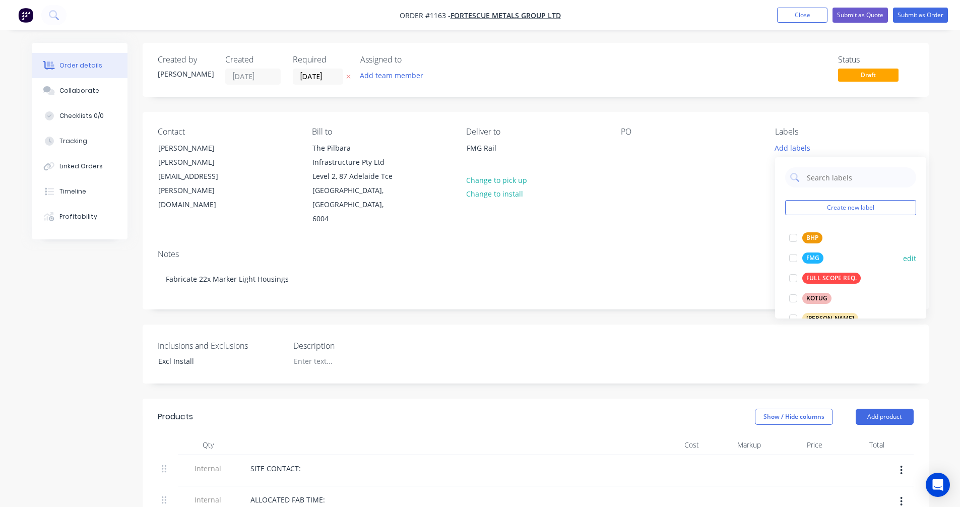
click at [820, 258] on div "FMG" at bounding box center [812, 258] width 21 height 11
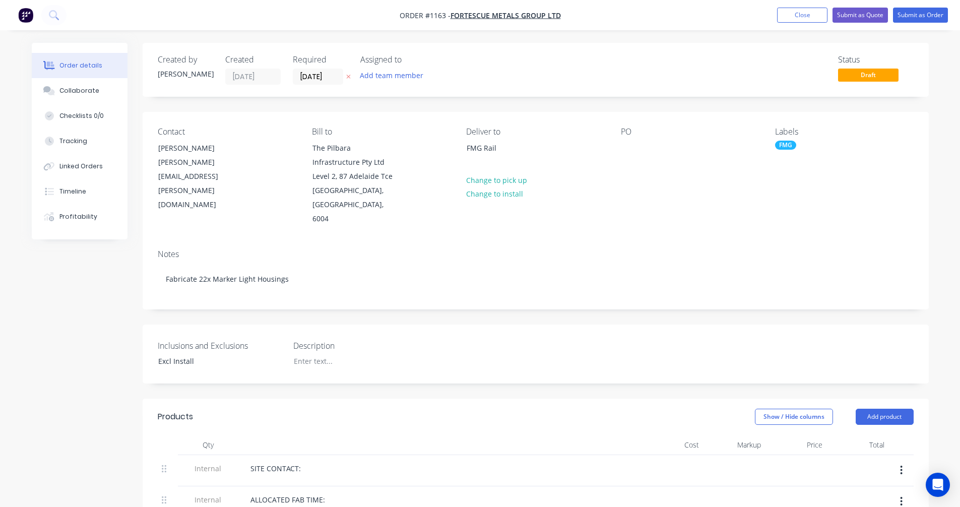
click at [348, 78] on icon "button" at bounding box center [348, 77] width 4 height 4
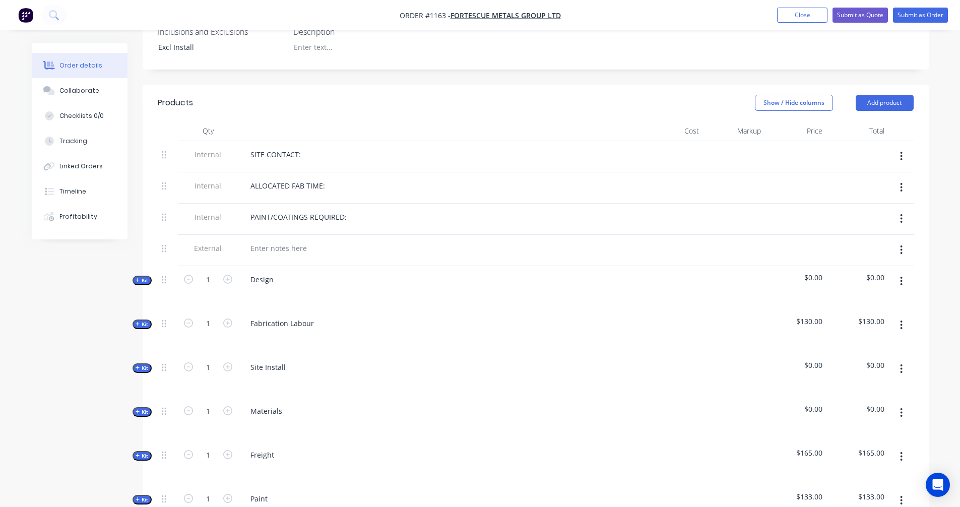
scroll to position [336, 0]
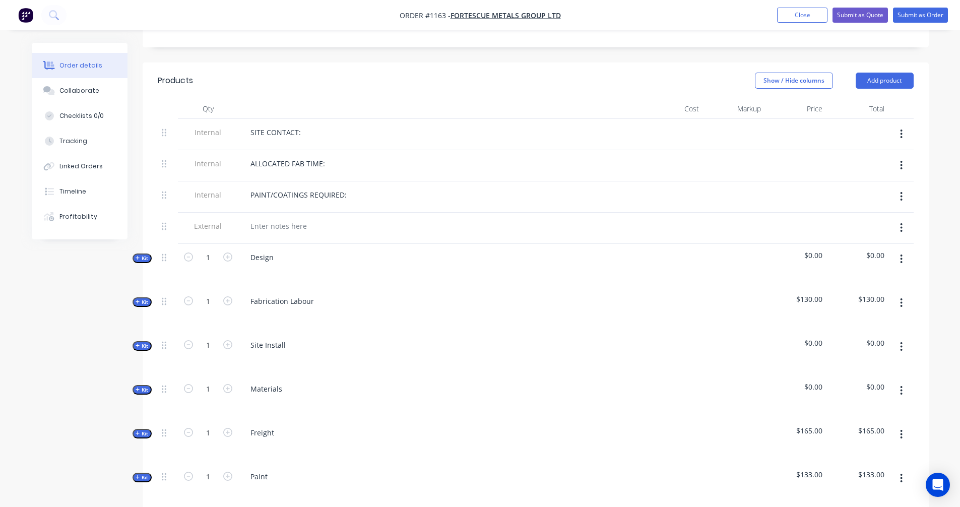
click at [148, 255] on span "Kit" at bounding box center [142, 259] width 13 height 8
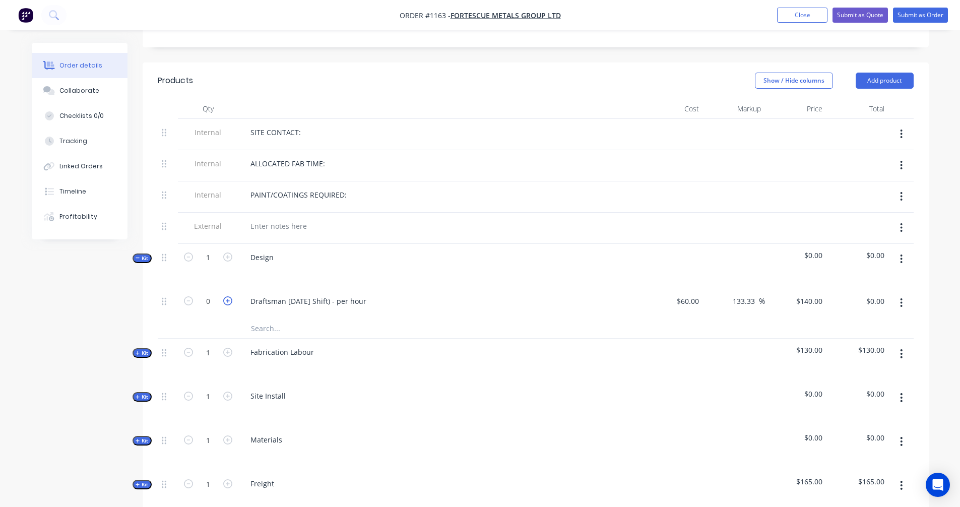
click at [226, 296] on icon "button" at bounding box center [227, 300] width 9 height 9
type input "1"
type input "$140.00"
click at [139, 256] on icon "button" at bounding box center [138, 258] width 5 height 5
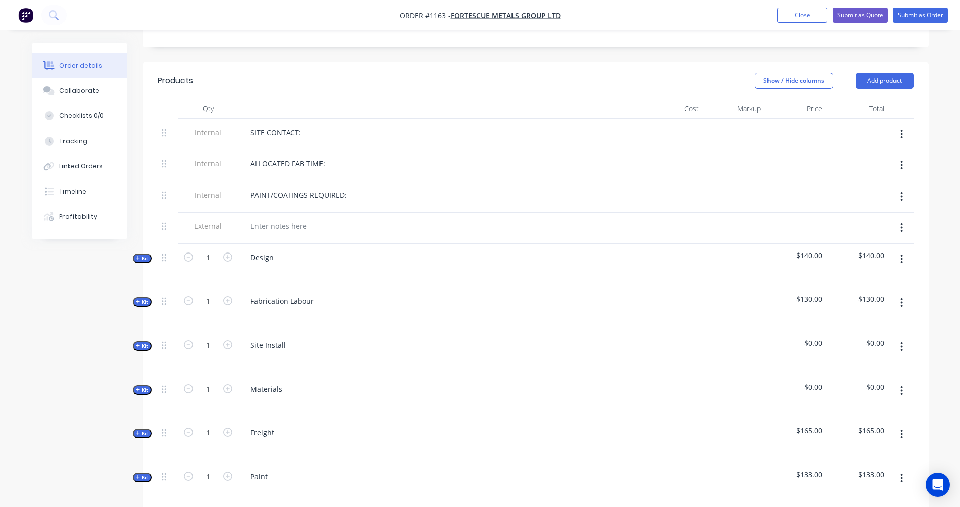
click at [139, 299] on icon "button" at bounding box center [138, 301] width 5 height 5
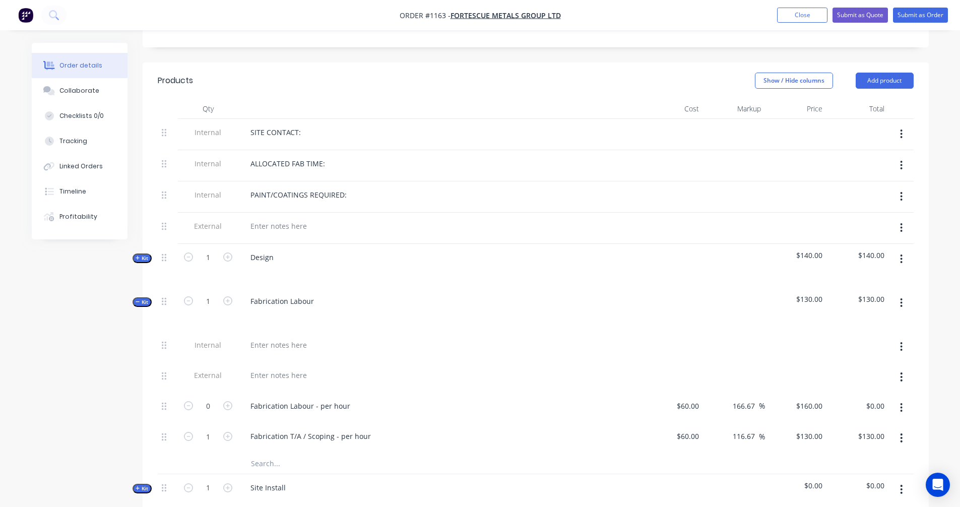
click at [388, 188] on div "PAINT/COATINGS REQUIRED:" at bounding box center [439, 195] width 395 height 15
click at [353, 188] on div "PAINT/COATINGS REQUIRED:" at bounding box center [439, 195] width 395 height 15
click at [345, 188] on div "PAINT/COATINGS REQUIRED:" at bounding box center [298, 195] width 112 height 15
click at [75, 349] on div "Created by Trent Created 26/09/25 Required Assigned to Add team member Status D…" at bounding box center [480, 389] width 897 height 1364
